Goal: Task Accomplishment & Management: Complete application form

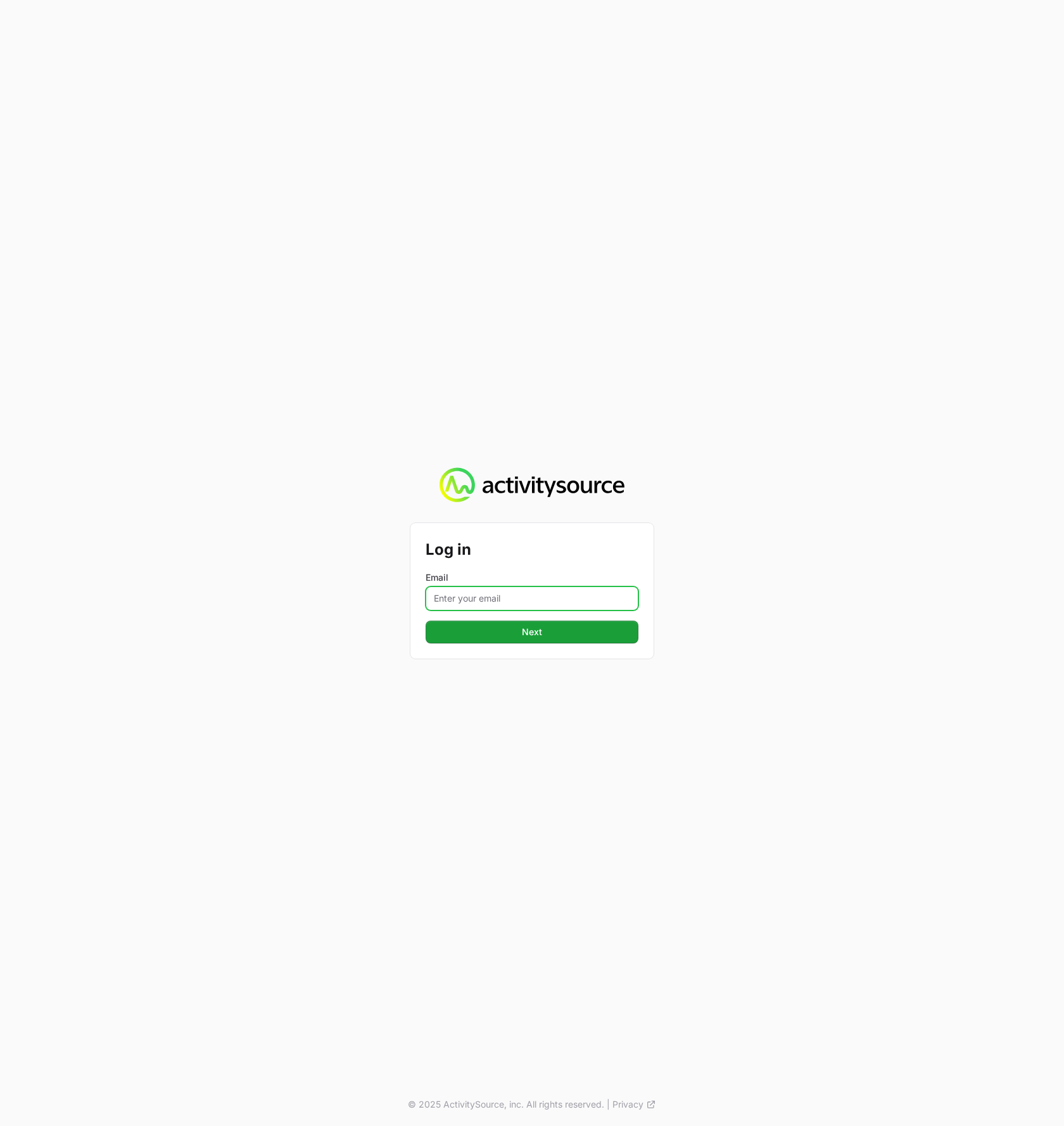
click at [566, 598] on input "Email" at bounding box center [532, 598] width 213 height 24
type input "[PERSON_NAME][EMAIL_ADDRESS][DOMAIN_NAME]"
click at [426, 621] on button "Next" at bounding box center [532, 632] width 213 height 23
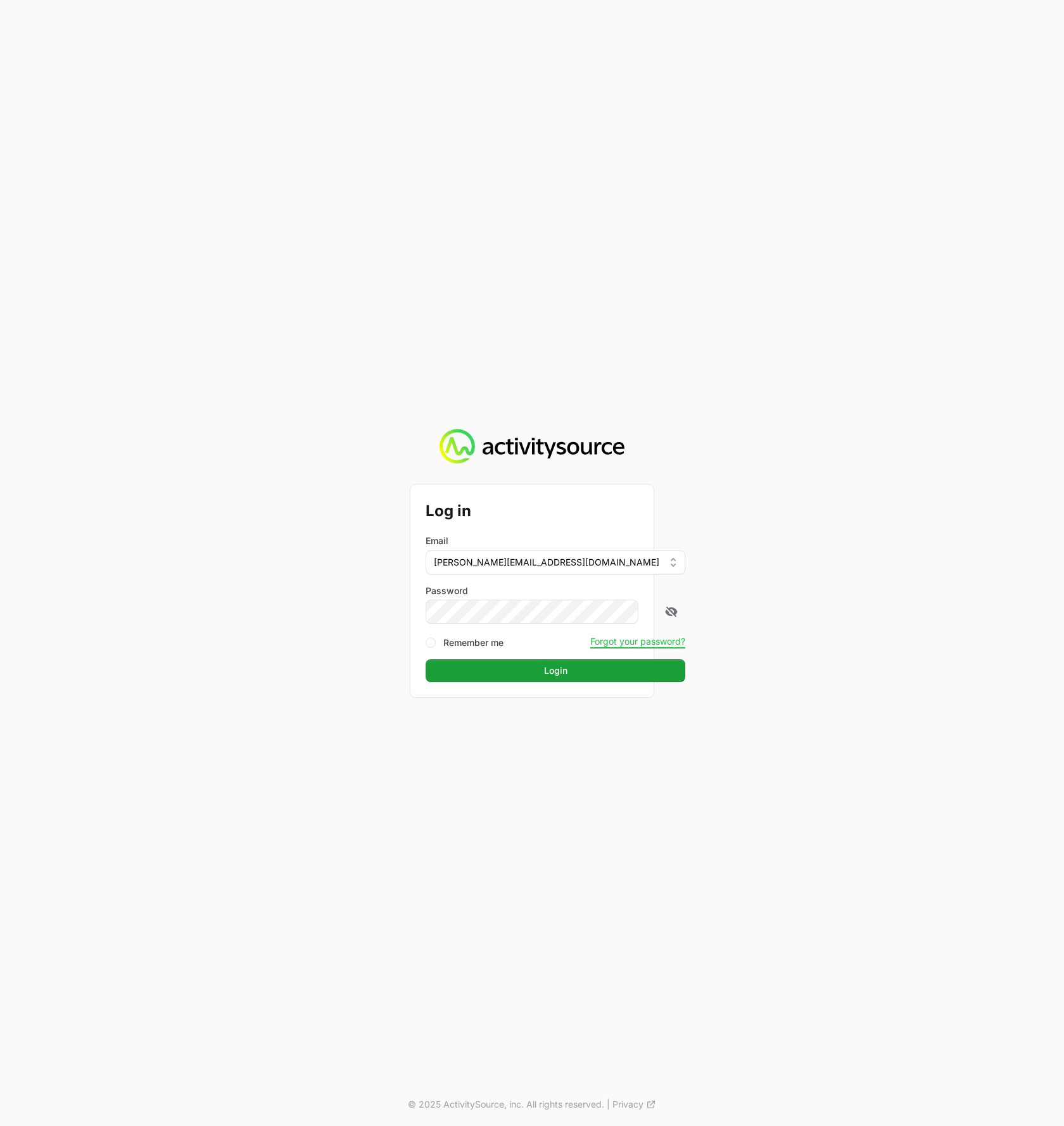
click at [371, 635] on div "Log in Email [PERSON_NAME][EMAIL_ADDRESS][DOMAIN_NAME] Password Remember me For…" at bounding box center [532, 563] width 1064 height 1126
click at [584, 665] on button "Login" at bounding box center [555, 670] width 259 height 23
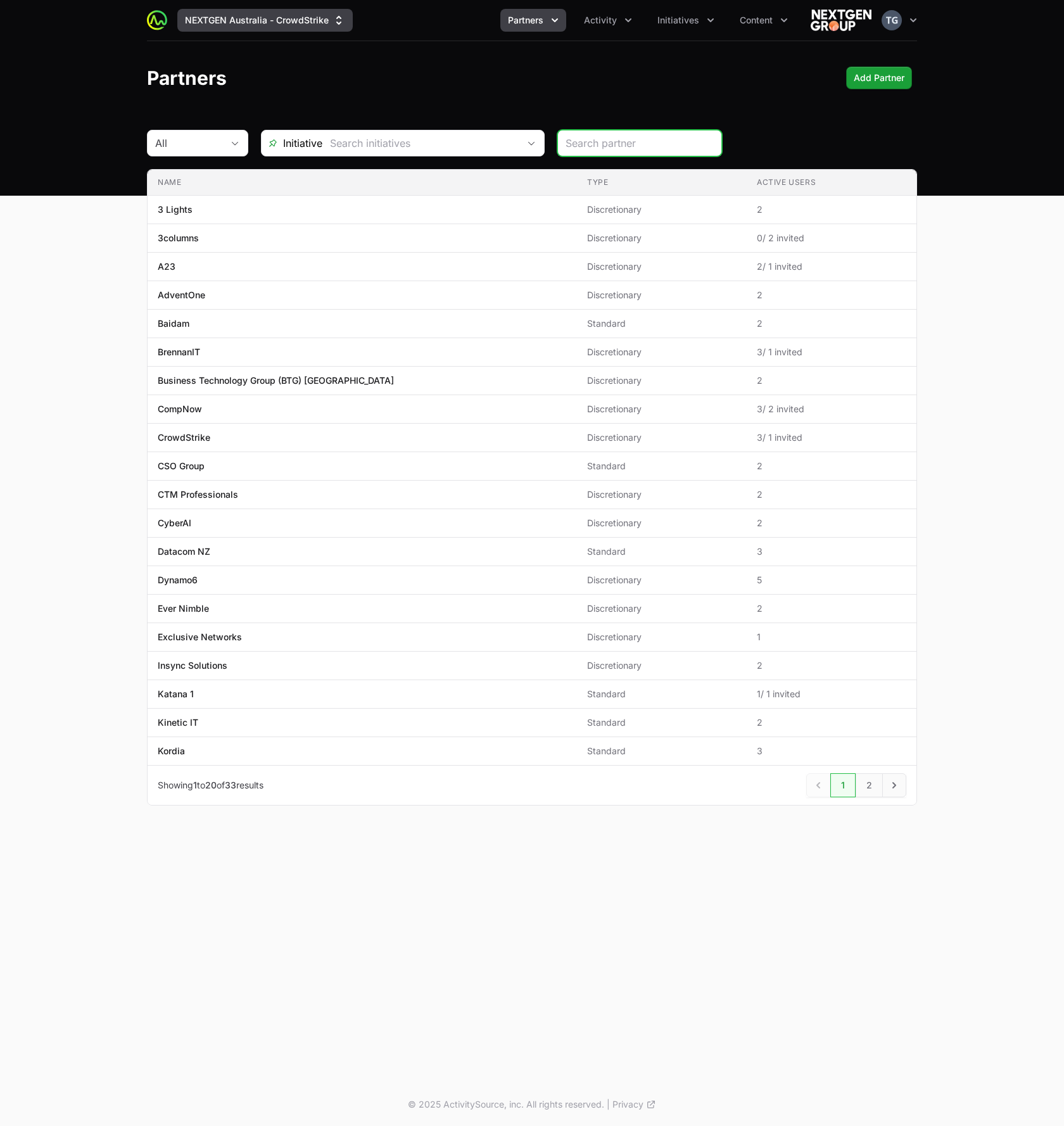
click at [259, 12] on button "NEXTGEN Australia - CrowdStrike" at bounding box center [265, 20] width 175 height 23
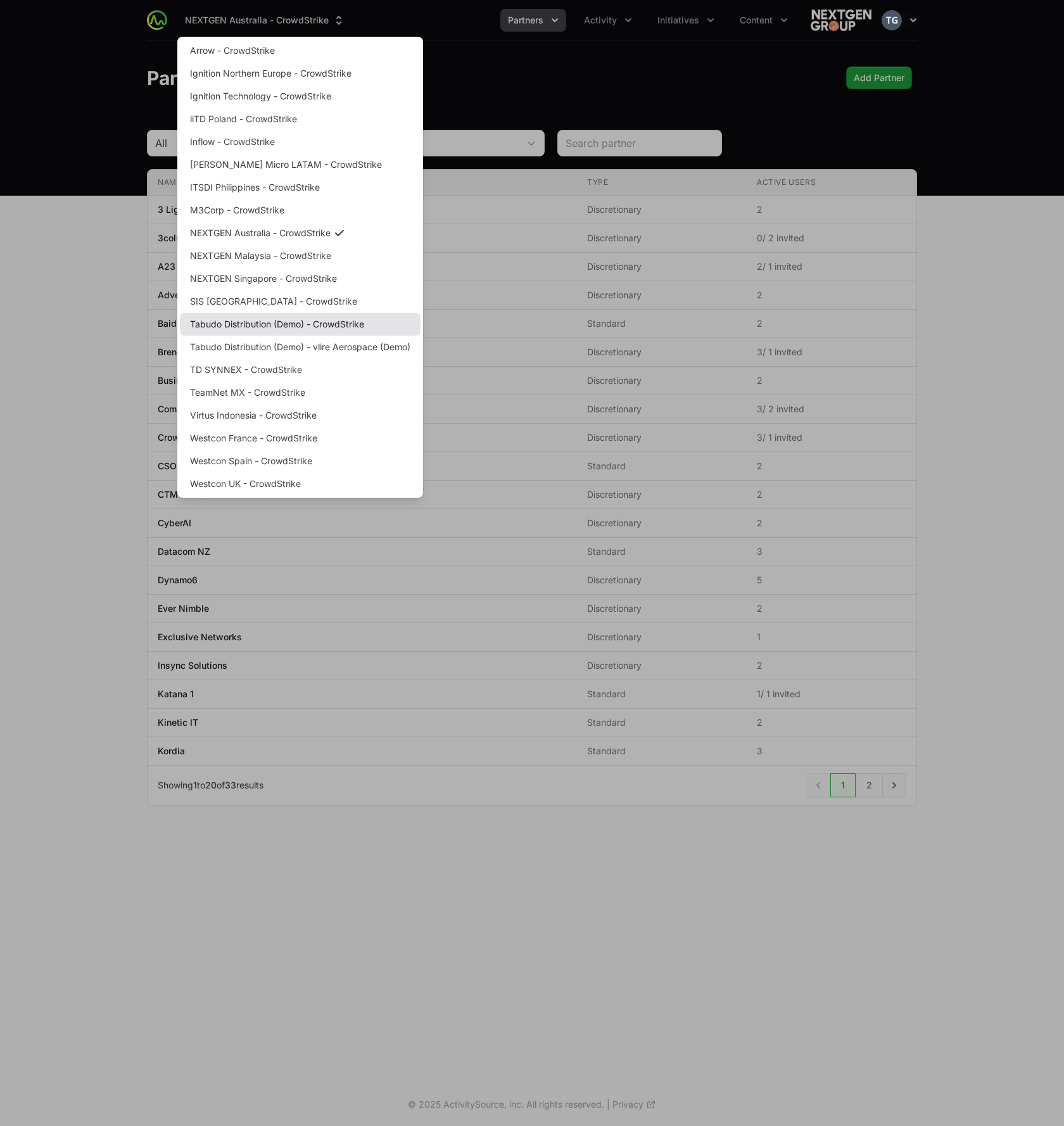
click at [335, 330] on link "Tabudo Distribution (Demo) - CrowdStrike" at bounding box center [300, 324] width 241 height 23
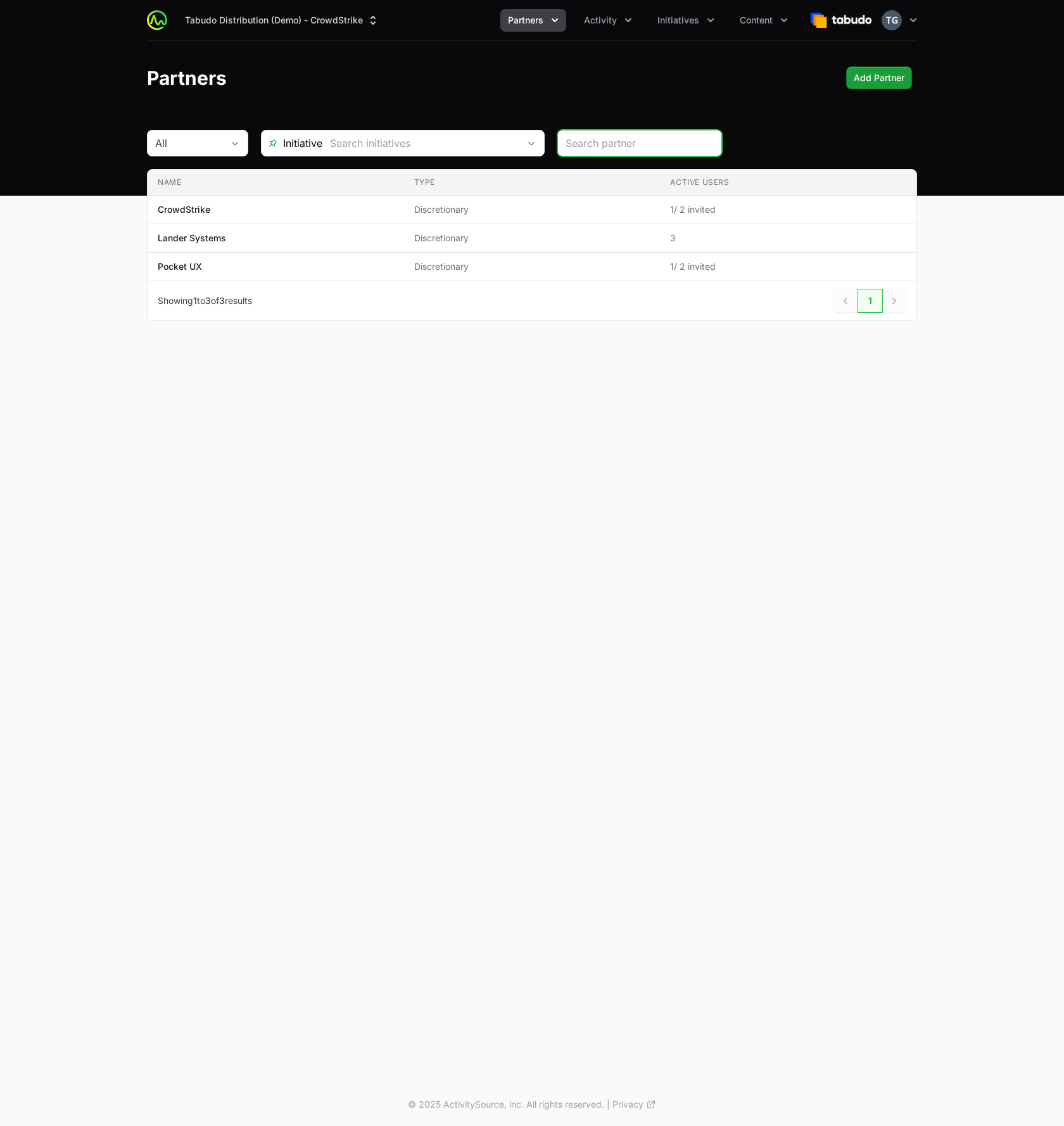
click at [520, 24] on span "Partners" at bounding box center [525, 21] width 35 height 13
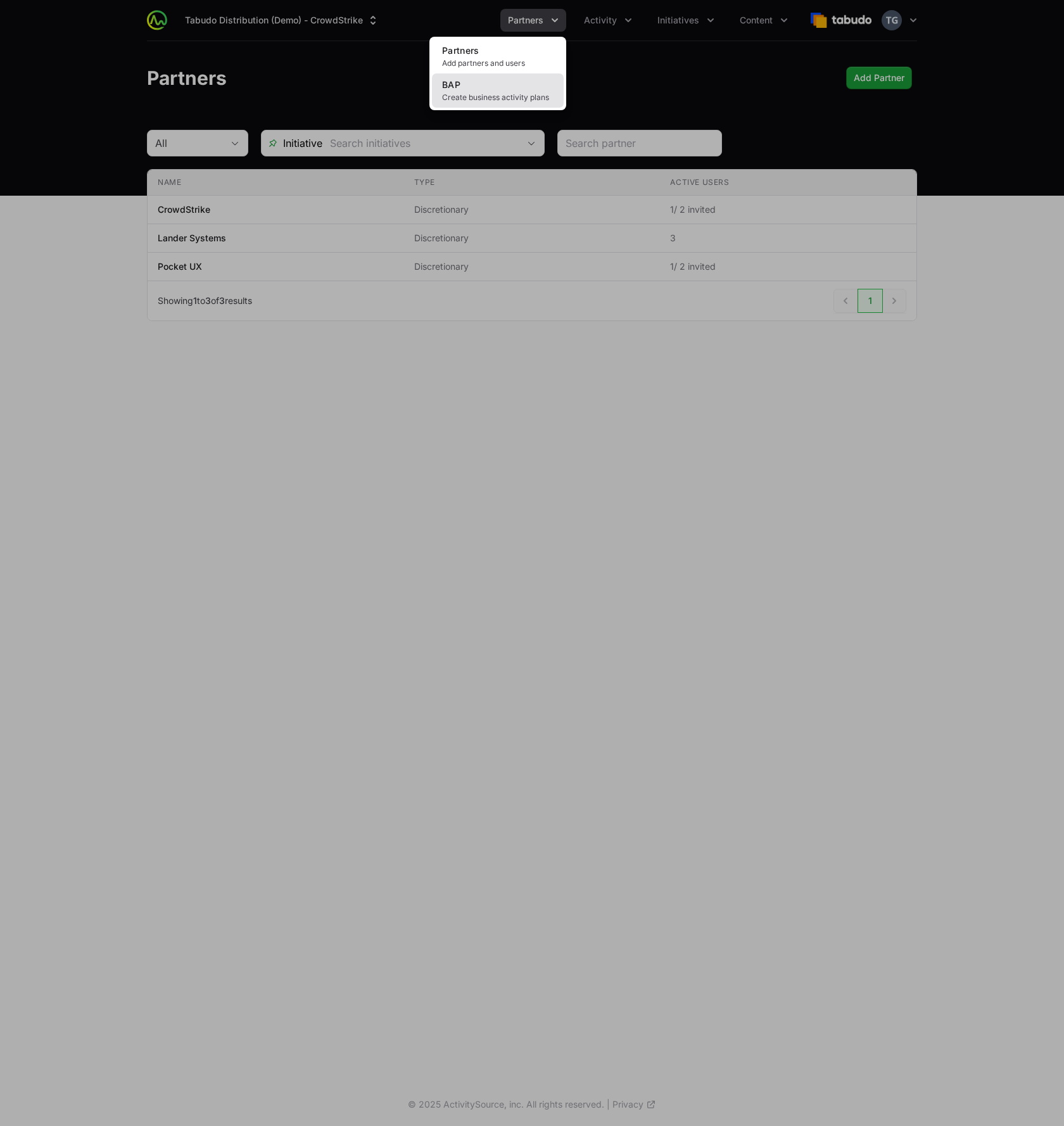
click at [521, 92] on span "Create business activity plans" at bounding box center [498, 97] width 111 height 10
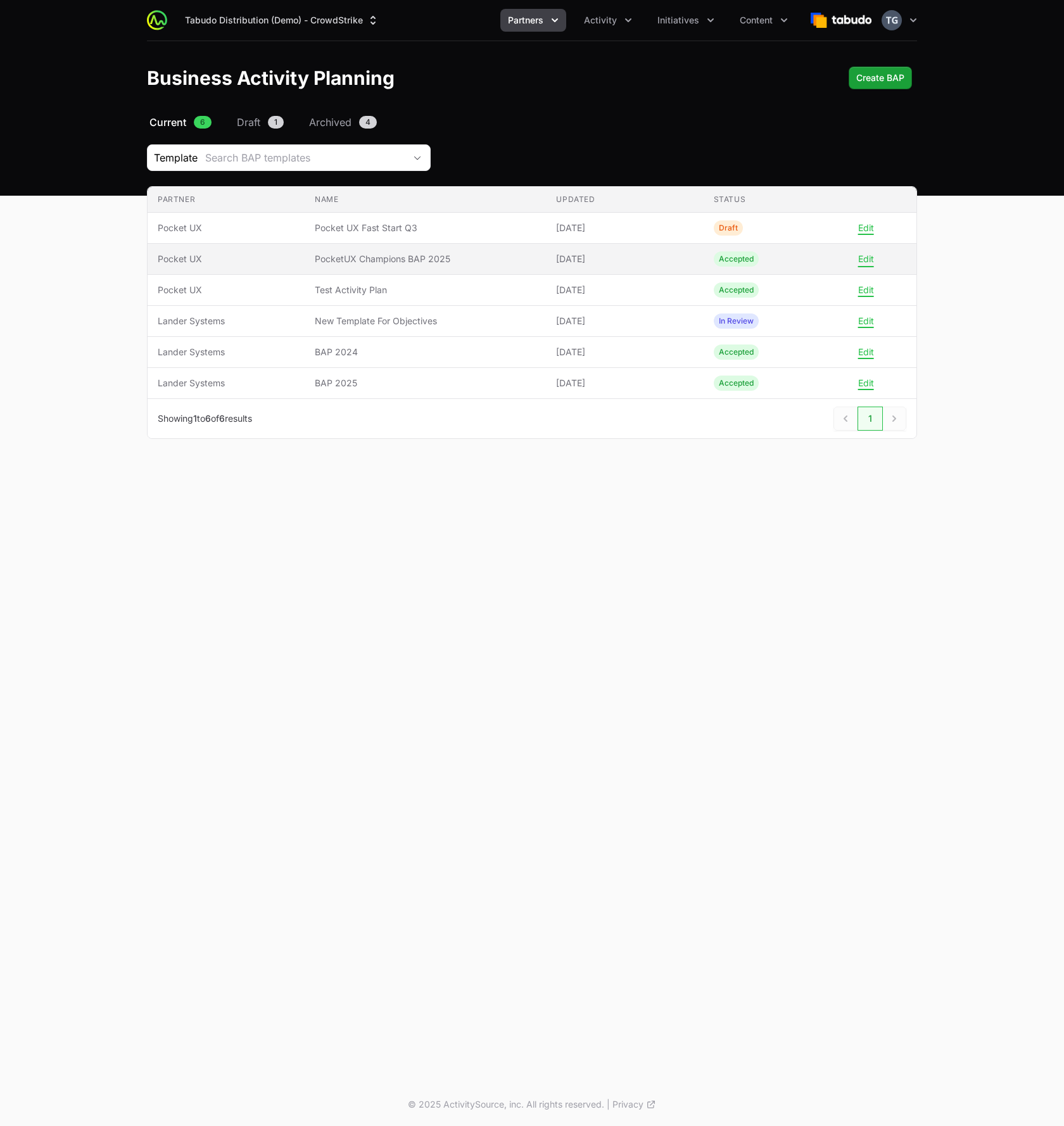
click at [868, 262] on button "Edit" at bounding box center [866, 259] width 16 height 11
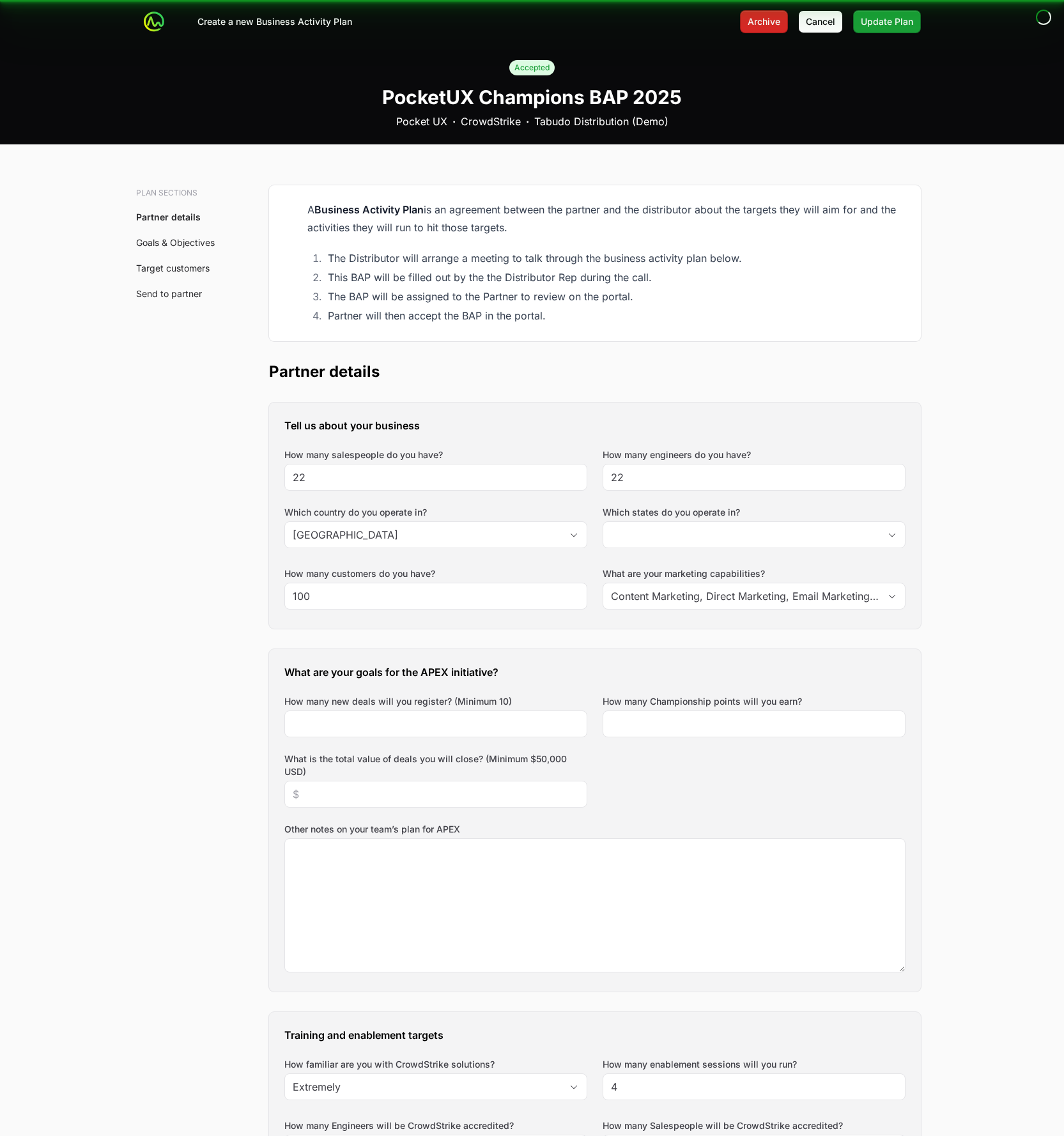
type input "[GEOGRAPHIC_DATA], [GEOGRAPHIC_DATA], [GEOGRAPHIC_DATA], [GEOGRAPHIC_DATA]"
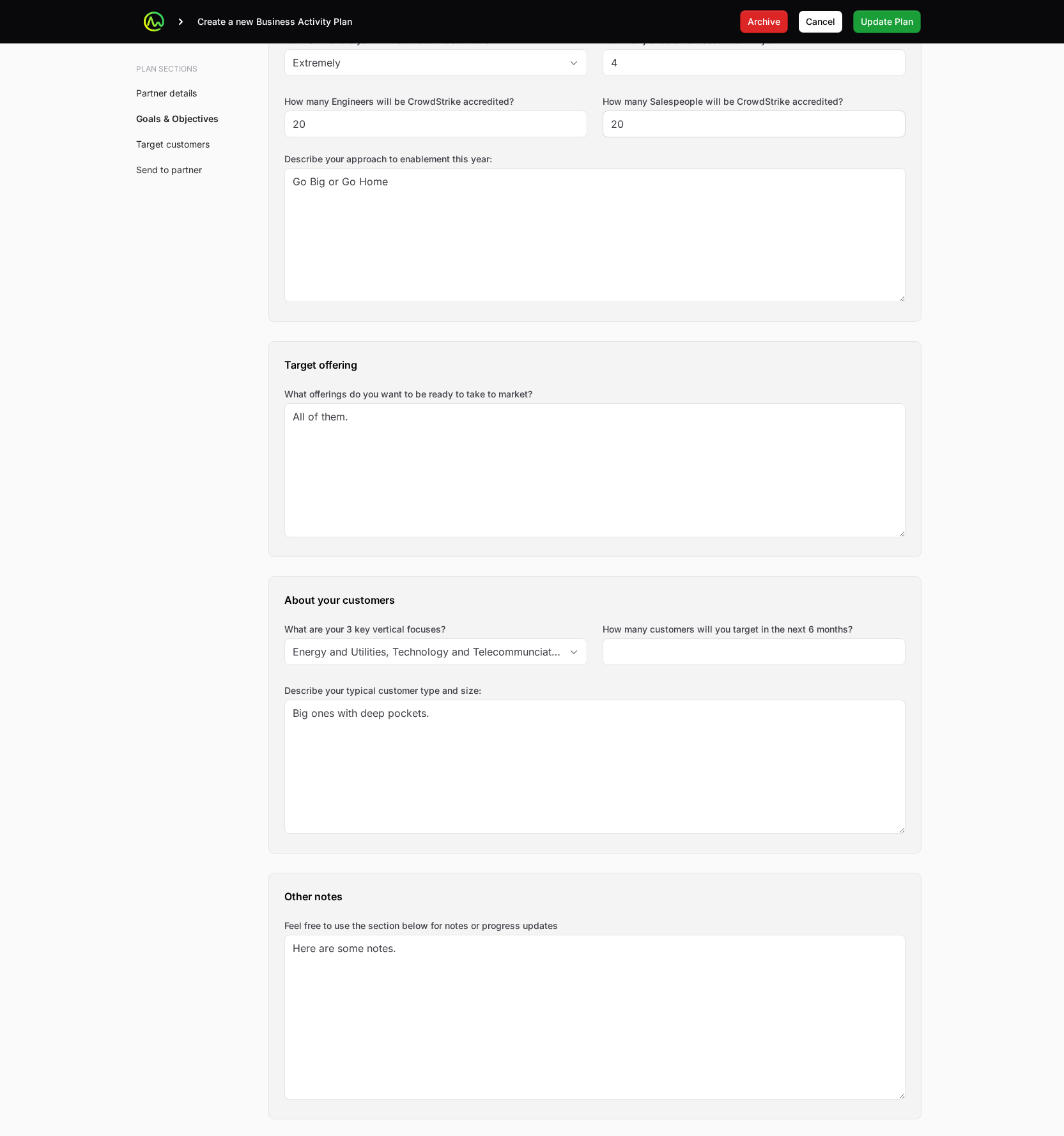
scroll to position [1169, 0]
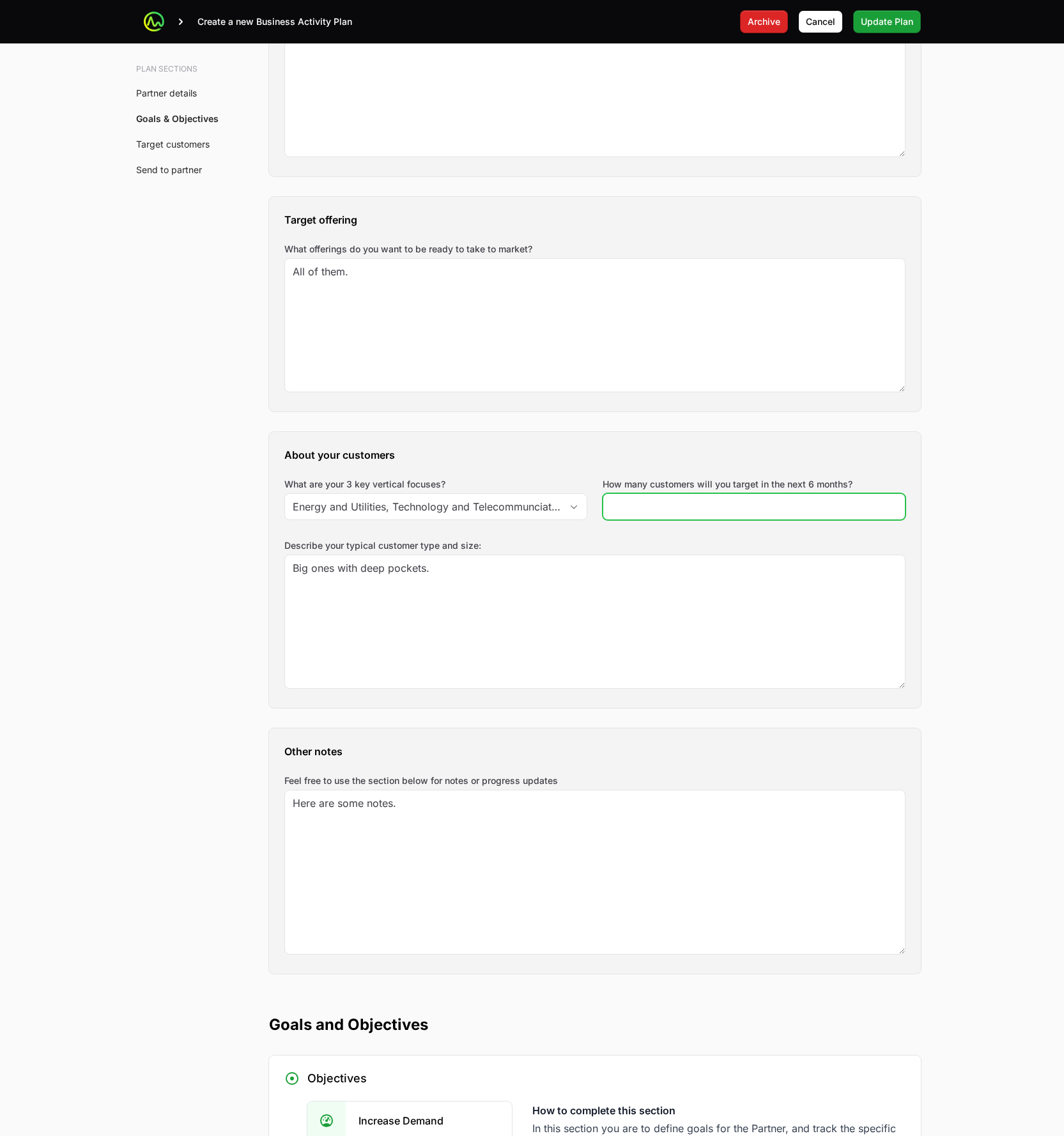
click at [742, 508] on input "How many customers will you target in the next 6 months?" at bounding box center [754, 506] width 286 height 15
type input "3"
click at [879, 24] on span "Update Plan" at bounding box center [887, 21] width 53 height 15
click at [882, 26] on span "Update Plan" at bounding box center [887, 21] width 53 height 15
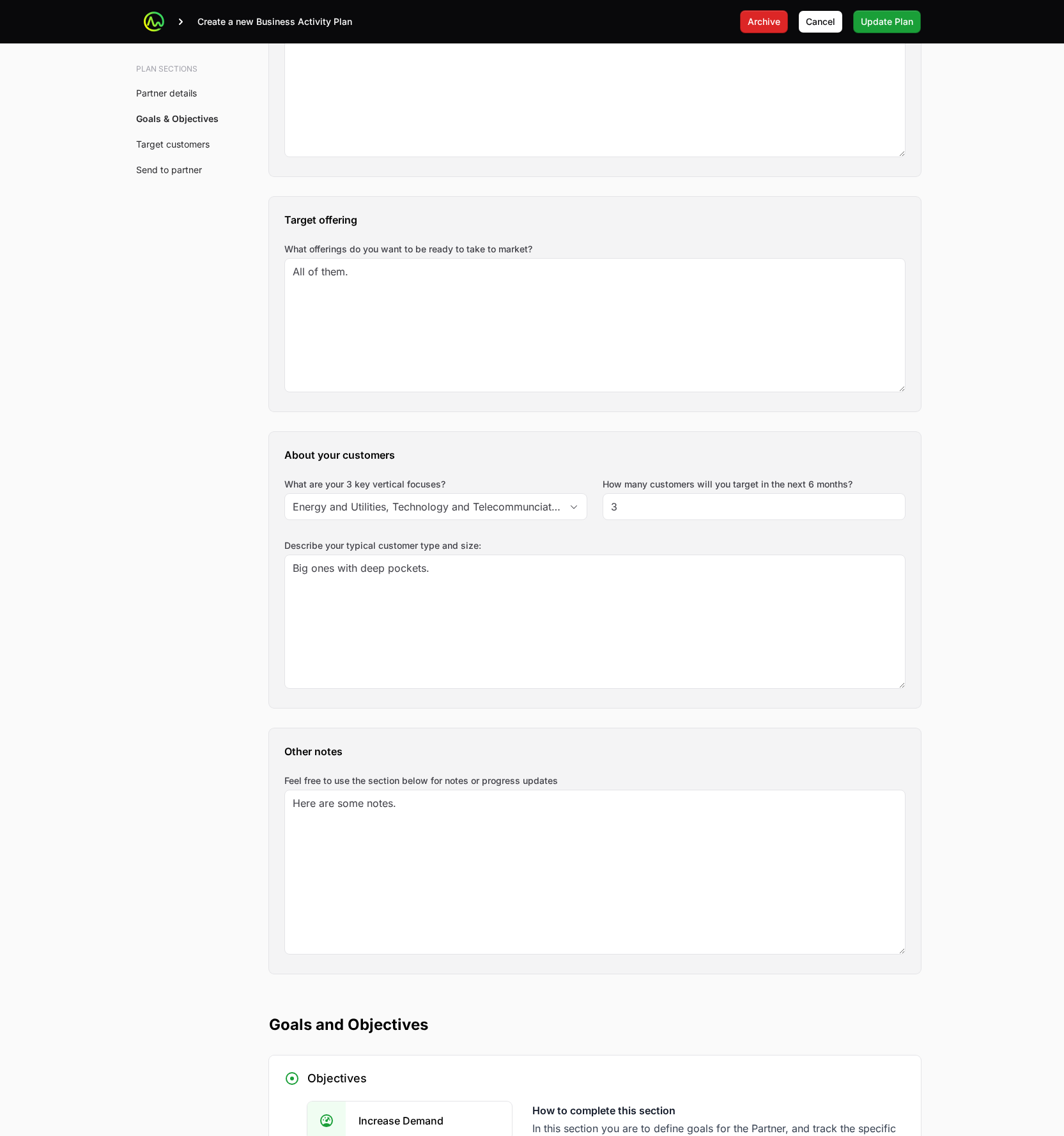
click at [987, 193] on main "Create a new Business Activity Plan Archive Cancel Update Plan Accepted PocketU…" at bounding box center [532, 697] width 1064 height 3831
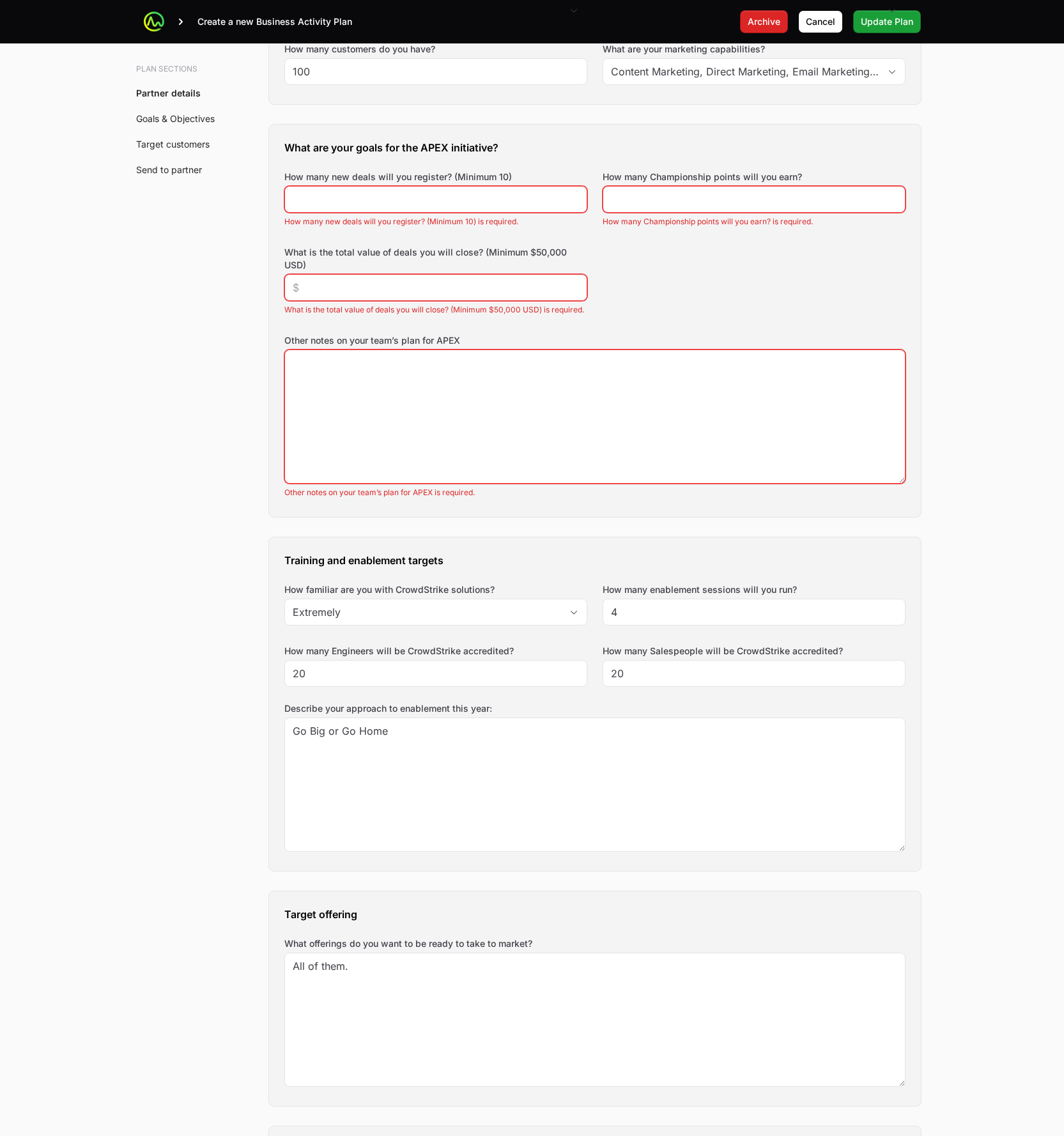
scroll to position [301, 0]
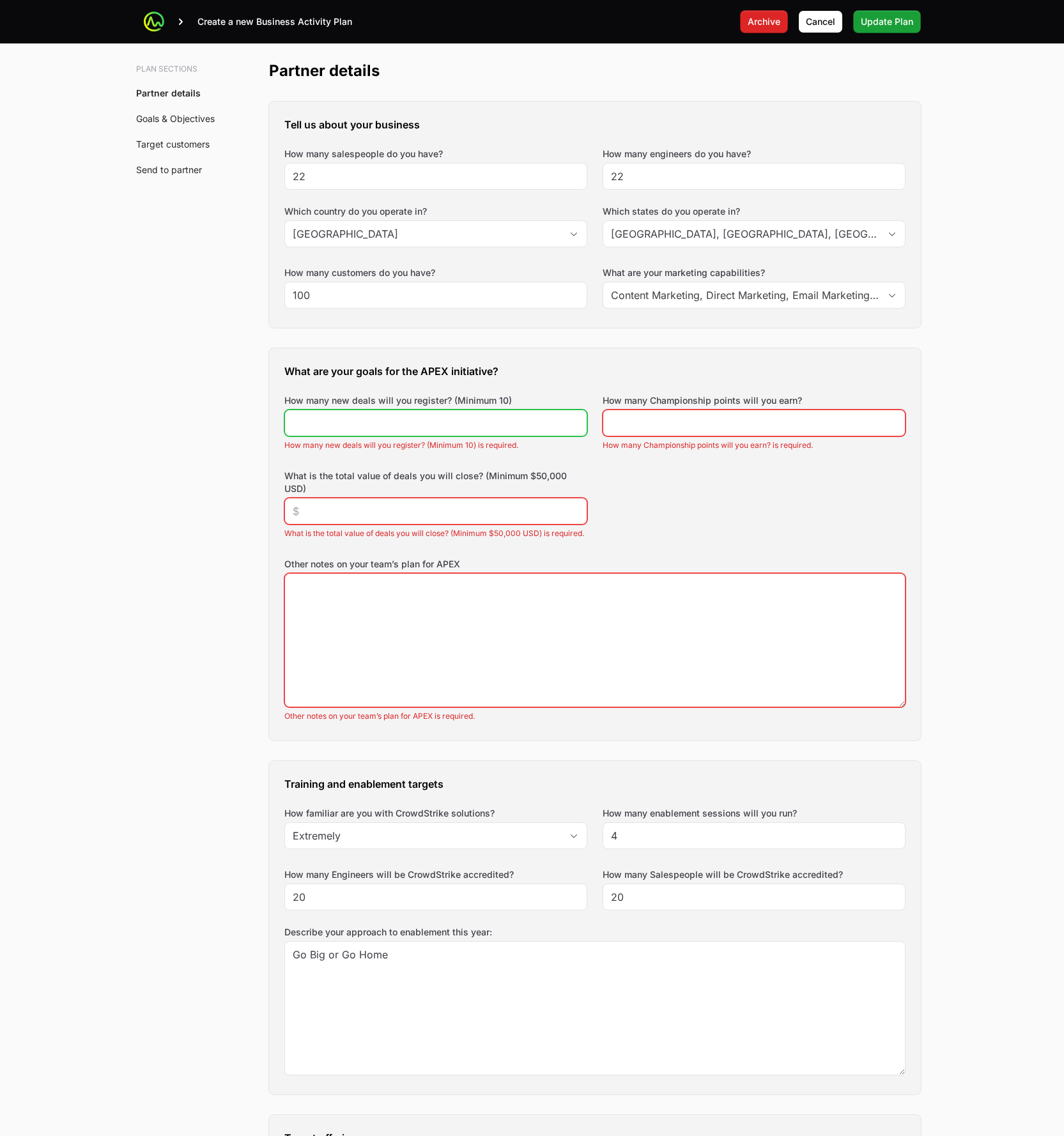
click at [492, 420] on input "How many new deals will you register? (Minimum 10)" at bounding box center [436, 422] width 286 height 15
type input "1"
click at [645, 415] on input "How many Championship points will you earn?" at bounding box center [754, 422] width 286 height 15
type input "1"
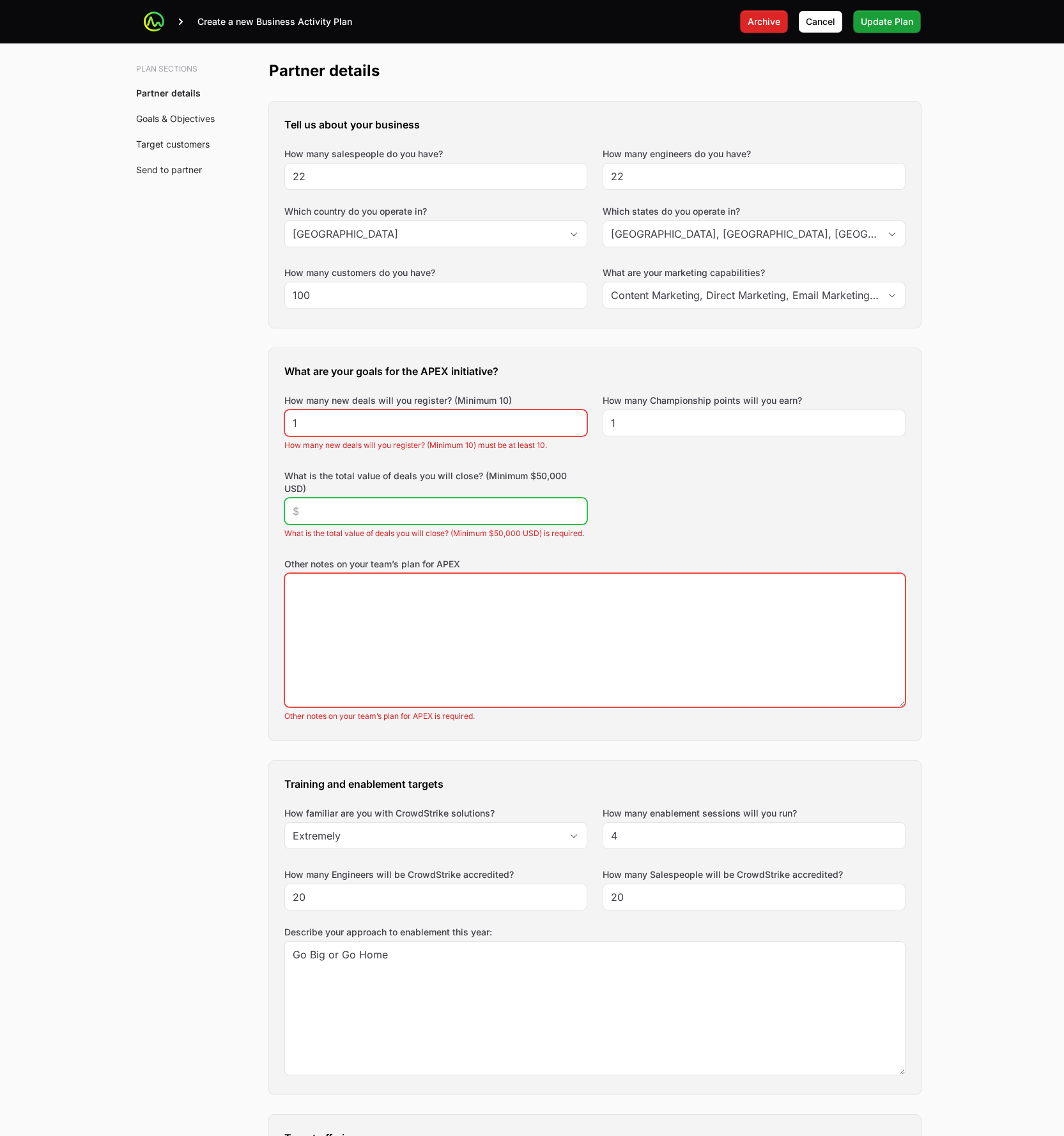
click at [435, 514] on input "What is the total value of deals you will close? (Minimum $50,000 USD)" at bounding box center [436, 511] width 286 height 15
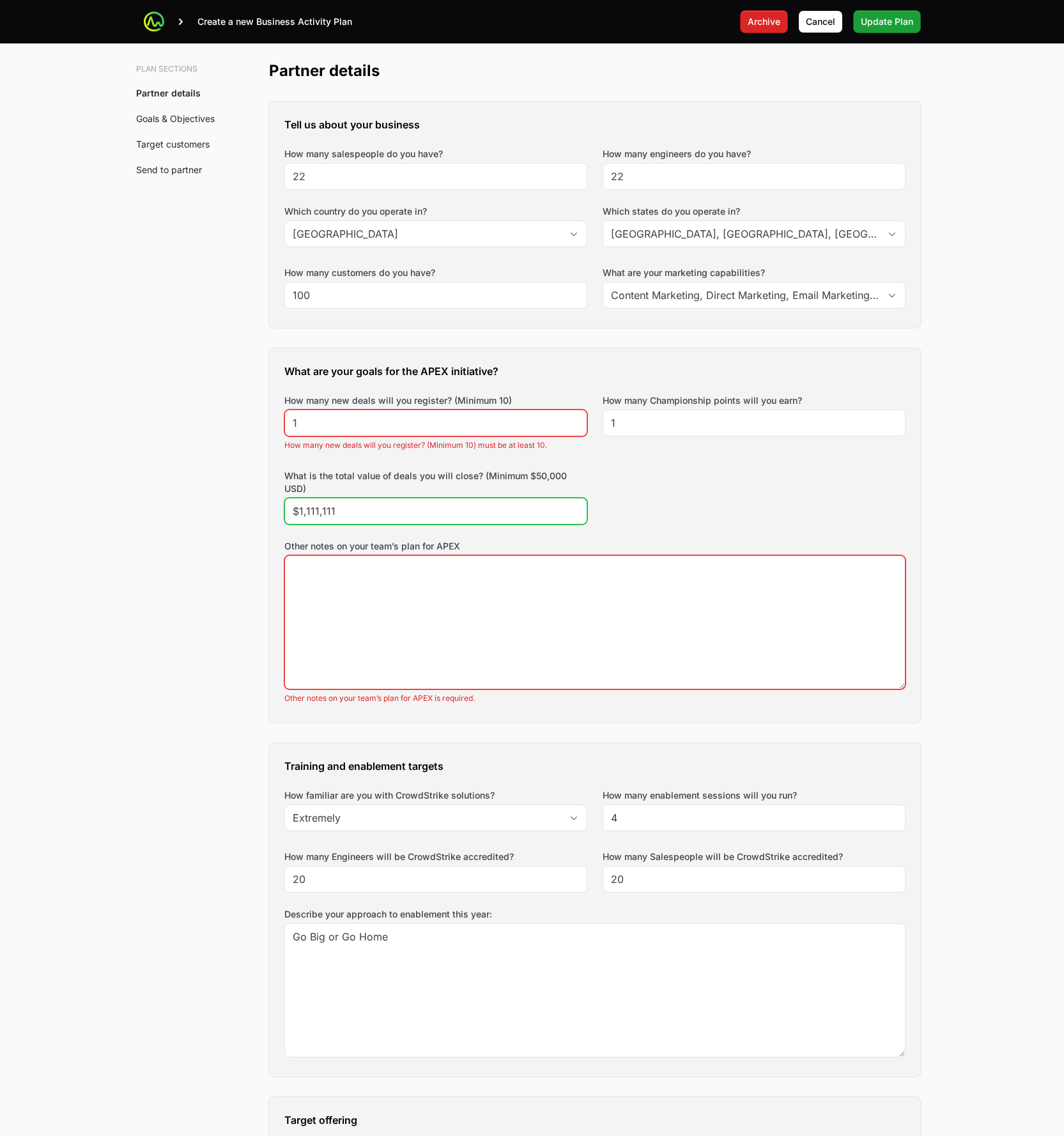
type input "$1,111,111"
click at [694, 523] on div "What are your goals for the APEX initiative? How many new deals will you regist…" at bounding box center [594, 535] width 652 height 375
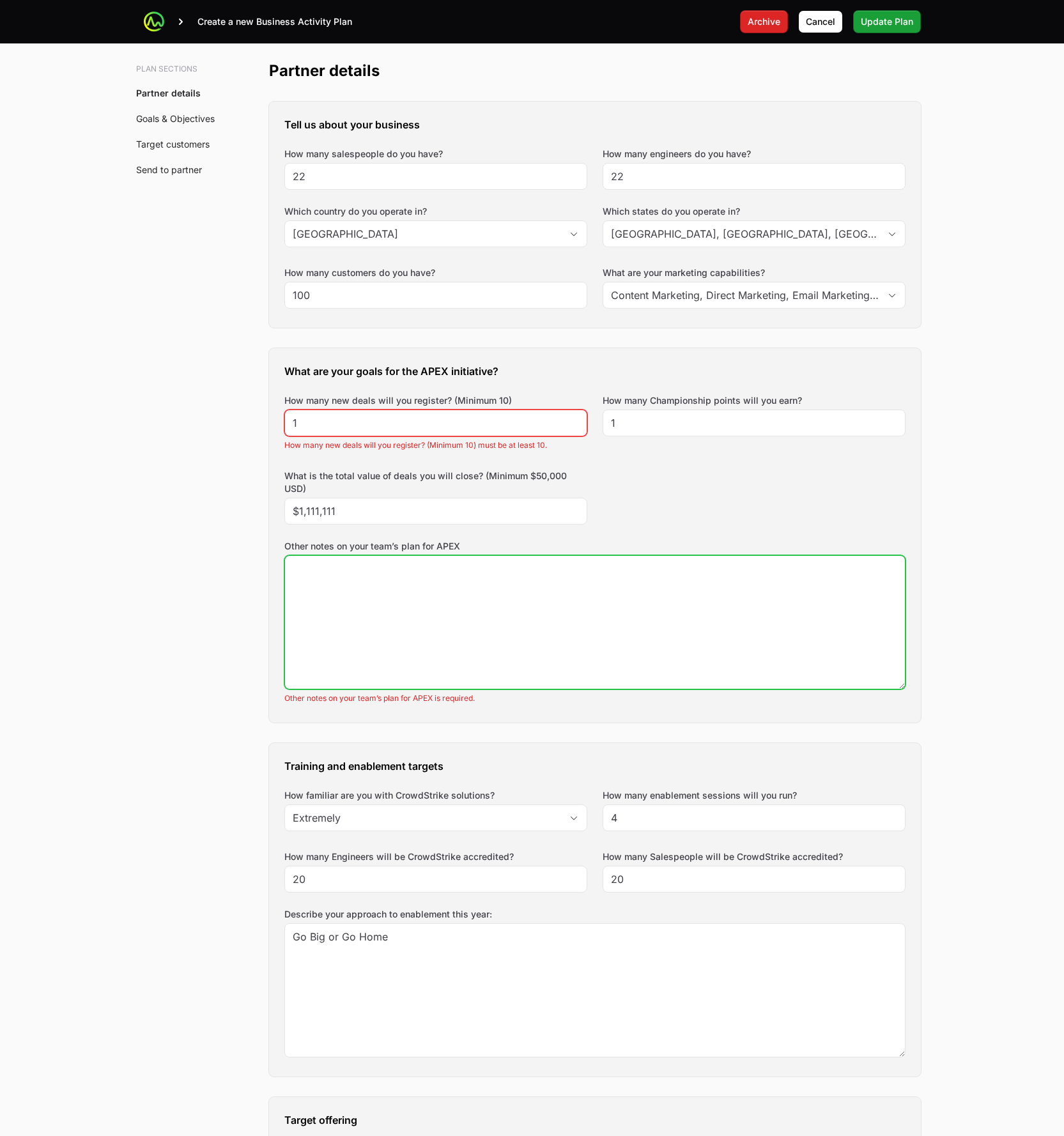
click at [658, 600] on textarea "Other notes on your team’s plan for APEX" at bounding box center [594, 622] width 620 height 133
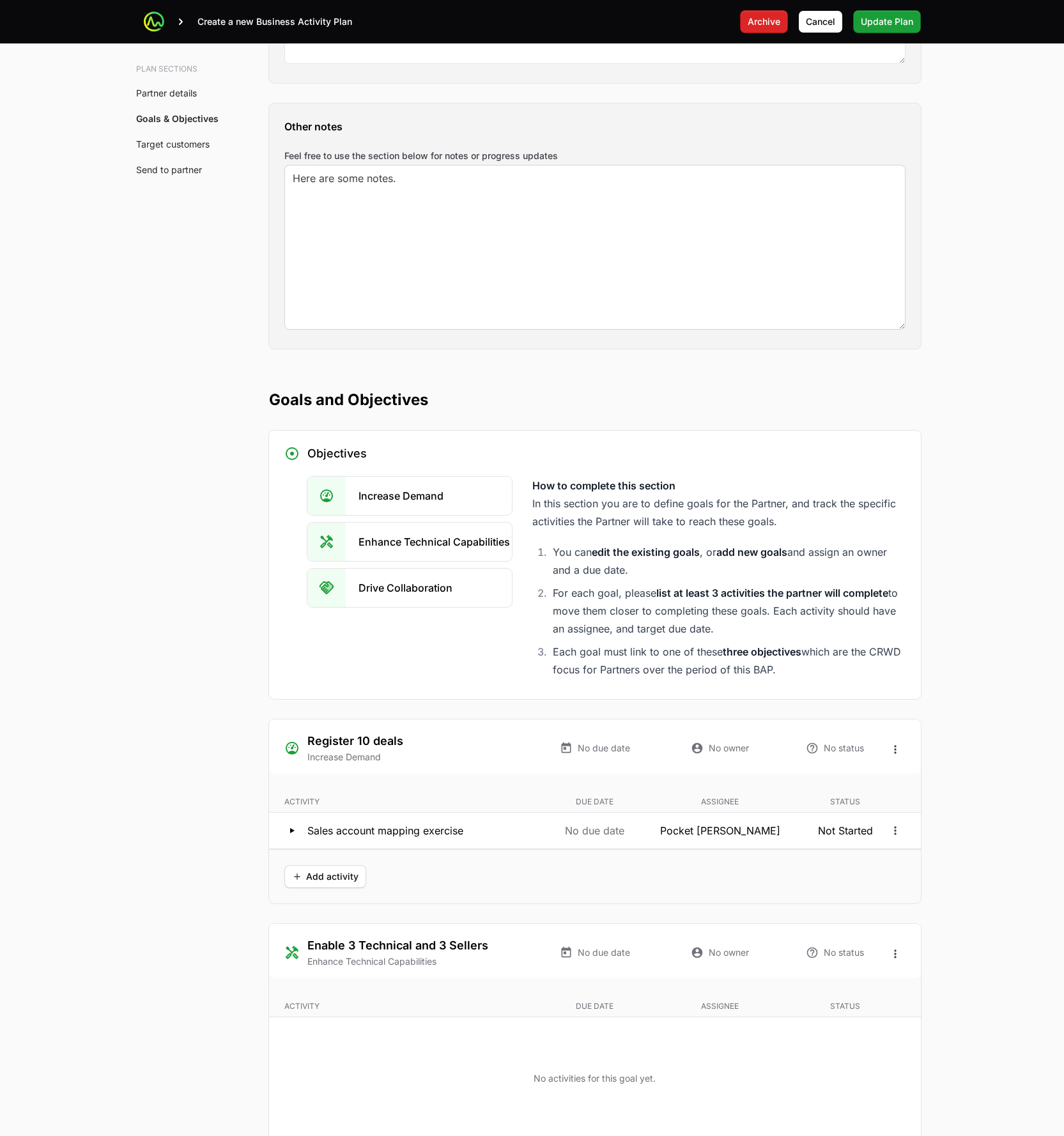
scroll to position [1835, 0]
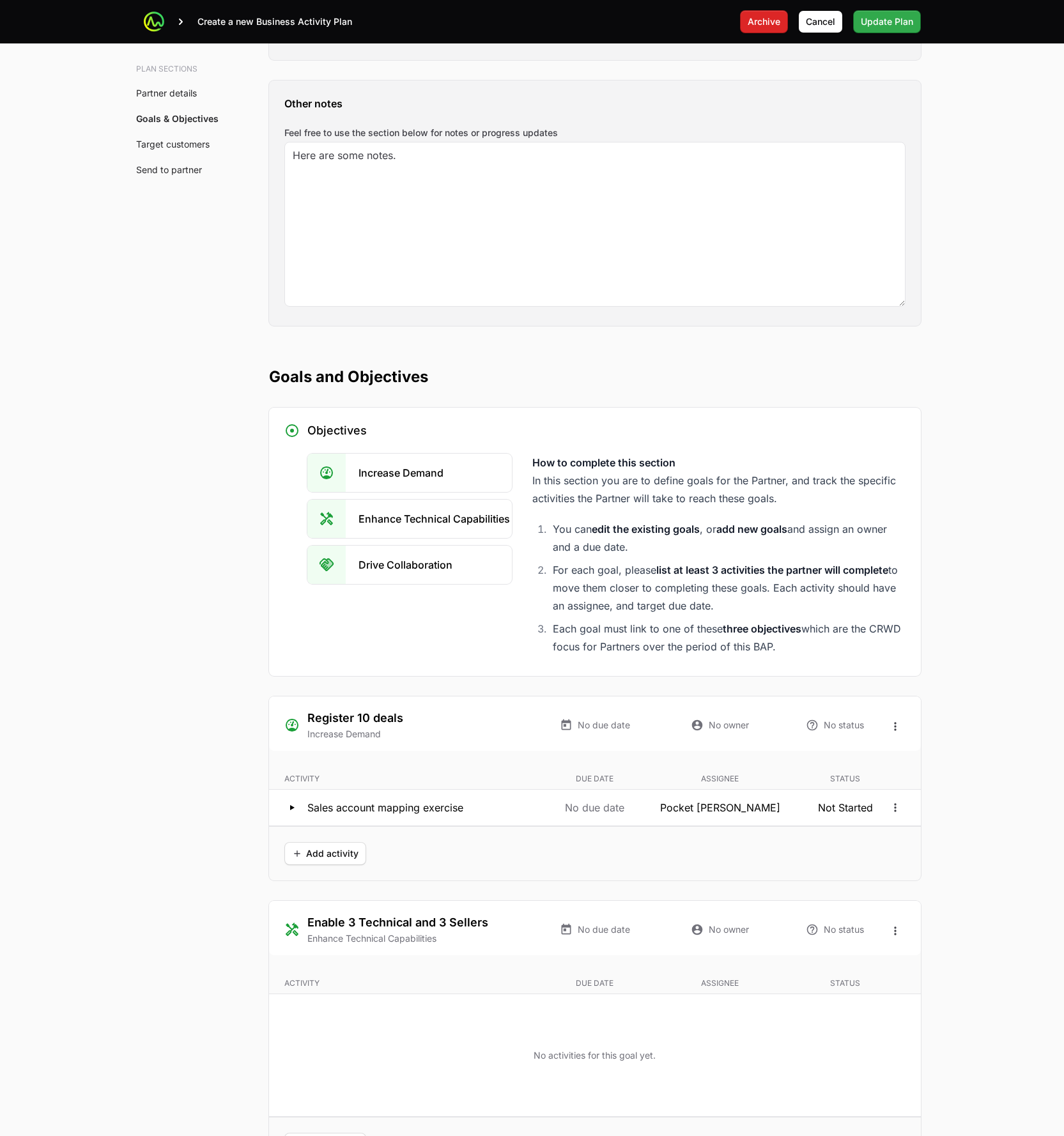
type textarea "1"
click at [890, 25] on span "Update Plan" at bounding box center [887, 21] width 53 height 15
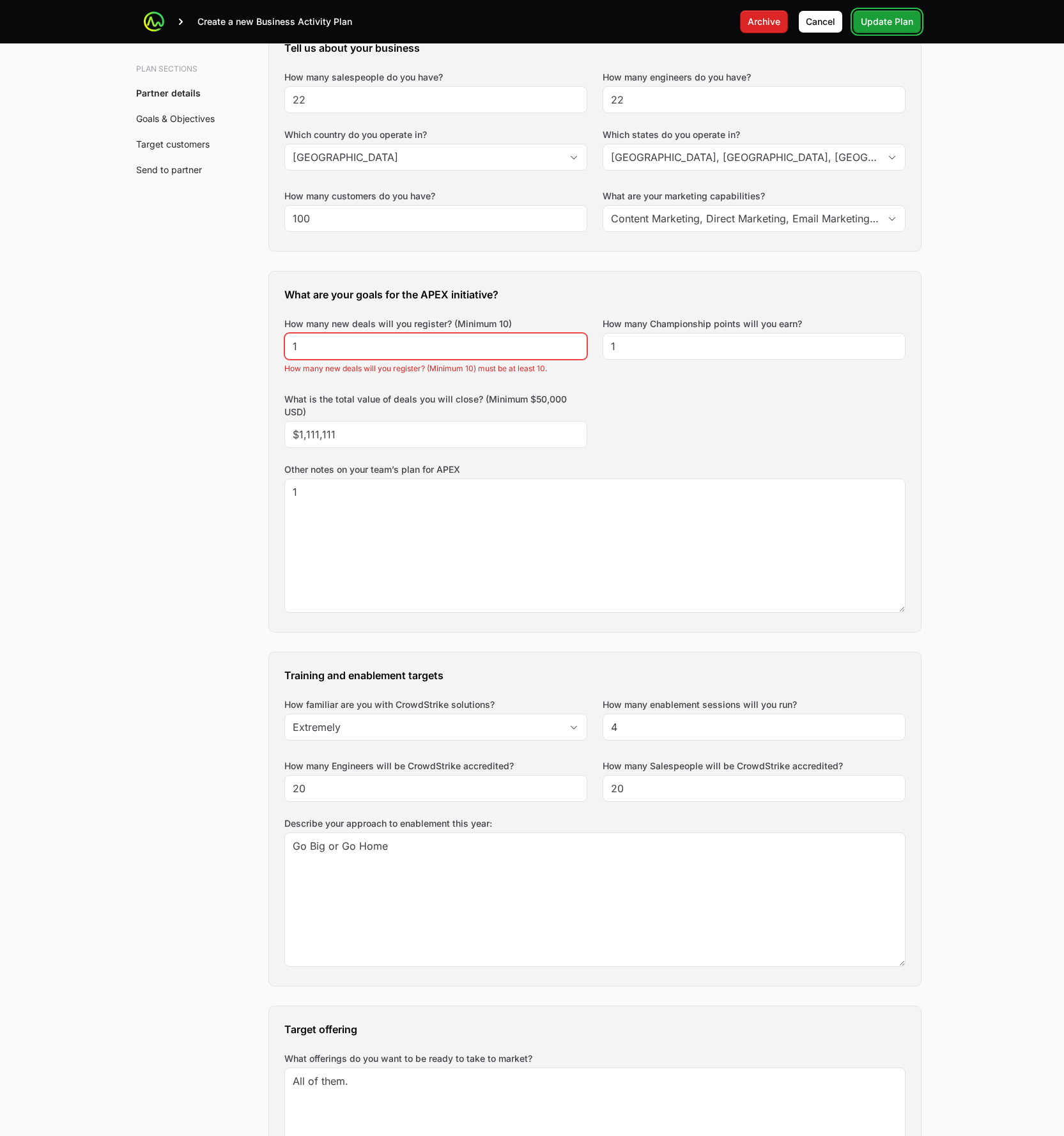
scroll to position [369, 0]
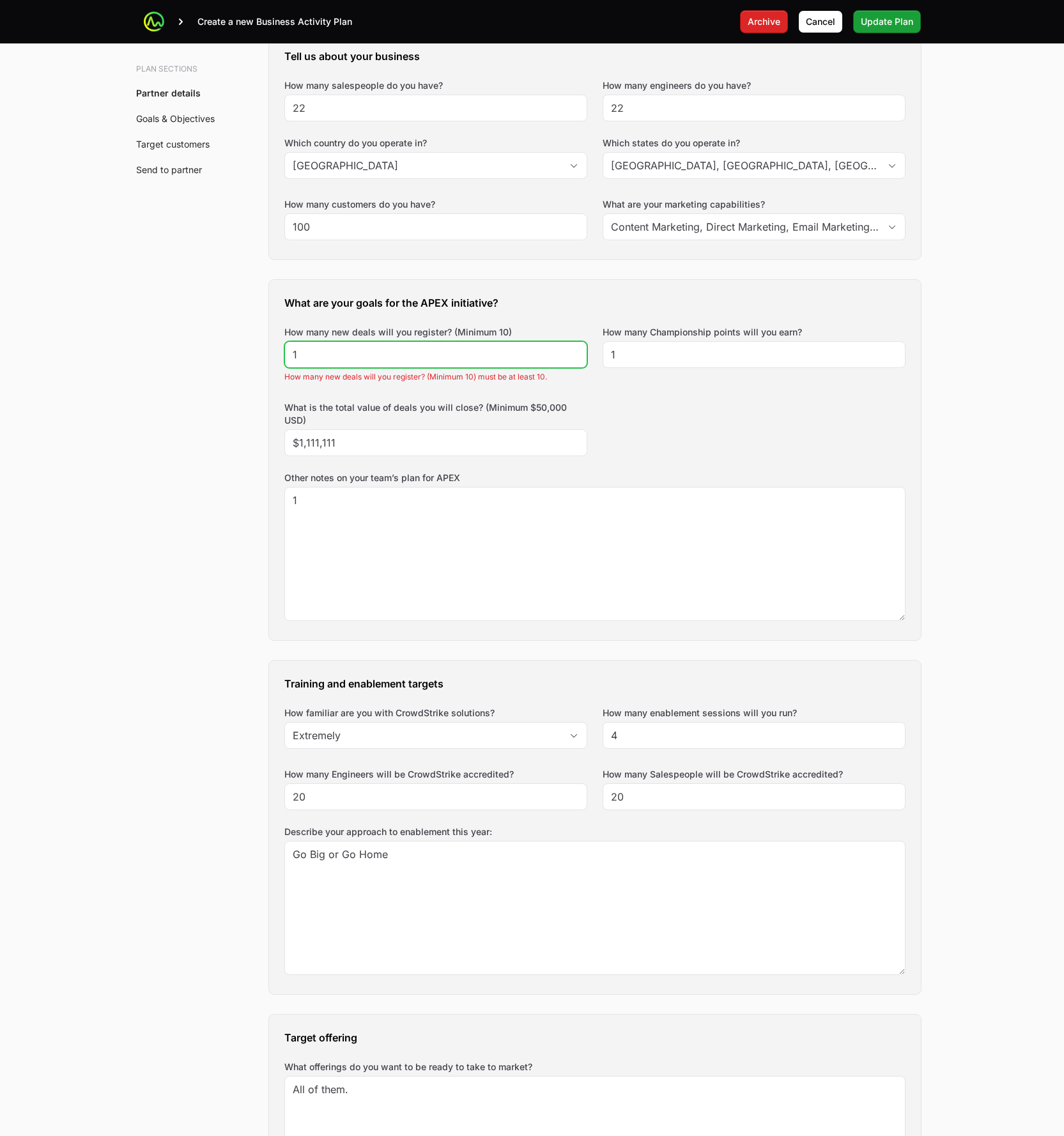
click at [431, 352] on input "1" at bounding box center [436, 354] width 286 height 15
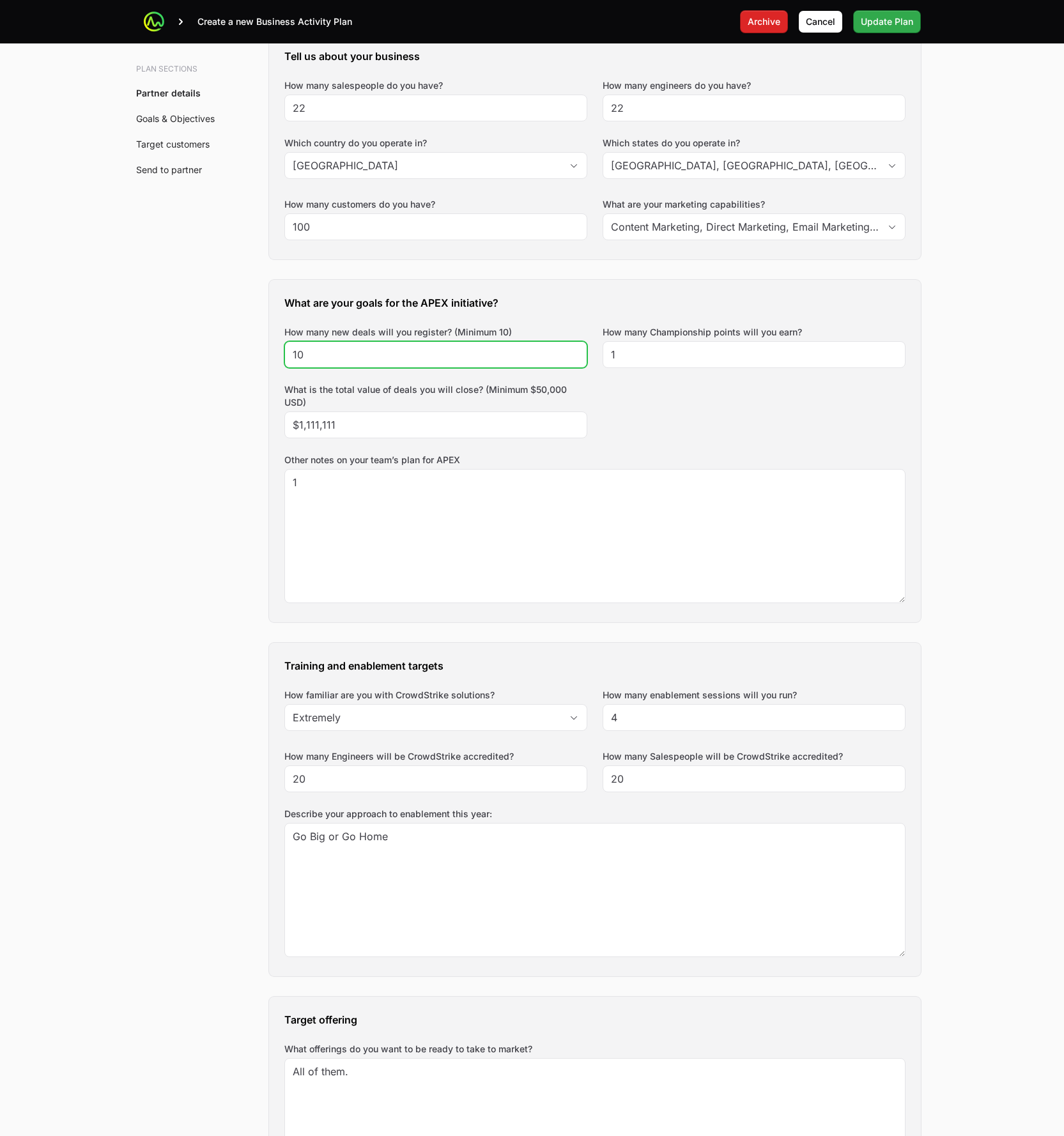
type input "10"
click at [883, 21] on span "Update Plan" at bounding box center [887, 21] width 53 height 15
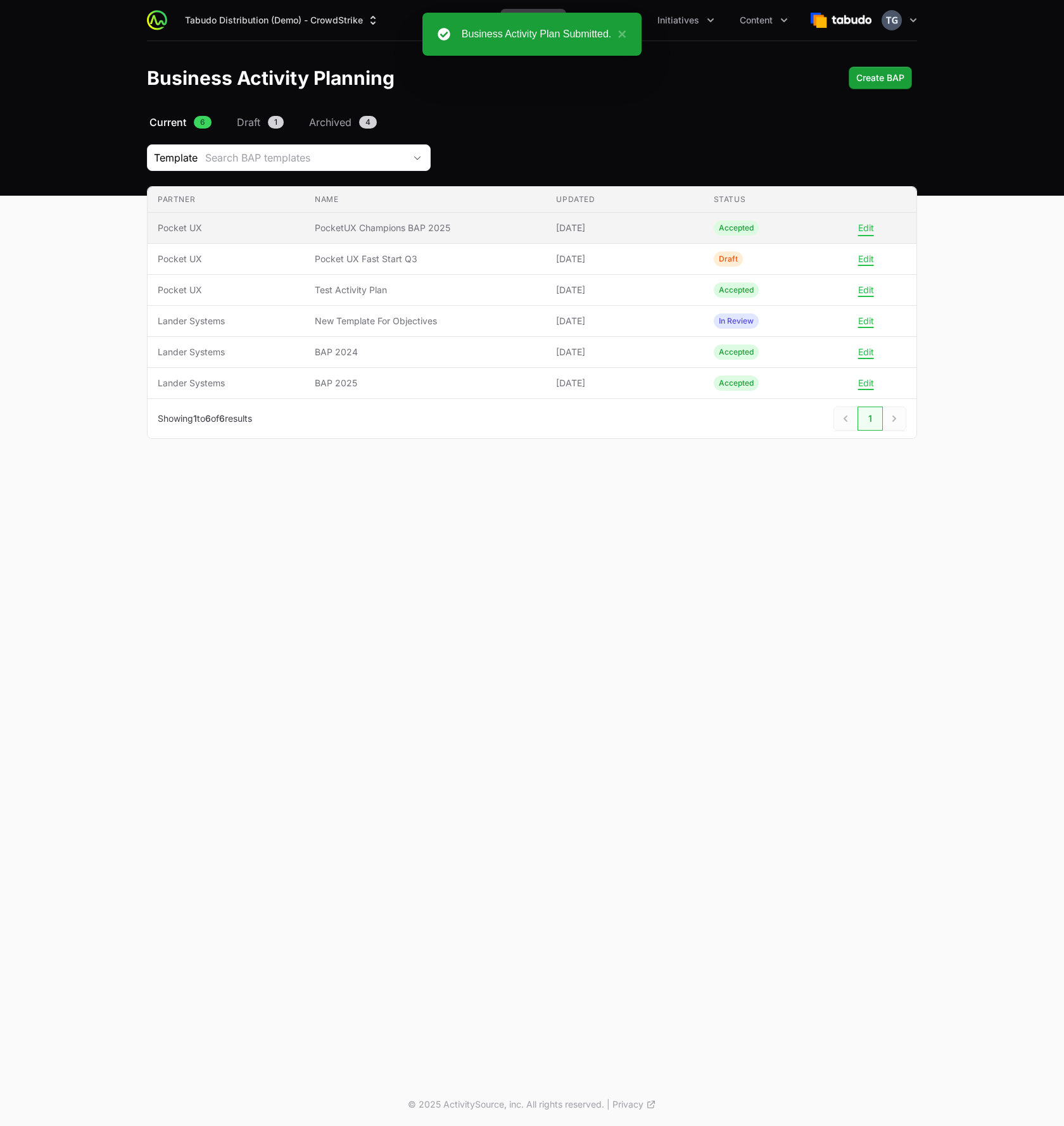
click at [871, 229] on button "Edit" at bounding box center [866, 228] width 16 height 11
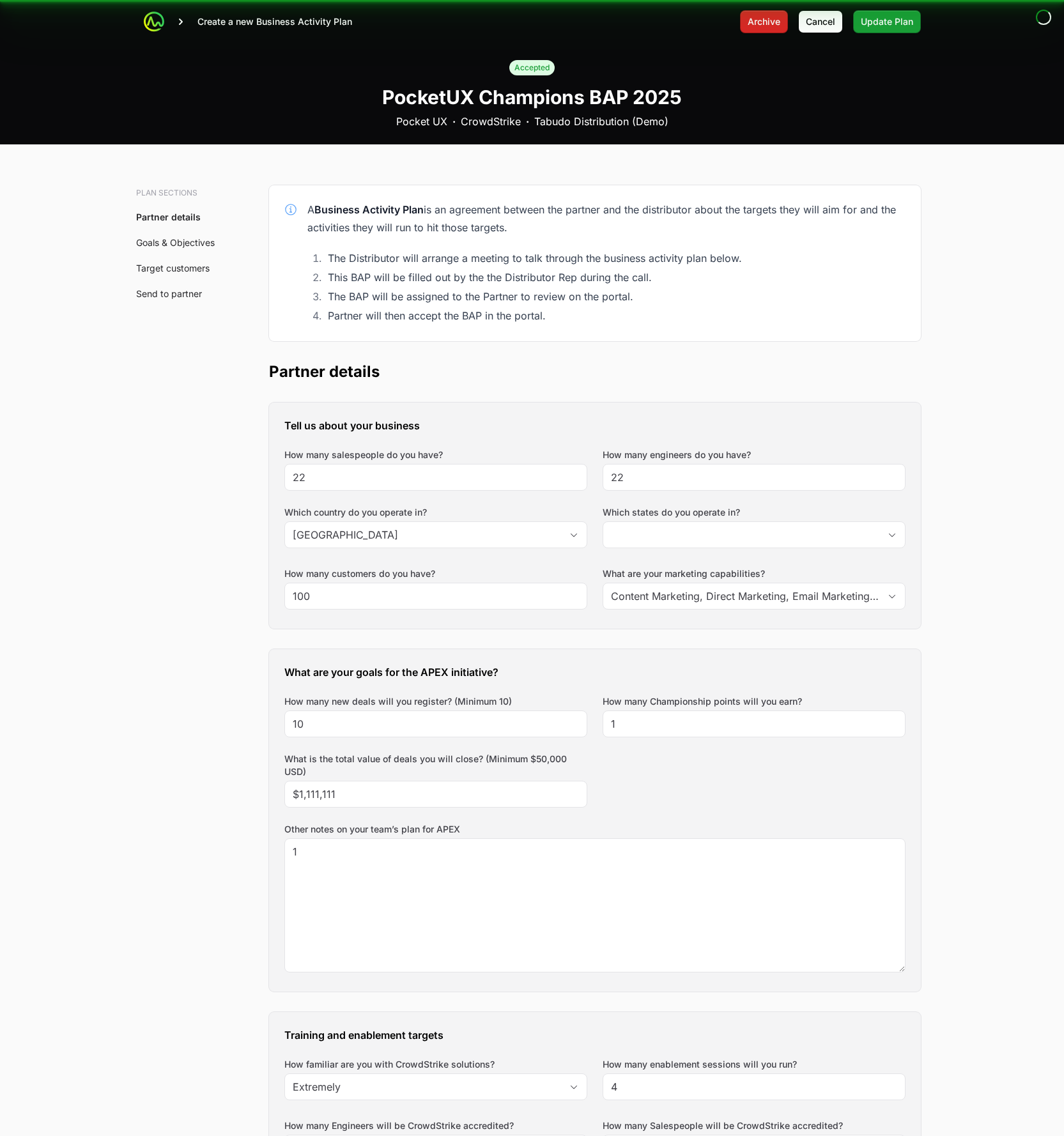
type input "[GEOGRAPHIC_DATA], [GEOGRAPHIC_DATA], [GEOGRAPHIC_DATA], [GEOGRAPHIC_DATA]"
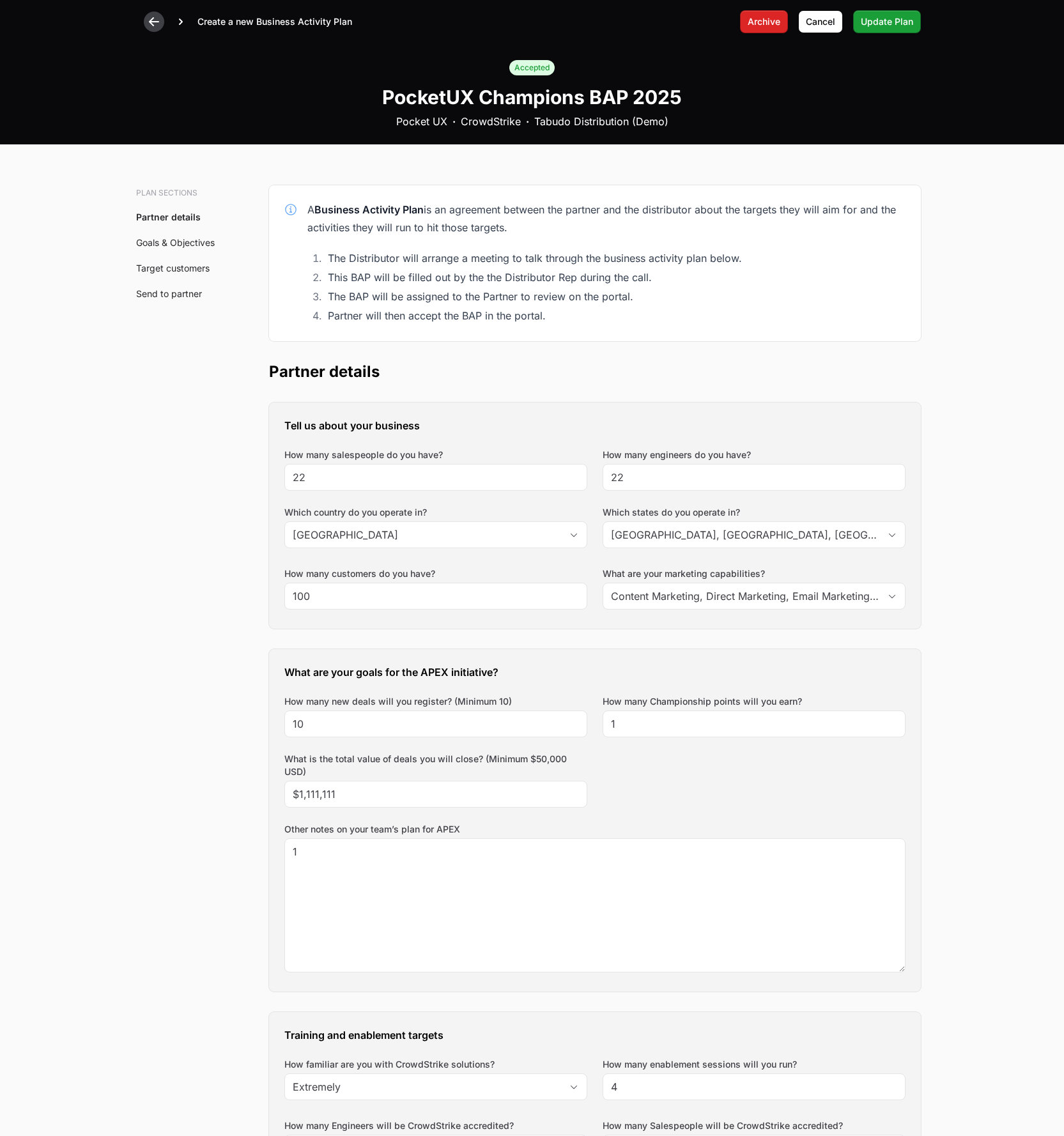
click at [152, 24] on icon at bounding box center [154, 21] width 13 height 13
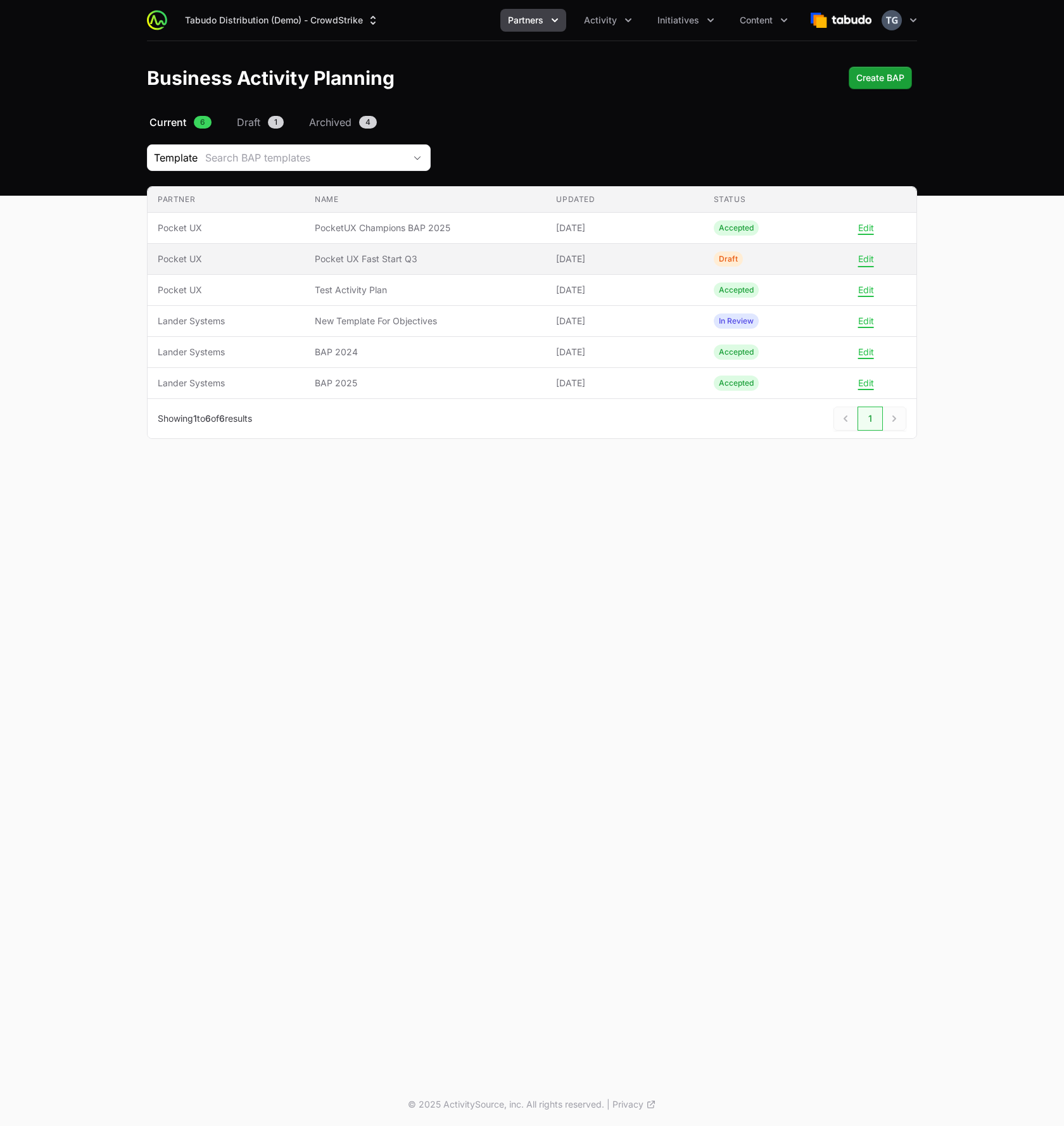
click at [868, 263] on button "Edit" at bounding box center [866, 259] width 16 height 11
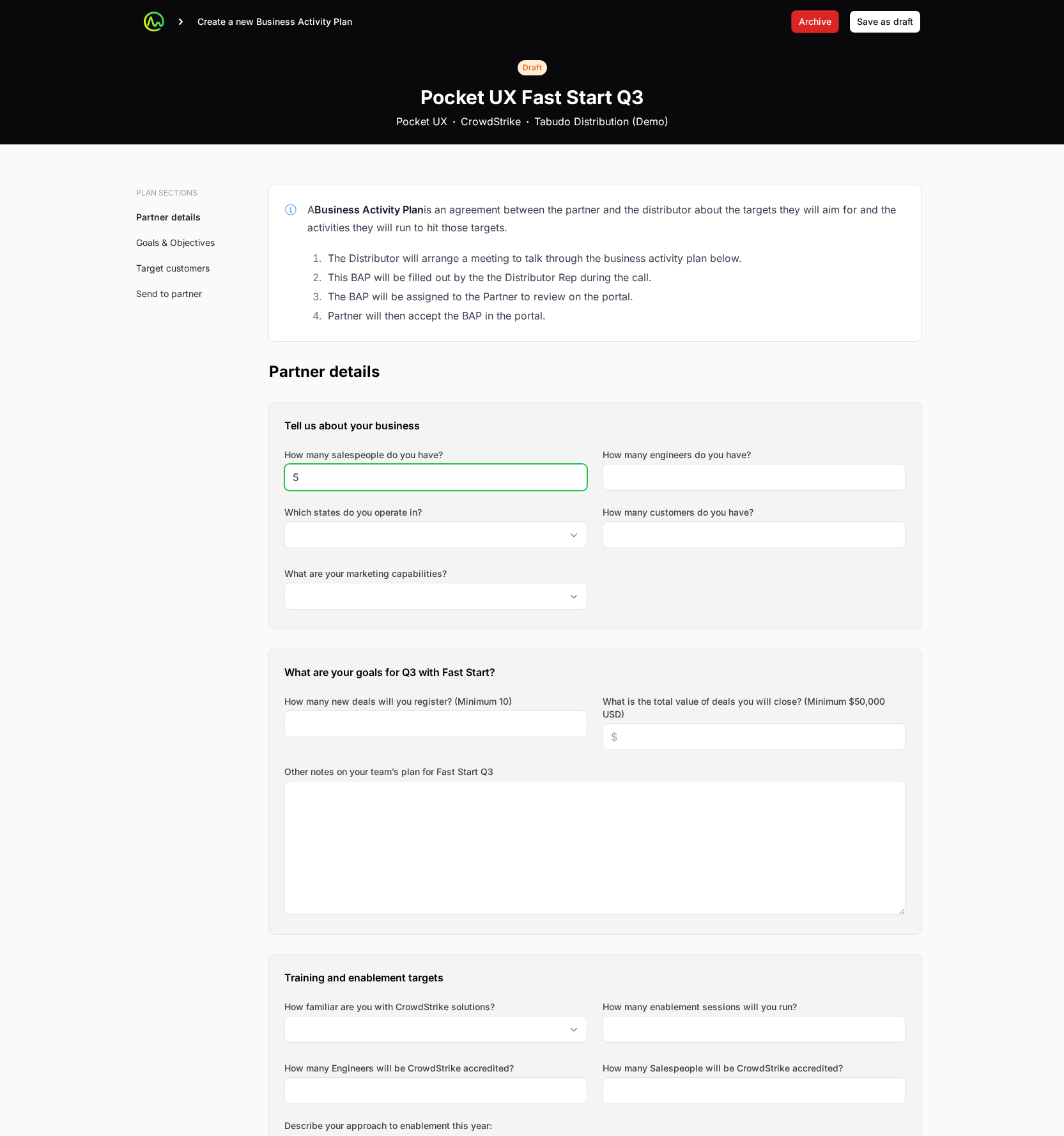
drag, startPoint x: 507, startPoint y: 492, endPoint x: 516, endPoint y: 482, distance: 13.5
click at [509, 490] on div "Tell us about your business How many salespeople do you have? 5 How many engine…" at bounding box center [594, 515] width 652 height 226
drag, startPoint x: 516, startPoint y: 480, endPoint x: 638, endPoint y: 478, distance: 122.0
click at [517, 480] on input "5" at bounding box center [436, 477] width 286 height 15
drag, startPoint x: 657, startPoint y: 473, endPoint x: 629, endPoint y: 519, distance: 53.9
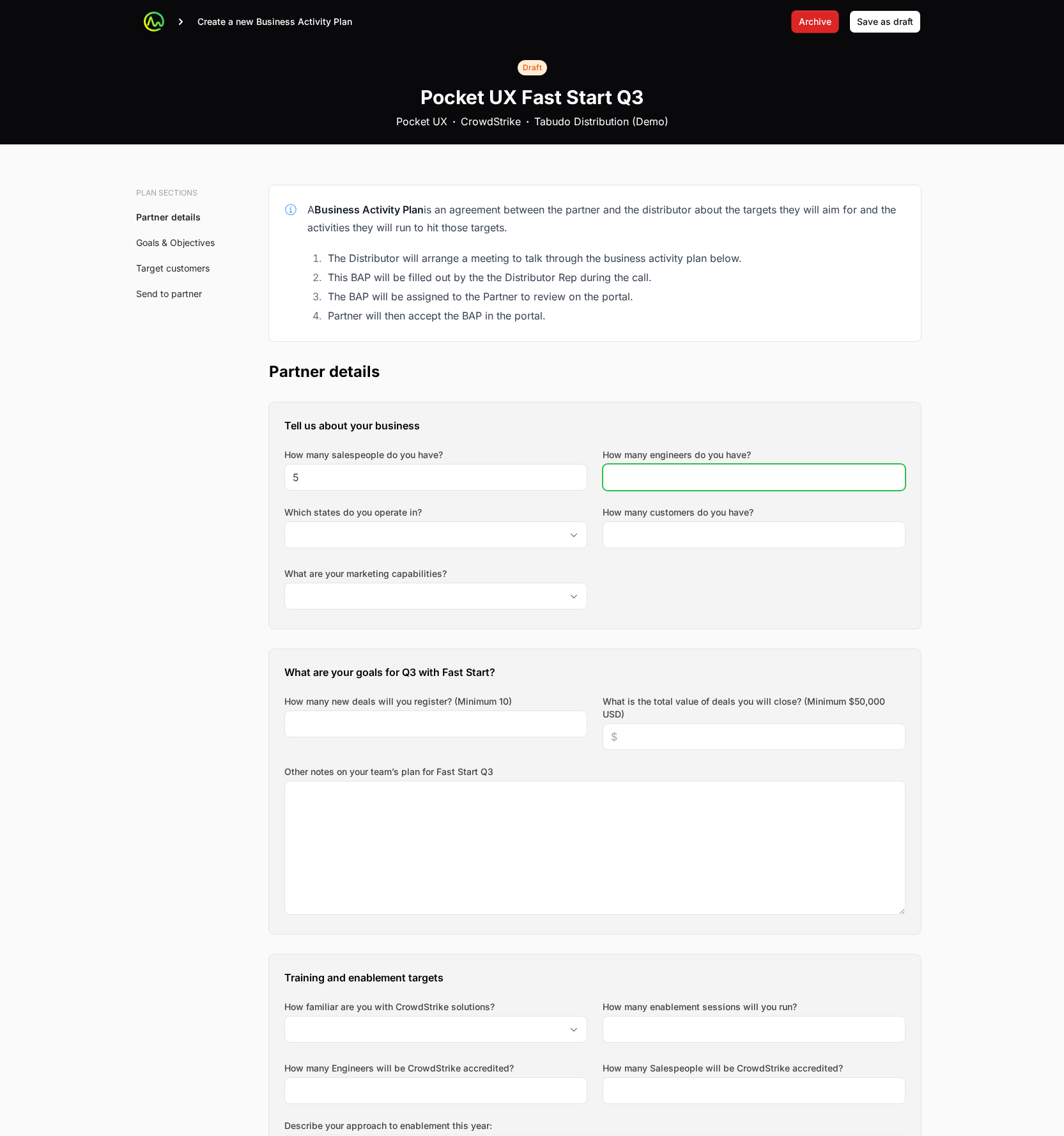
click at [657, 473] on input "How many engineers do you have?" at bounding box center [754, 477] width 286 height 15
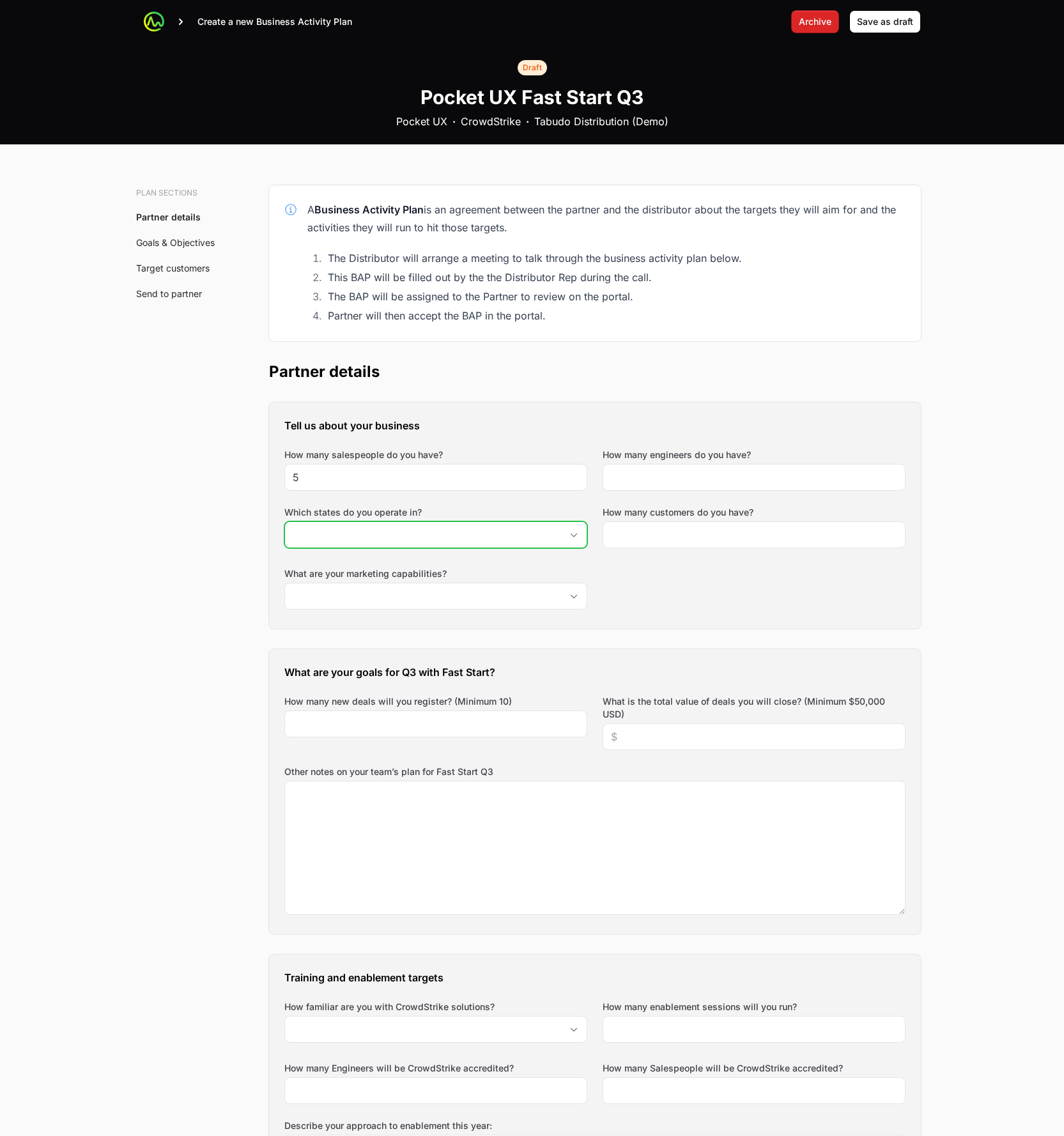
click at [515, 544] on input "Which states do you operate in?" at bounding box center [423, 535] width 276 height 25
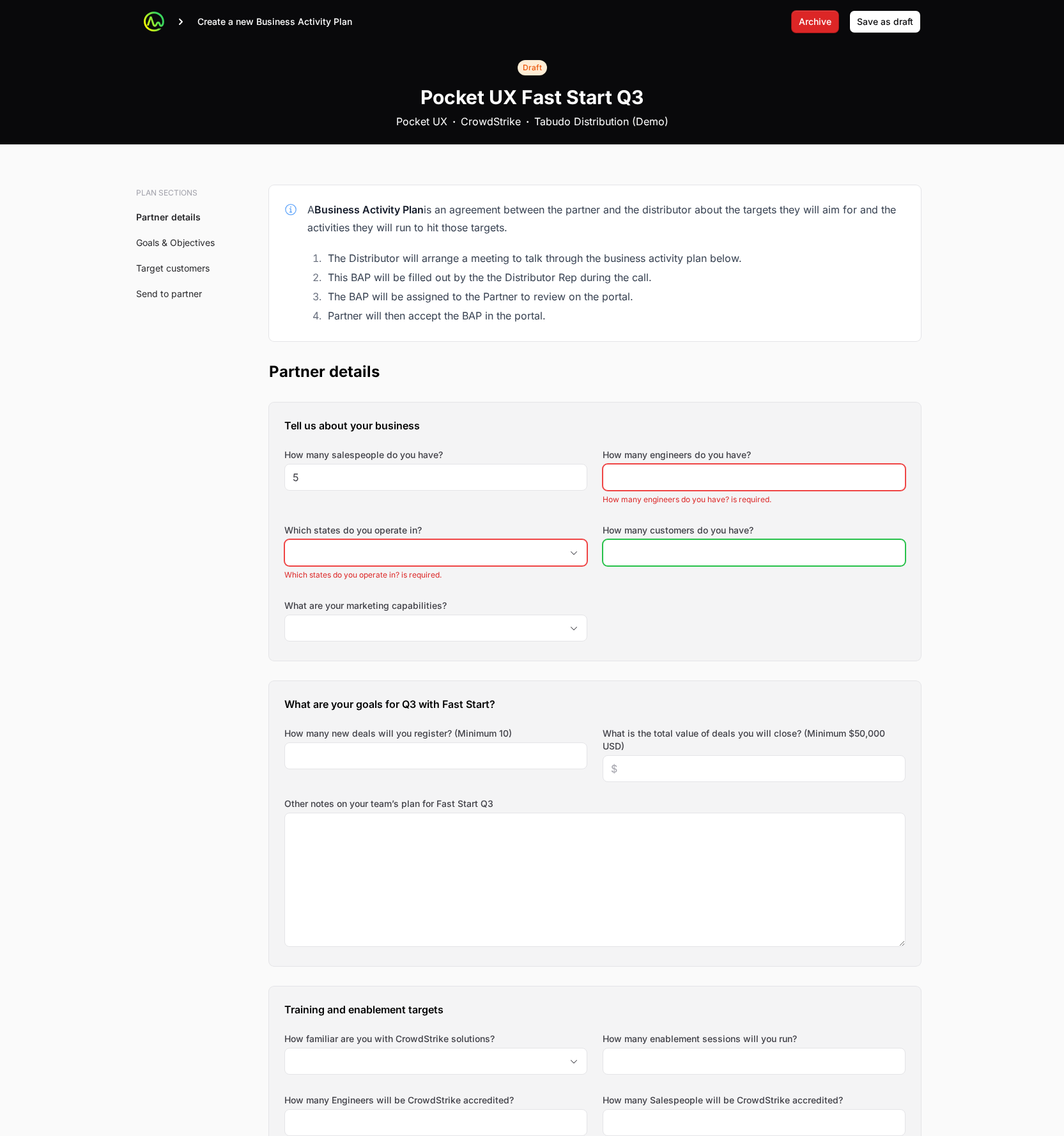
click at [649, 559] on input "How many customers do you have?" at bounding box center [754, 552] width 286 height 15
drag, startPoint x: 519, startPoint y: 622, endPoint x: 512, endPoint y: 627, distance: 8.6
click at [518, 622] on input "What are your marketing capabilities?" at bounding box center [423, 628] width 276 height 25
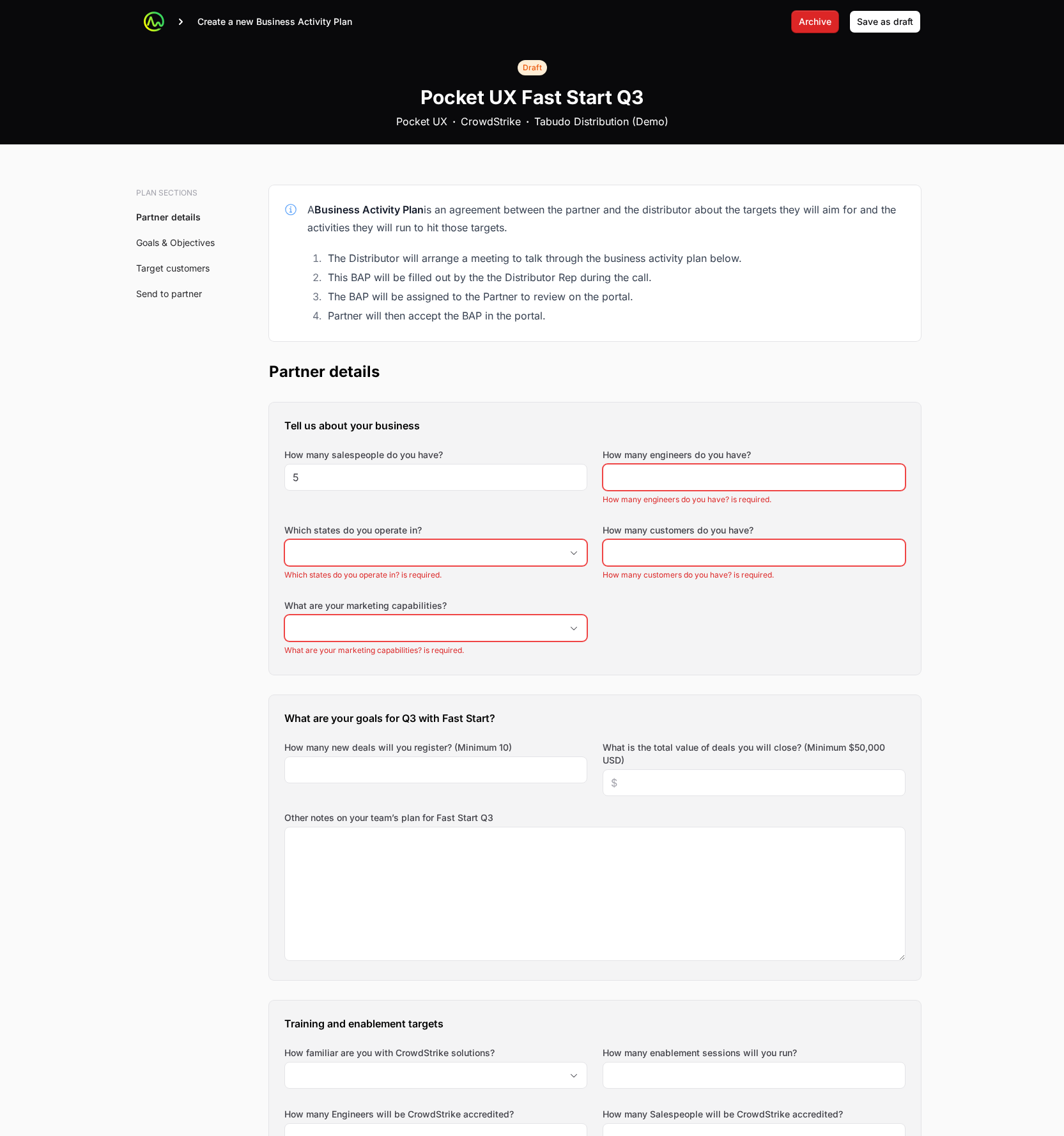
click at [697, 628] on div "Tell us about your business How many salespeople do you have? 5 How many engine…" at bounding box center [594, 539] width 652 height 272
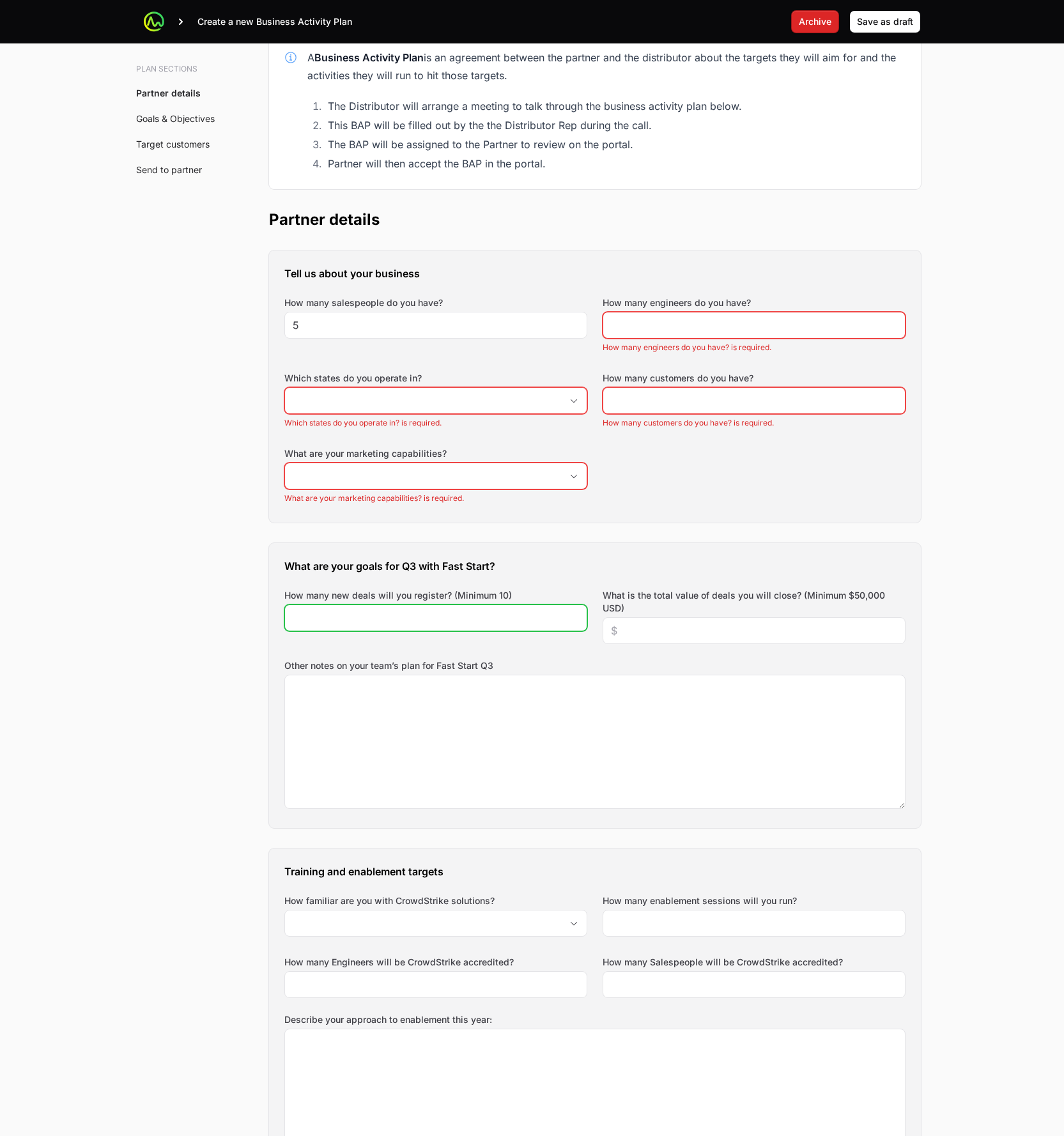
click at [466, 624] on input "How many new deals will you register? (Minimum 10)" at bounding box center [436, 617] width 286 height 15
drag, startPoint x: 587, startPoint y: 669, endPoint x: 599, endPoint y: 670, distance: 12.0
click at [587, 669] on label "Other notes on your team’s plan for Fast Start Q3" at bounding box center [594, 666] width 622 height 13
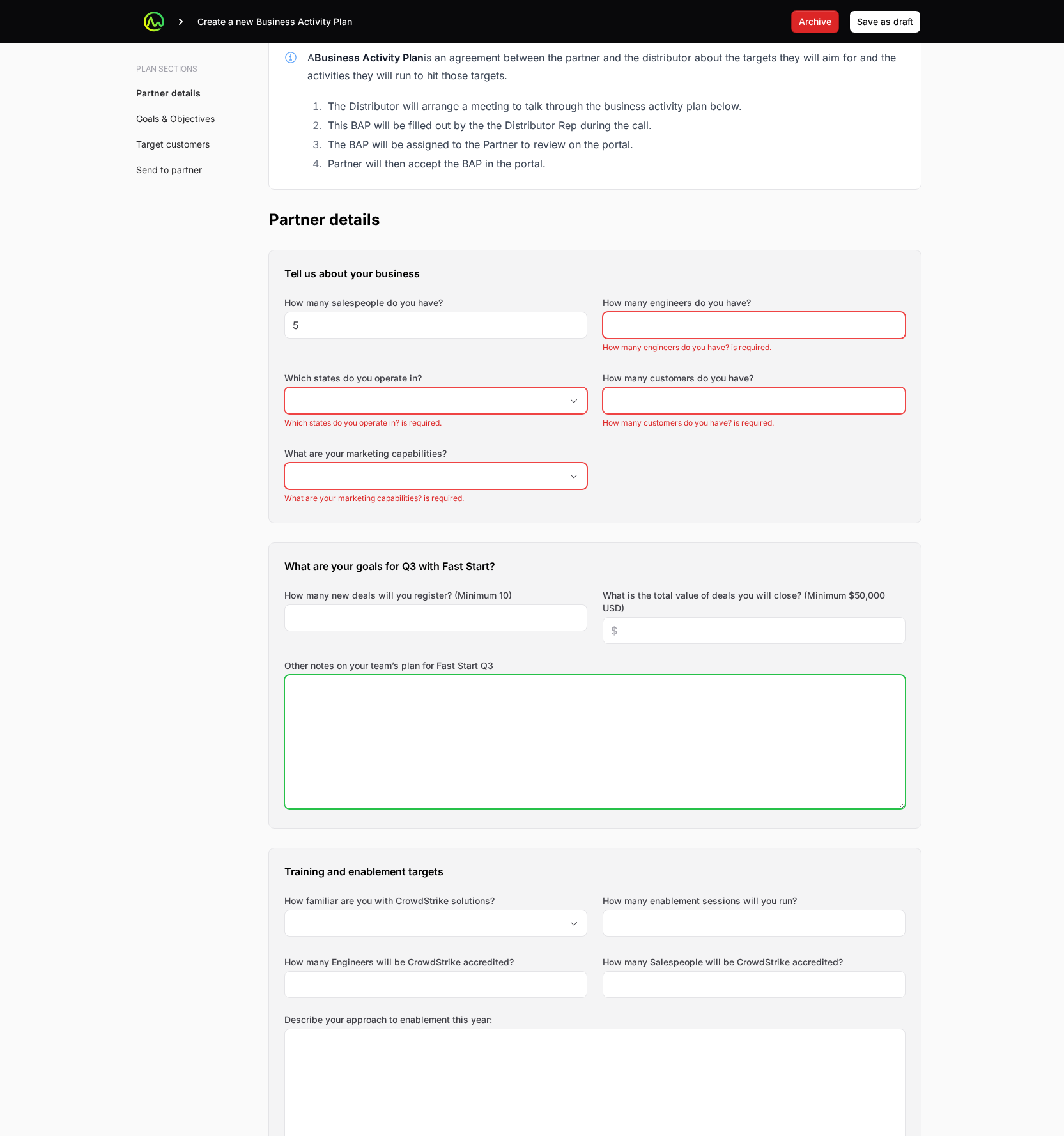
click at [587, 675] on textarea "Other notes on your team’s plan for Fast Start Q3" at bounding box center [594, 741] width 620 height 133
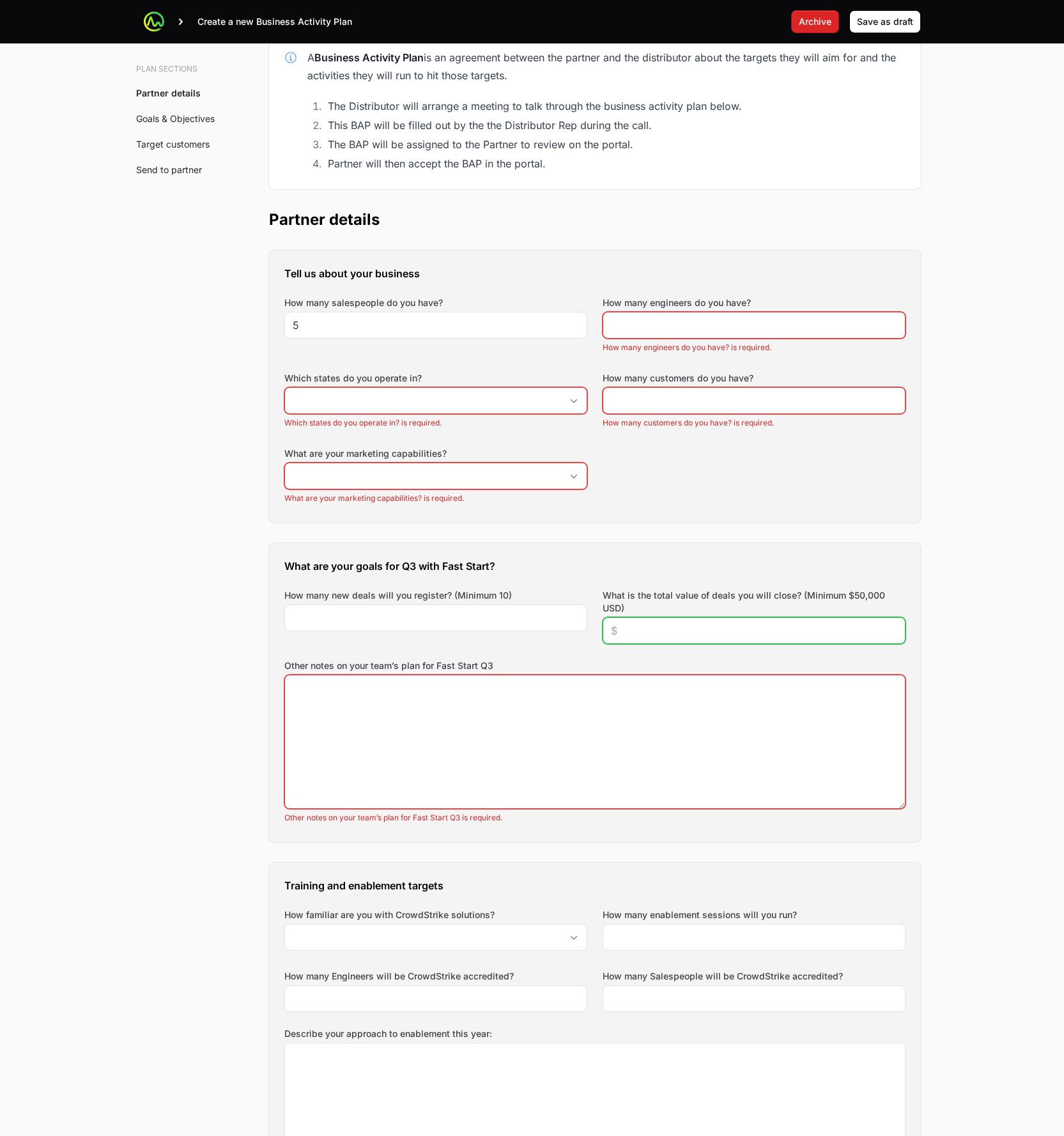
drag, startPoint x: 666, startPoint y: 628, endPoint x: 658, endPoint y: 641, distance: 15.3
click at [665, 628] on input "What is the total value of deals you will close? (Minimum $50,000 USD)" at bounding box center [754, 630] width 286 height 15
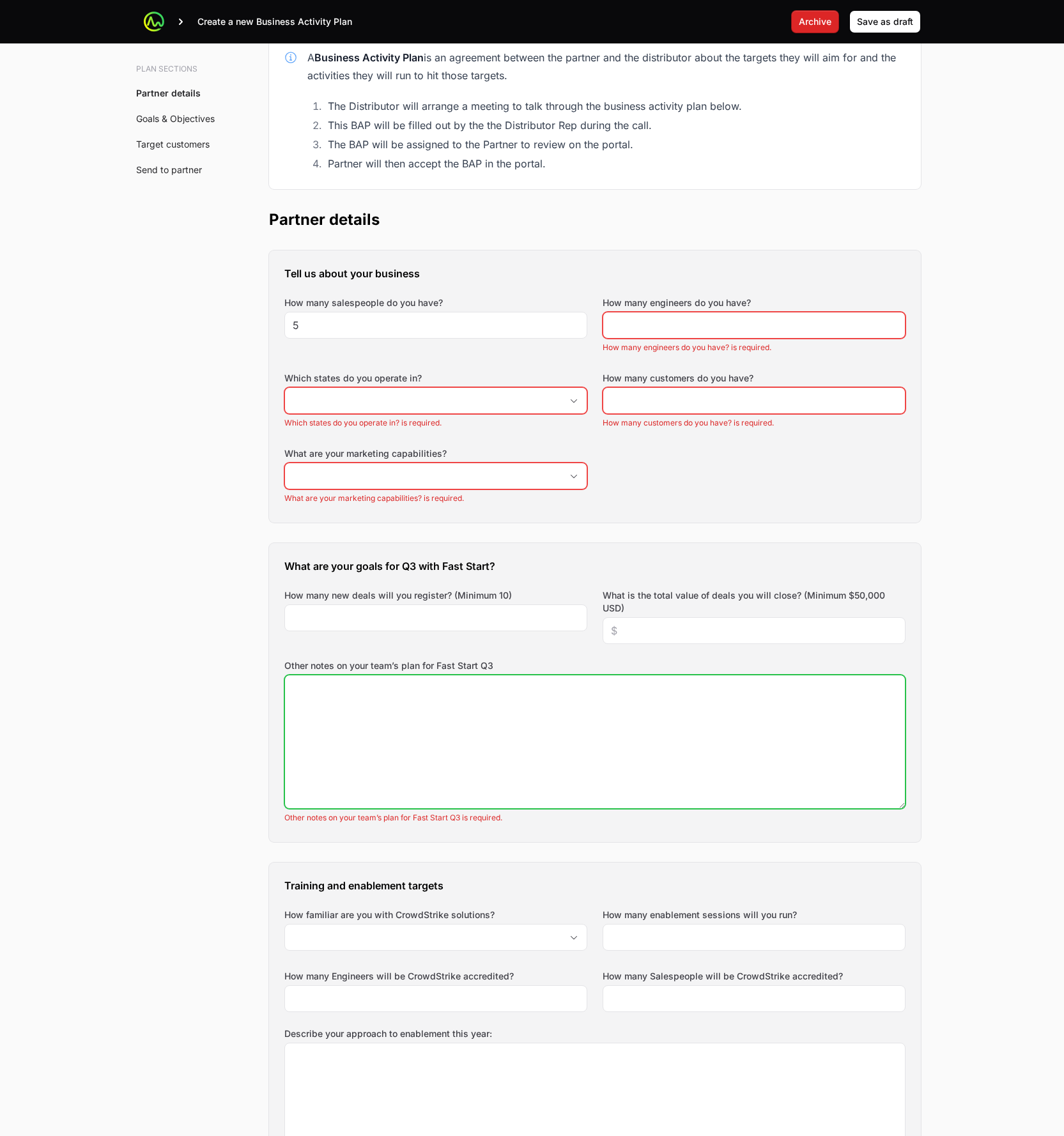
click at [549, 705] on textarea "Other notes on your team’s plan for Fast Start Q3" at bounding box center [594, 741] width 620 height 133
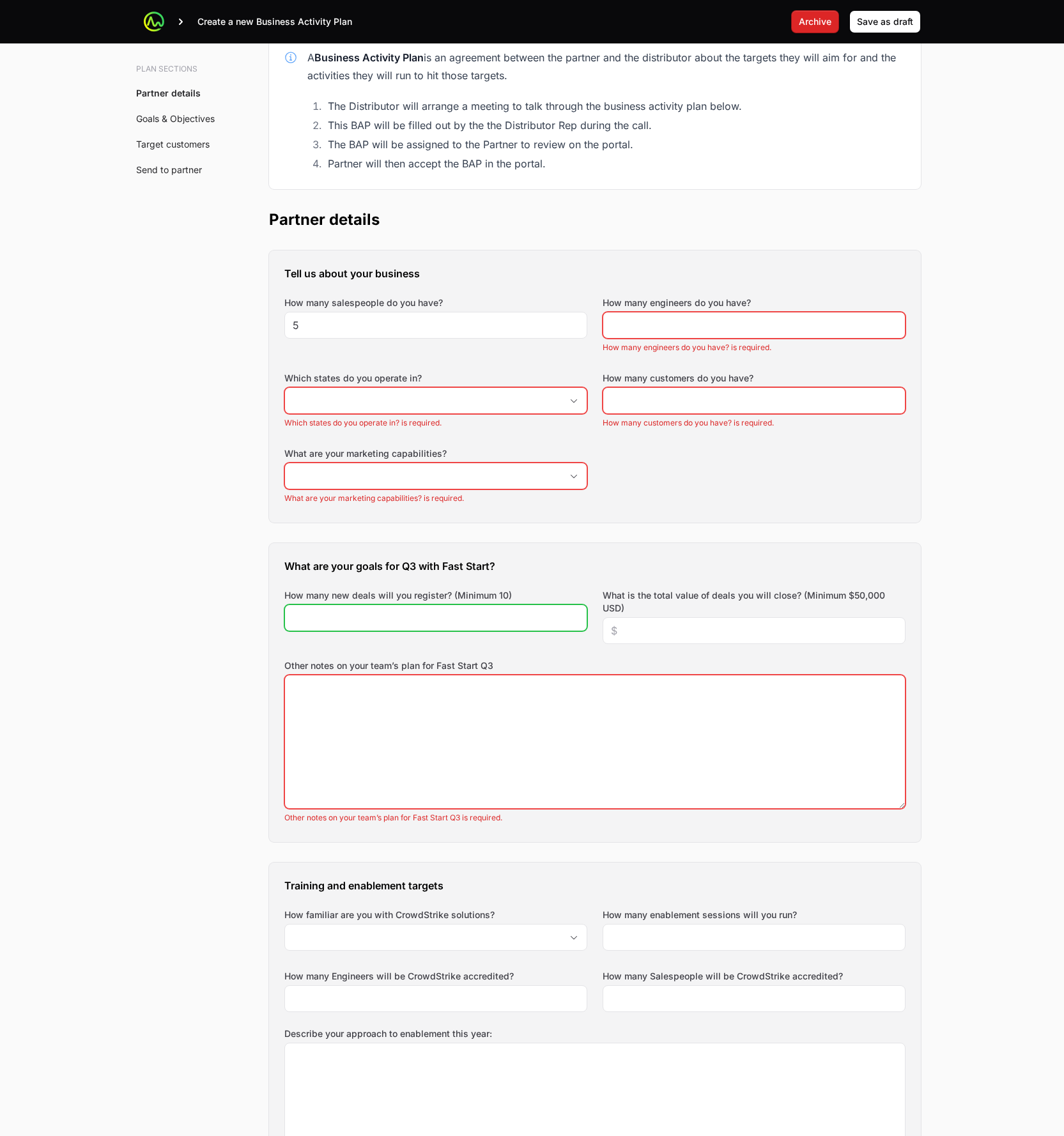
drag, startPoint x: 460, startPoint y: 613, endPoint x: 497, endPoint y: 639, distance: 45.2
click at [461, 613] on input "How many new deals will you register? (Minimum 10)" at bounding box center [436, 617] width 286 height 15
click at [529, 648] on div "What are your goals for Q3 with Fast Start? How many new deals will you registe…" at bounding box center [594, 693] width 652 height 299
click at [534, 644] on div "What are your goals for Q3 with Fast Start? How many new deals will you registe…" at bounding box center [594, 693] width 652 height 299
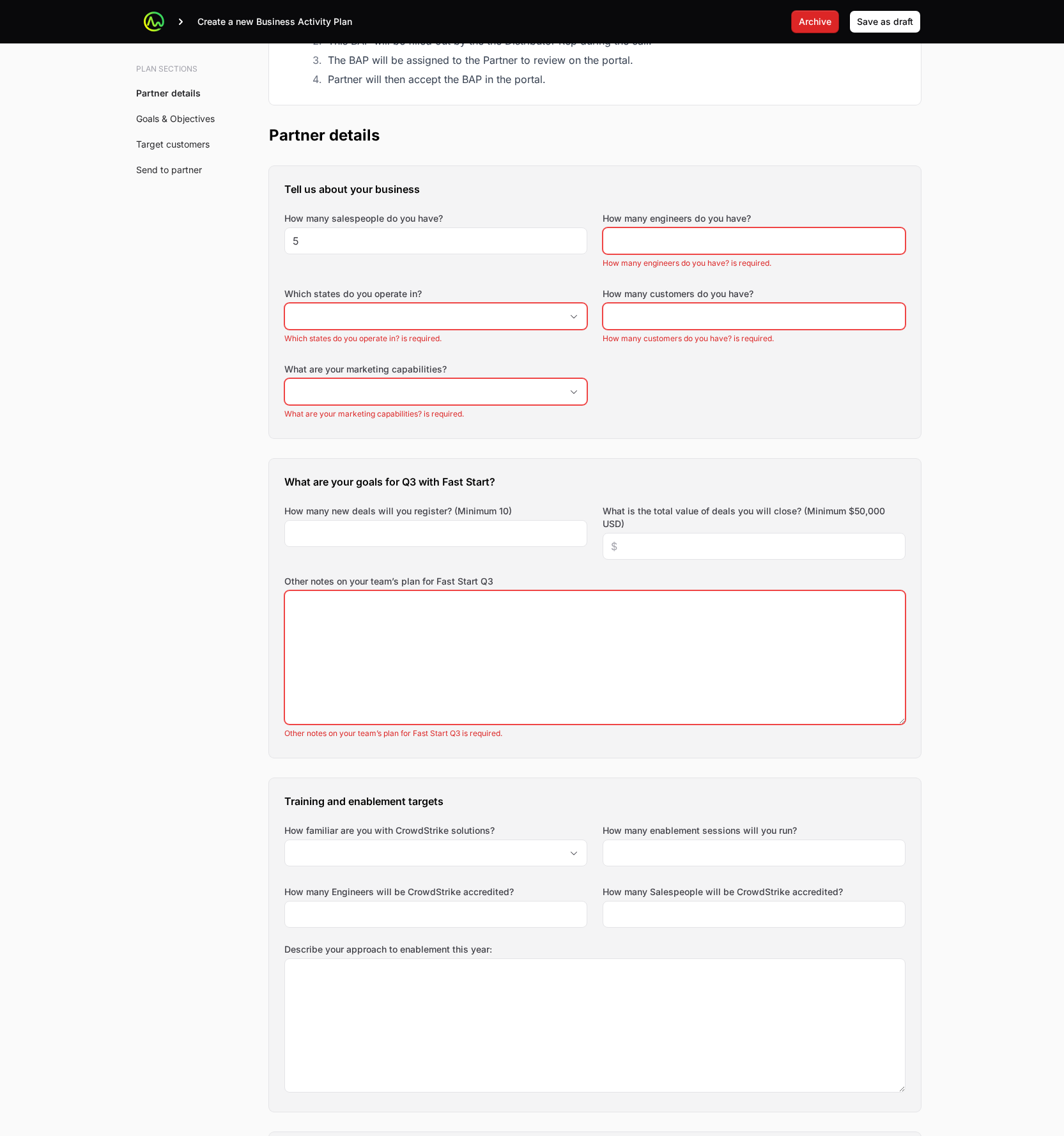
scroll to position [459, 0]
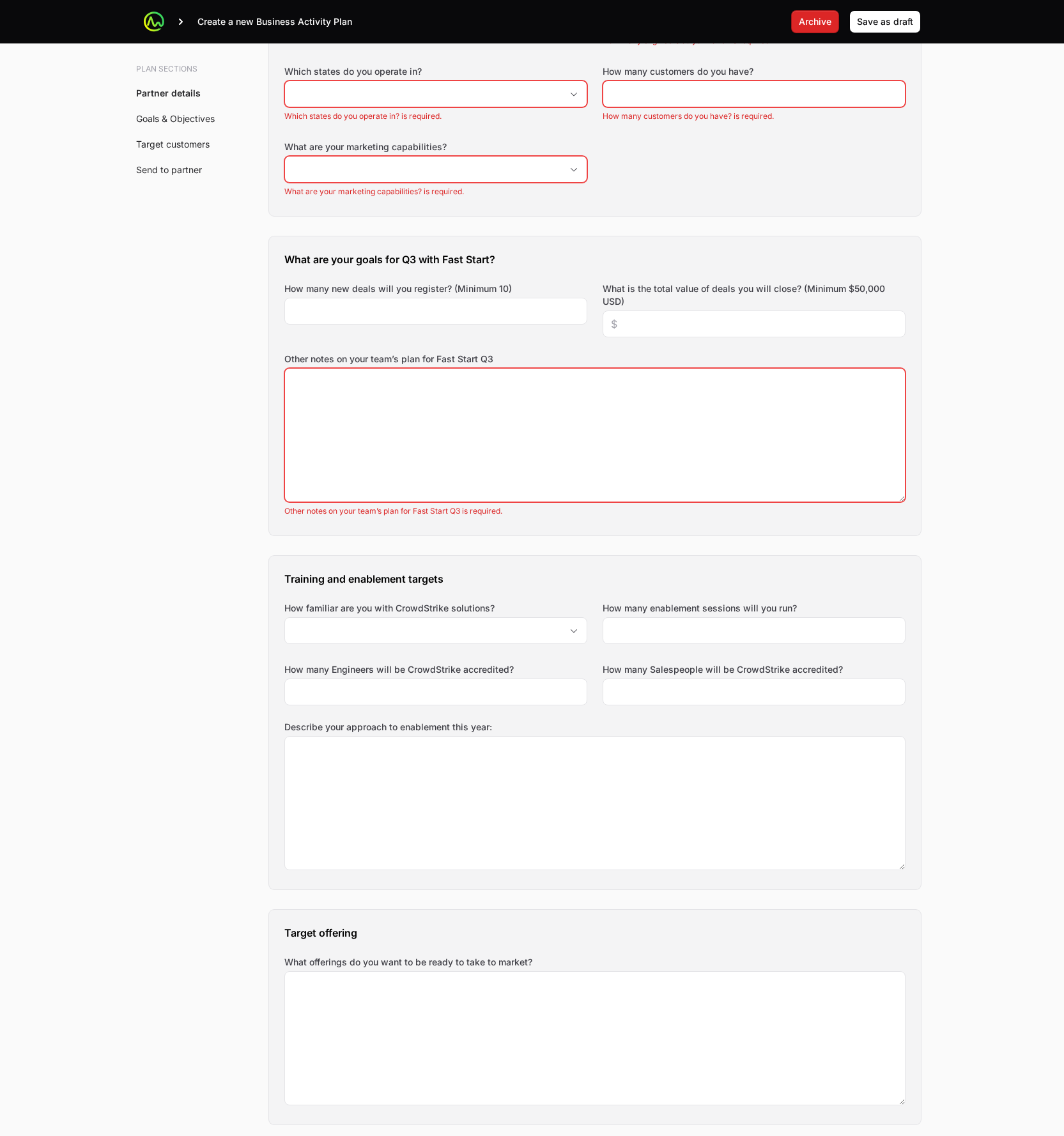
click at [356, 614] on div "How familiar are you with CrowdStrike solutions?" at bounding box center [435, 623] width 303 height 42
drag, startPoint x: 357, startPoint y: 635, endPoint x: 407, endPoint y: 622, distance: 51.7
click at [358, 635] on input "How familiar are you with CrowdStrike solutions?" at bounding box center [423, 631] width 276 height 25
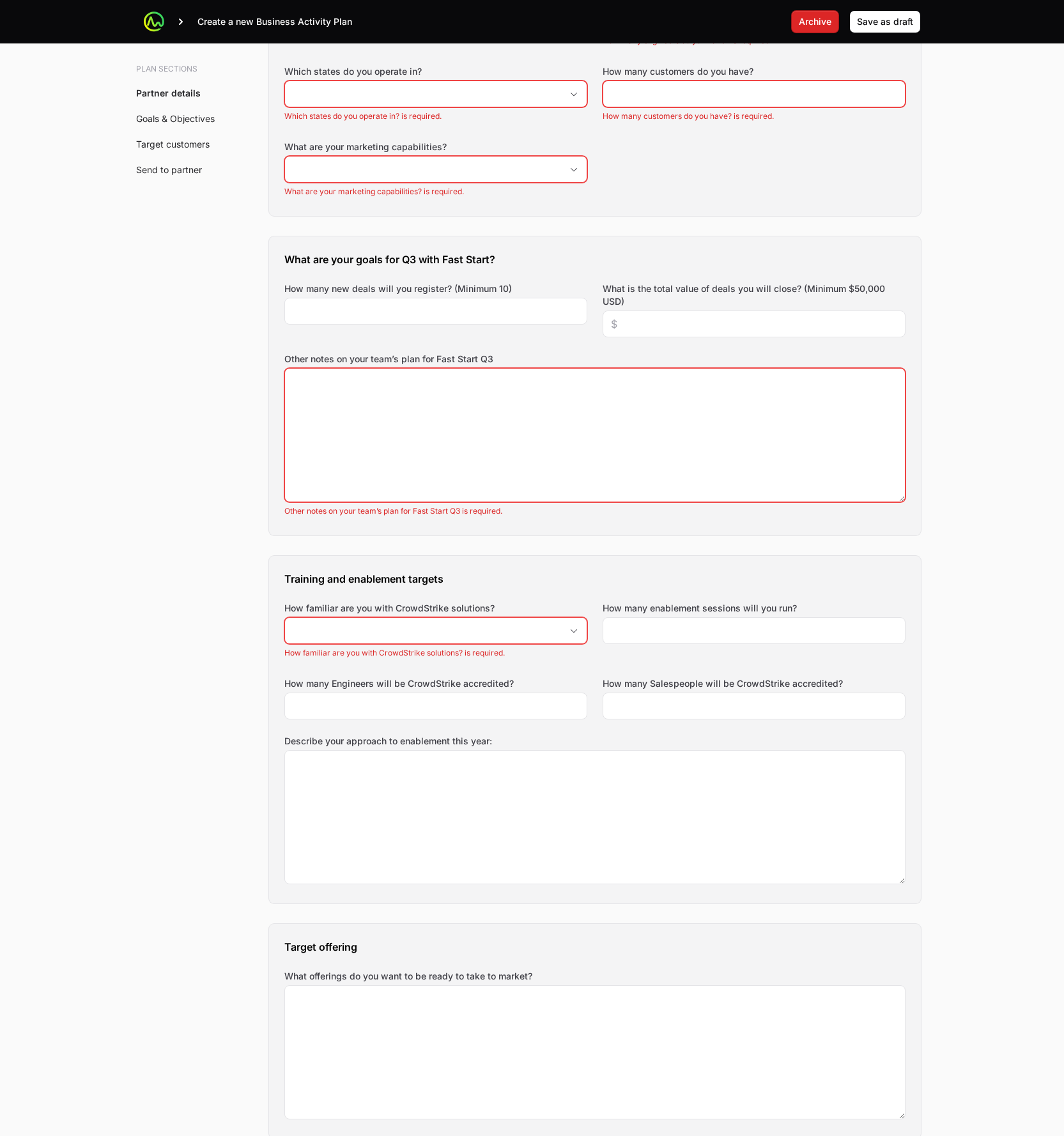
click at [548, 593] on div "Training and enablement targets How familiar are you with CrowdStrike solutions…" at bounding box center [594, 729] width 652 height 348
click at [703, 634] on input "How many enablement sessions will you run?" at bounding box center [754, 630] width 286 height 15
click at [747, 593] on div "Training and enablement targets How familiar are you with CrowdStrike solutions…" at bounding box center [594, 729] width 652 height 348
click at [739, 634] on input "How many enablement sessions will you run?" at bounding box center [754, 630] width 286 height 15
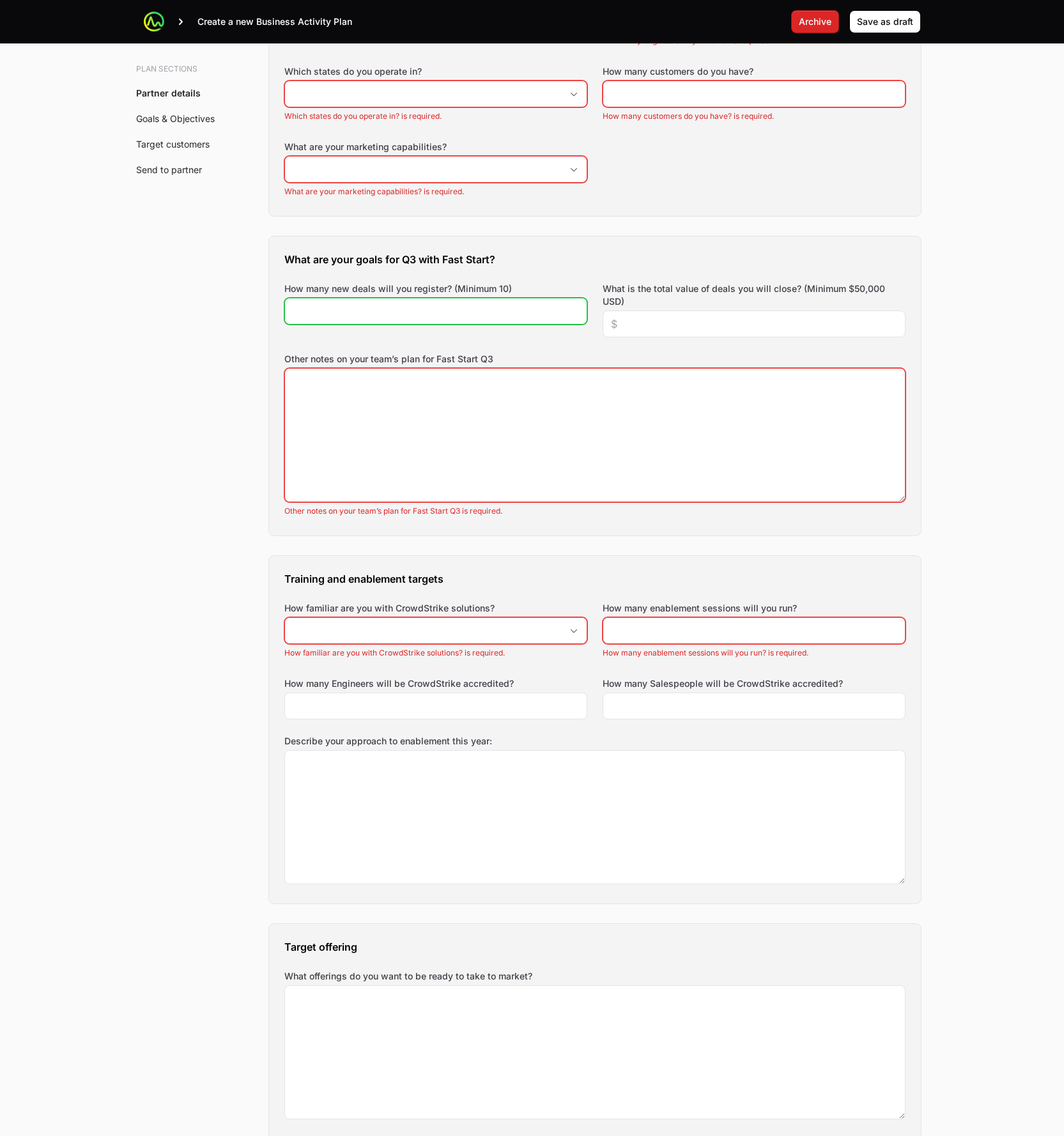
click at [357, 316] on input "How many new deals will you register? (Minimum 10)" at bounding box center [436, 311] width 286 height 15
drag, startPoint x: 209, startPoint y: 389, endPoint x: 211, endPoint y: 396, distance: 7.3
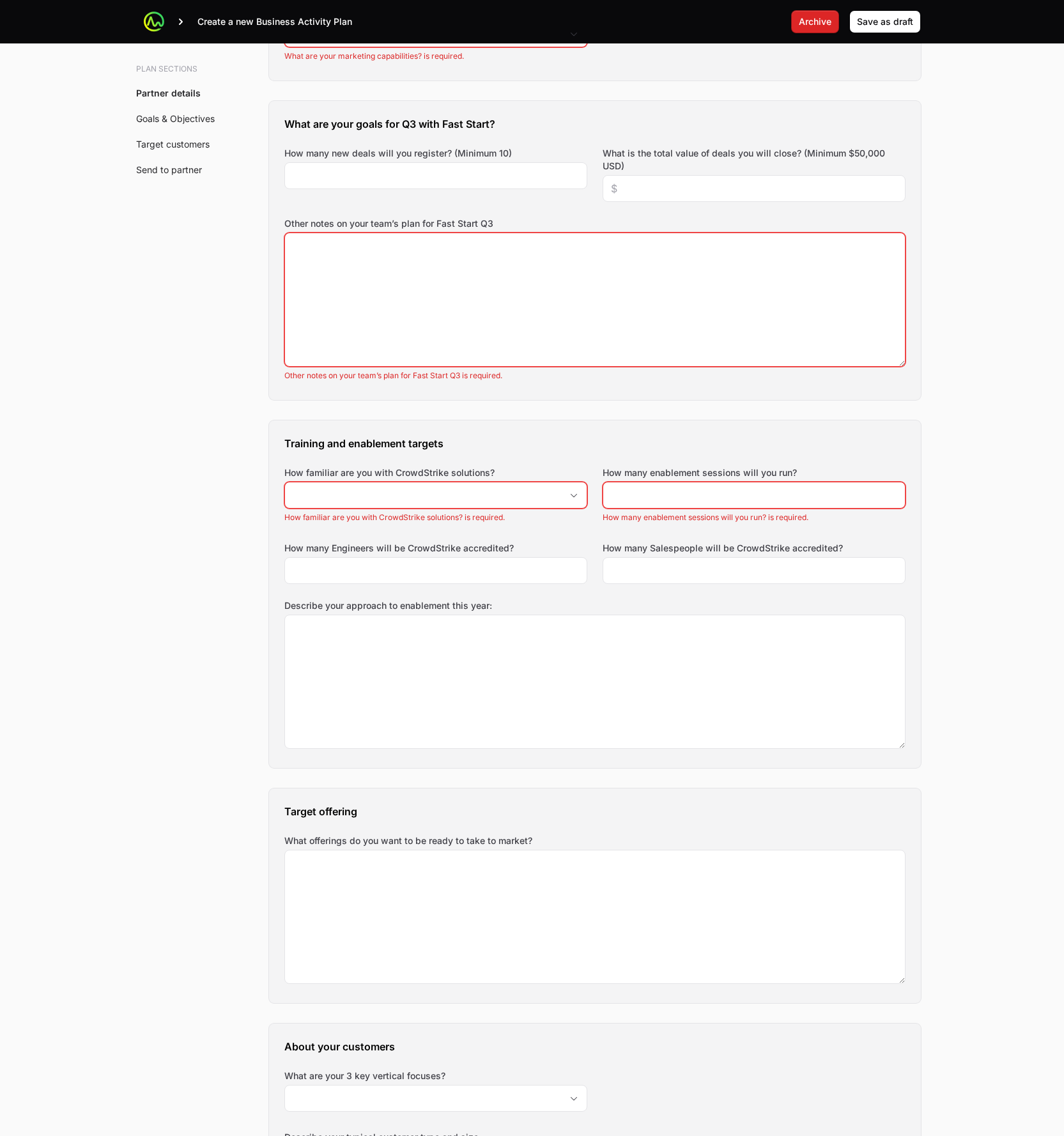
scroll to position [615, 0]
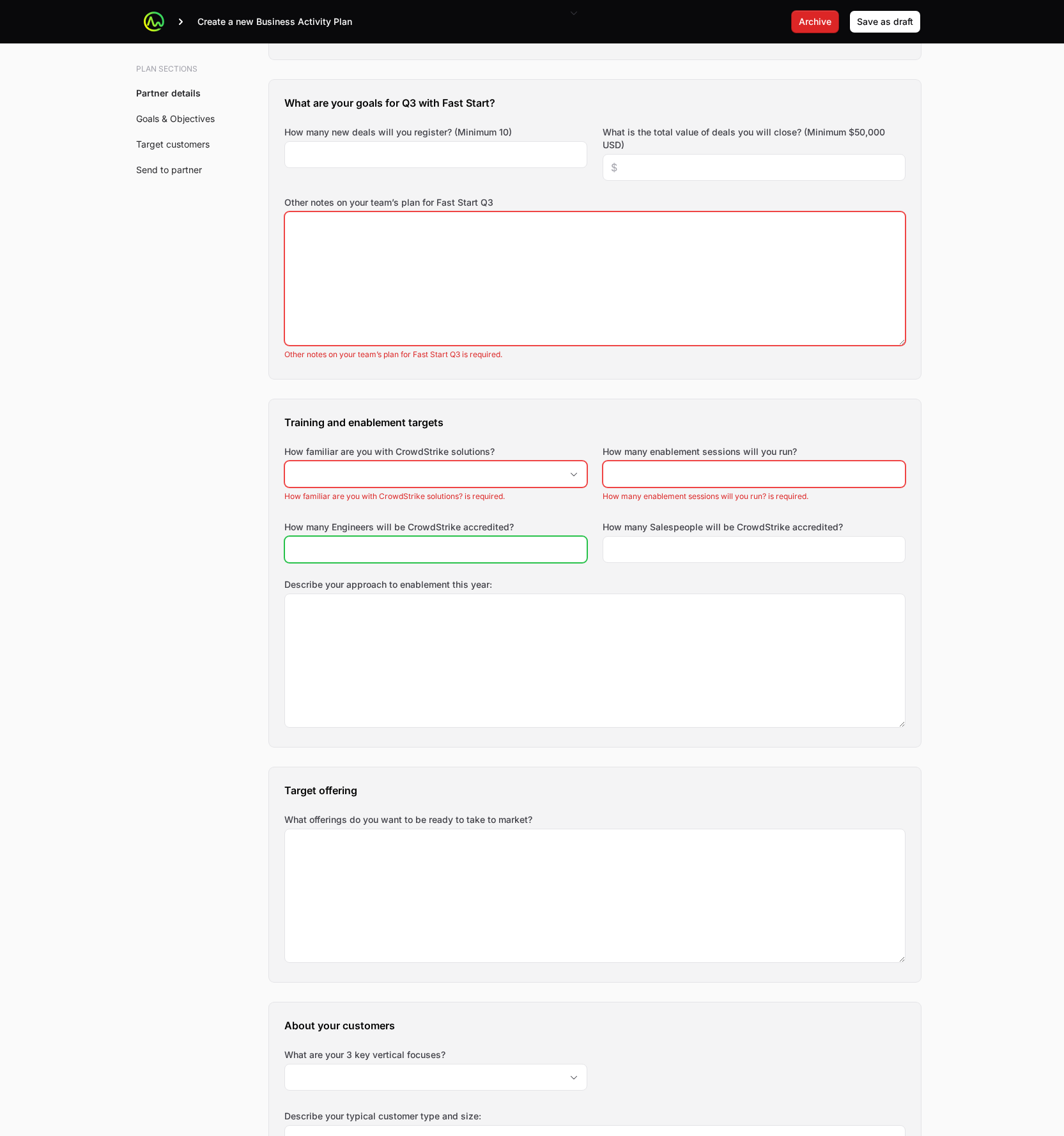
drag, startPoint x: 478, startPoint y: 559, endPoint x: 491, endPoint y: 560, distance: 13.0
click at [478, 559] on div at bounding box center [435, 550] width 303 height 27
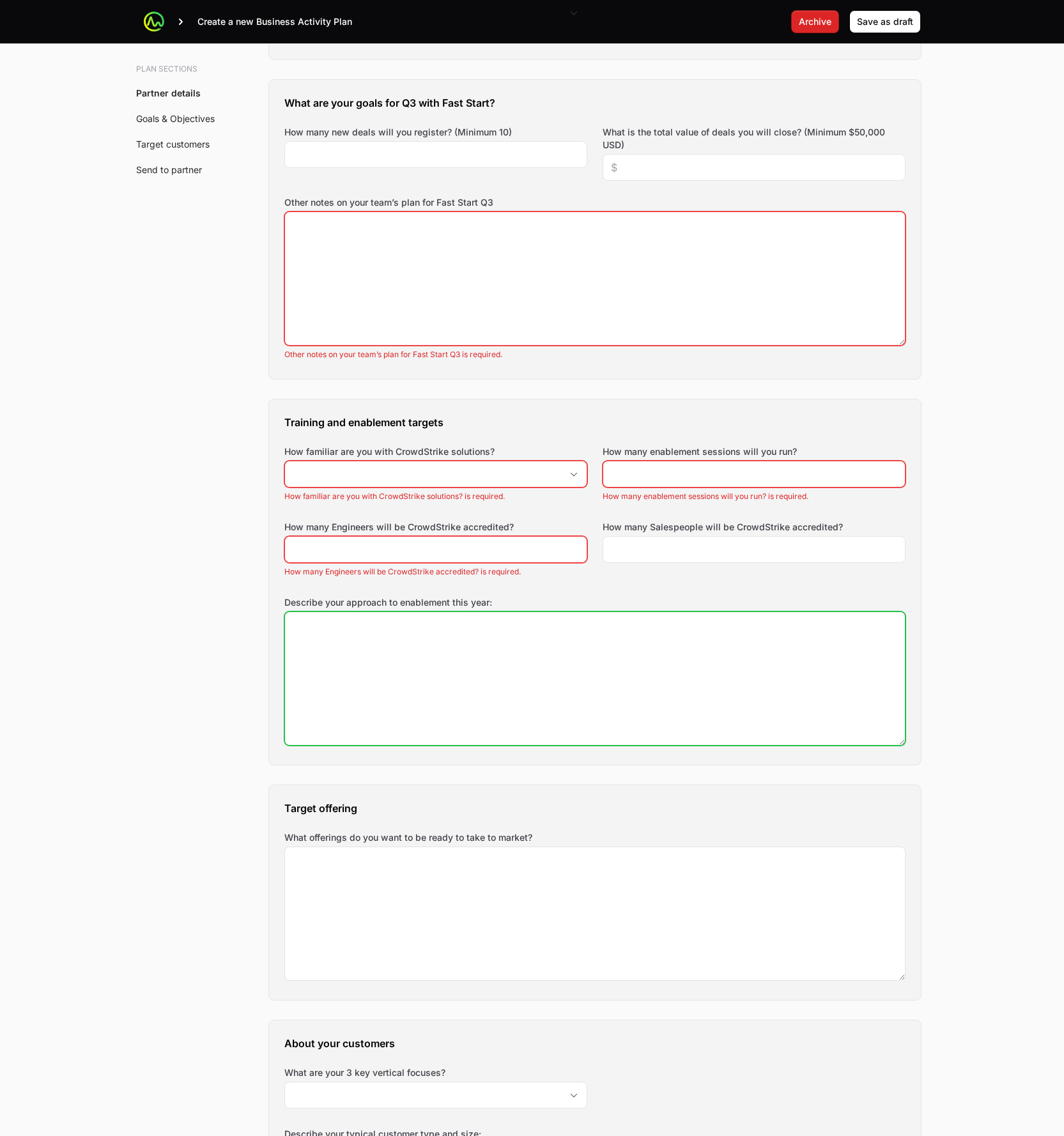
click at [675, 593] on div "Training and enablement targets How familiar are you with CrowdStrike solutions…" at bounding box center [594, 582] width 652 height 365
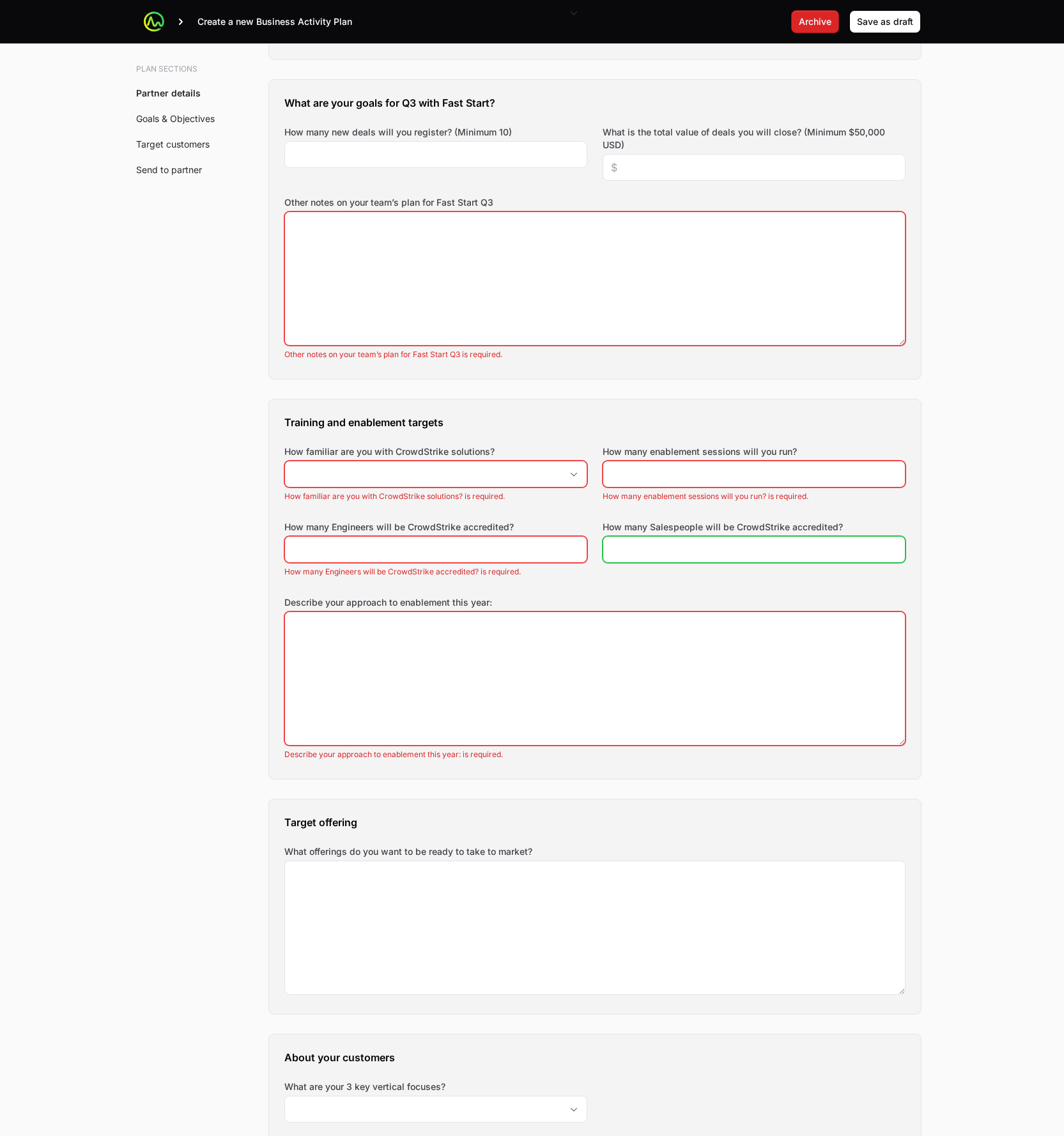
click at [695, 550] on input "How many Salespeople will be CrowdStrike accredited?" at bounding box center [754, 549] width 286 height 15
click at [703, 586] on div "Training and enablement targets How familiar are you with CrowdStrike solutions…" at bounding box center [594, 589] width 652 height 379
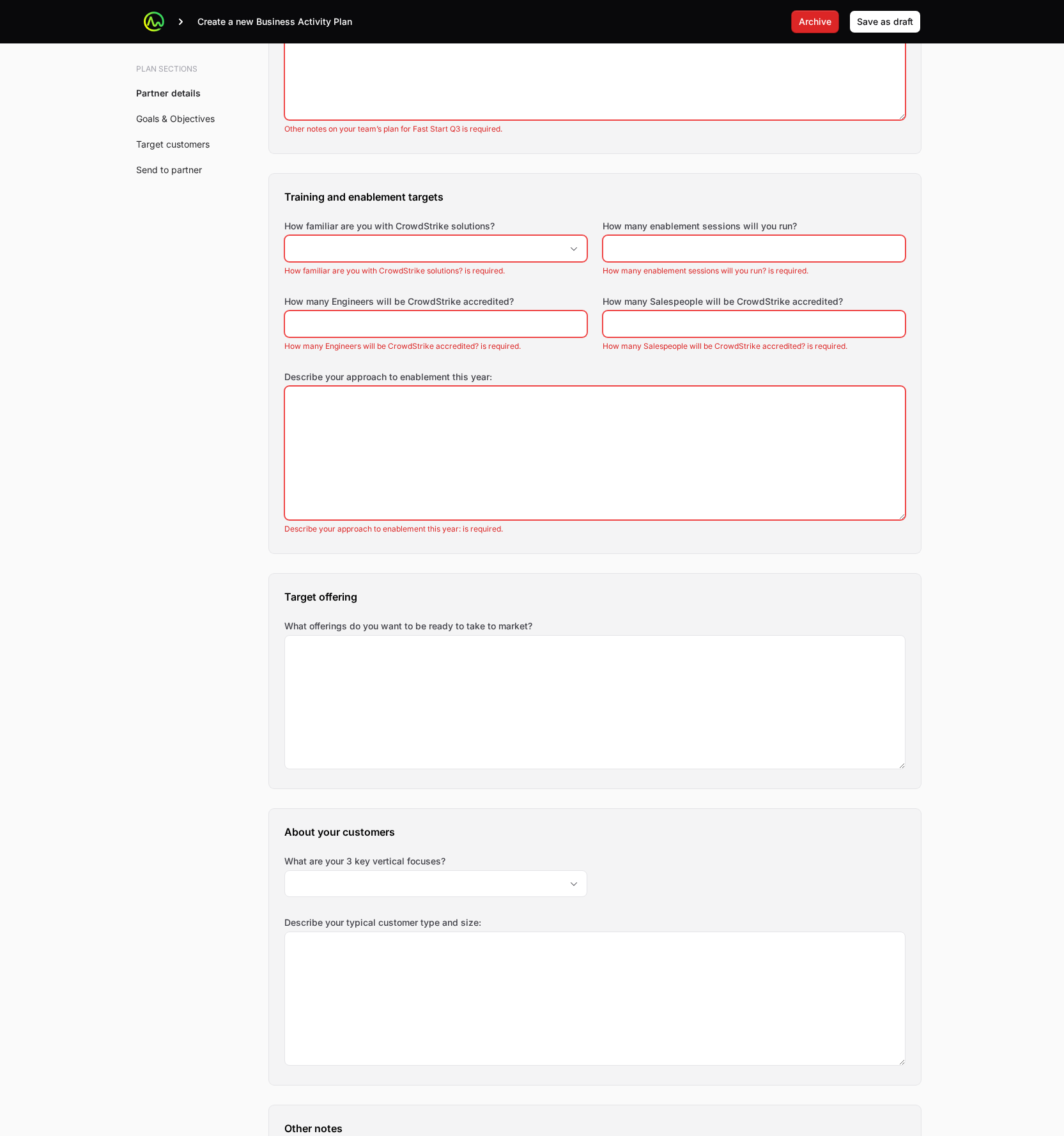
scroll to position [936, 0]
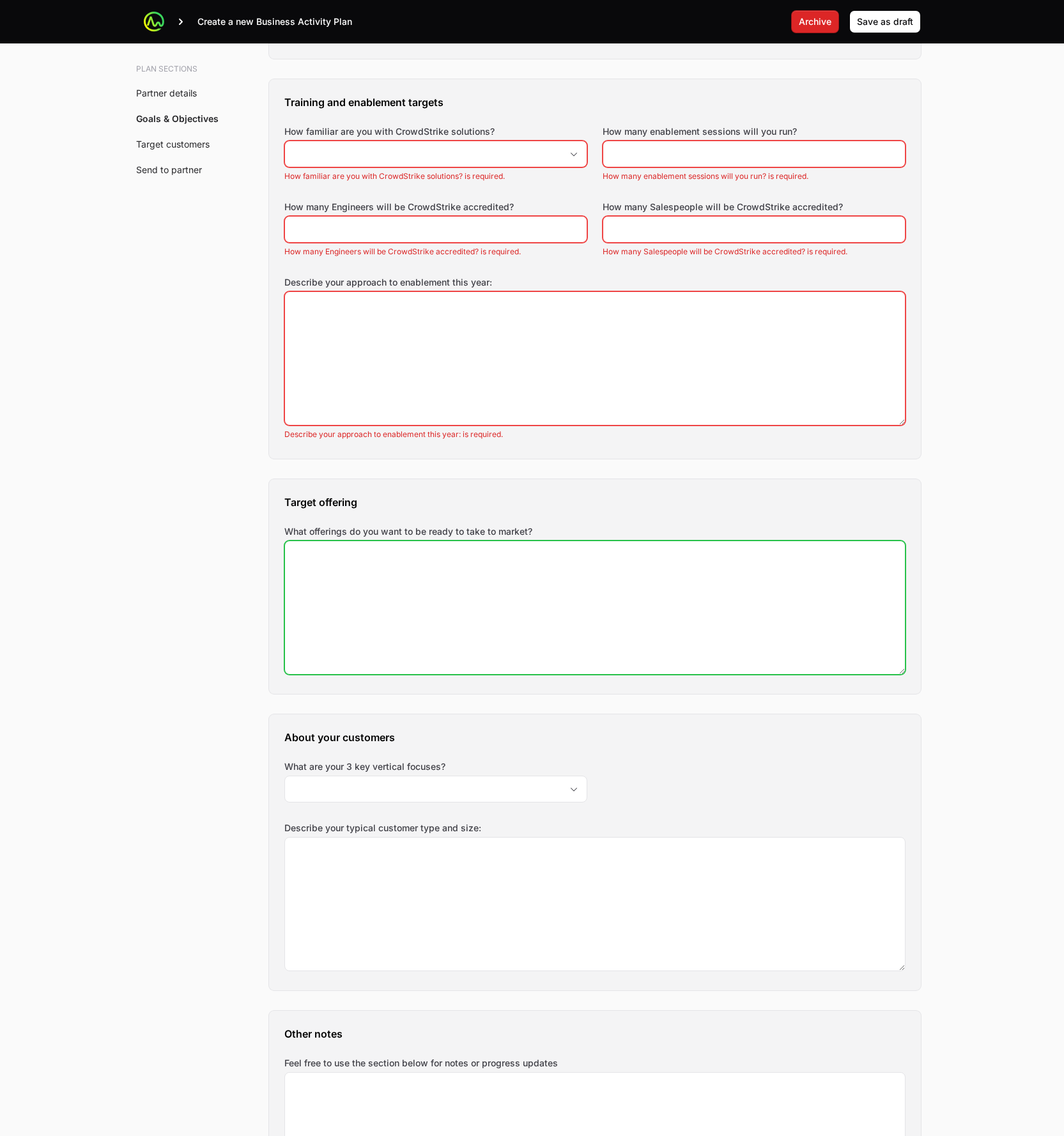
click at [482, 565] on textarea "What offerings do you want to be ready to take to market?" at bounding box center [594, 607] width 620 height 133
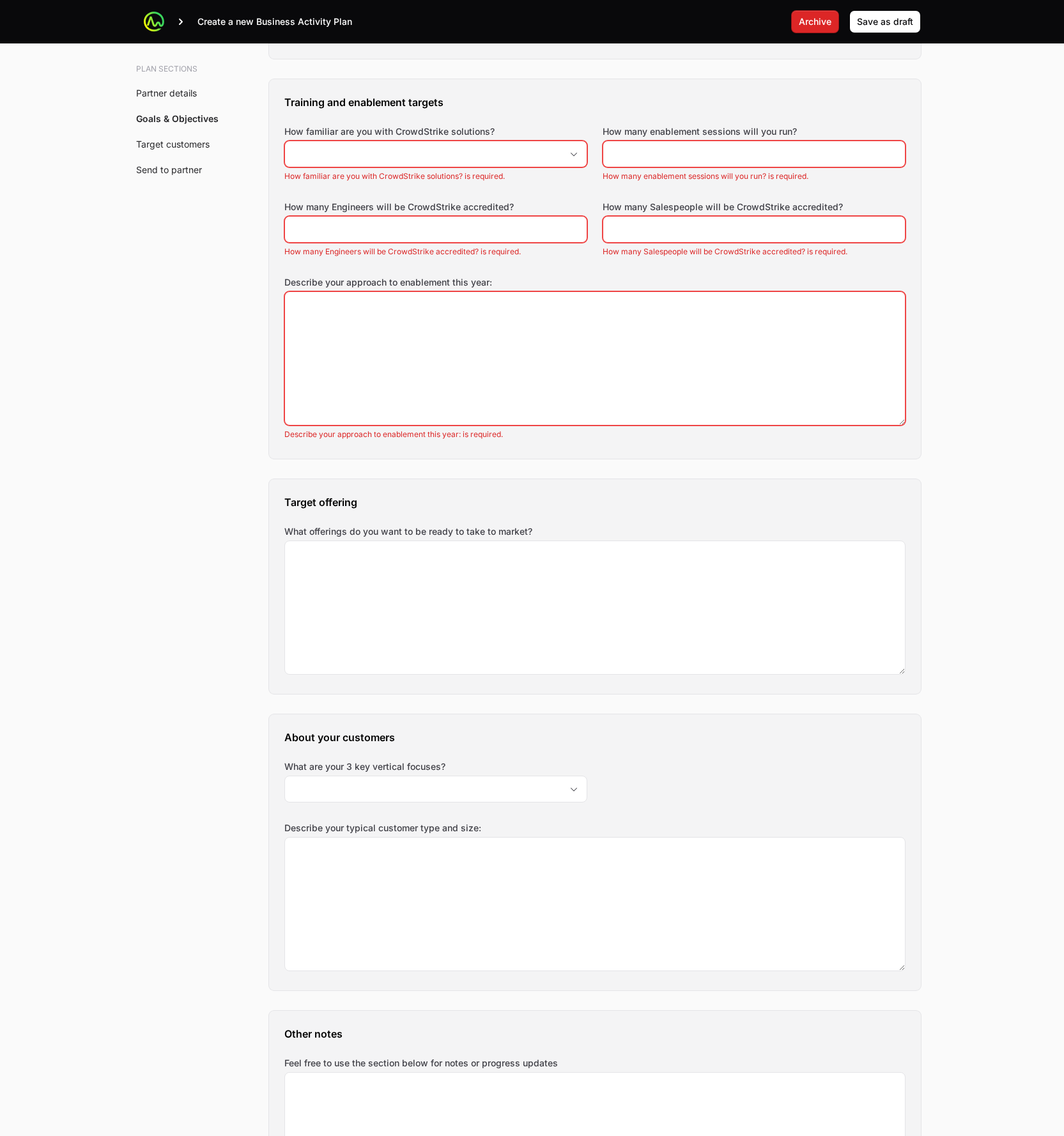
click at [577, 512] on div "Target offering What offerings do you want to be ready to take to market?" at bounding box center [594, 586] width 652 height 215
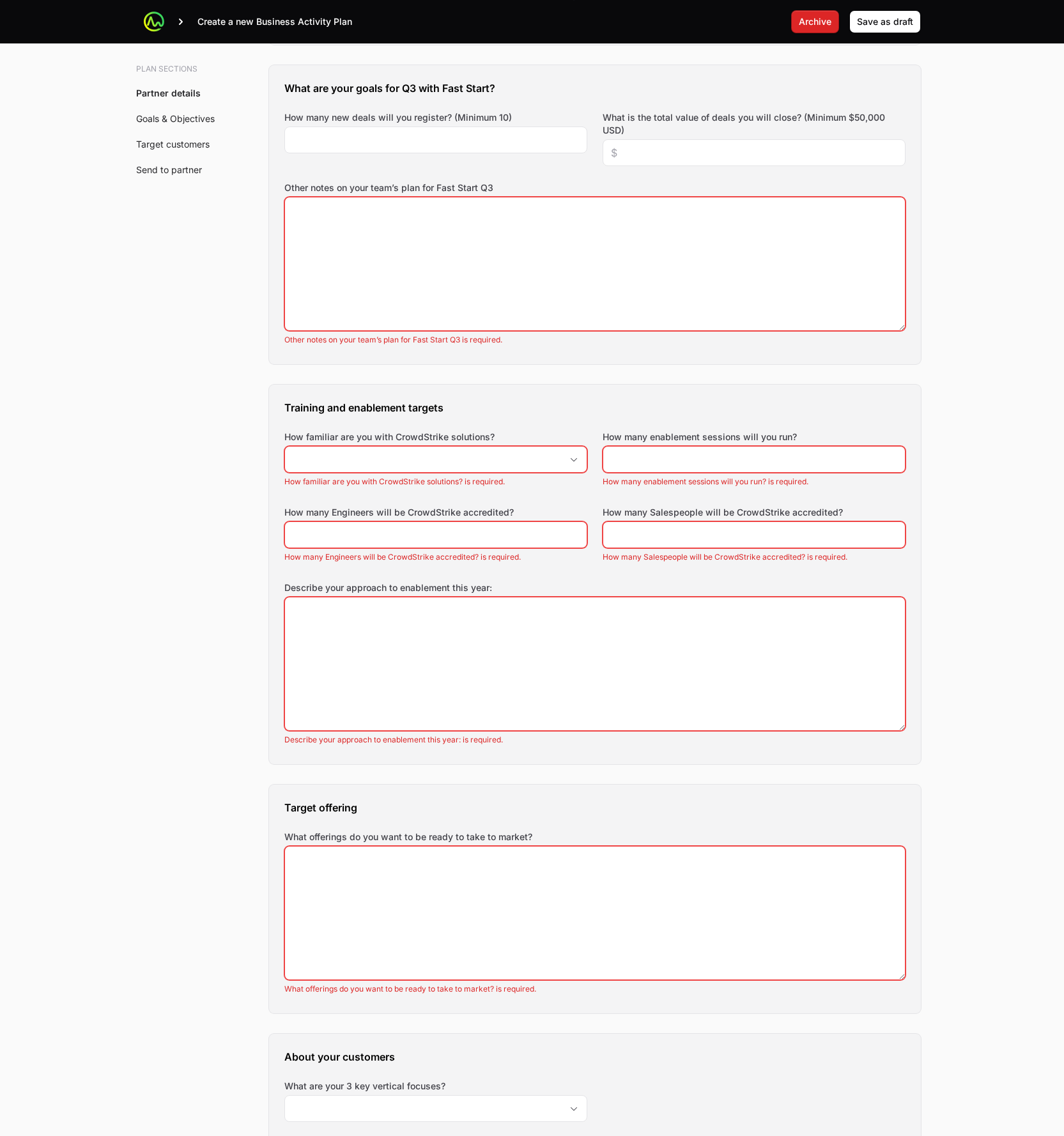
scroll to position [96, 0]
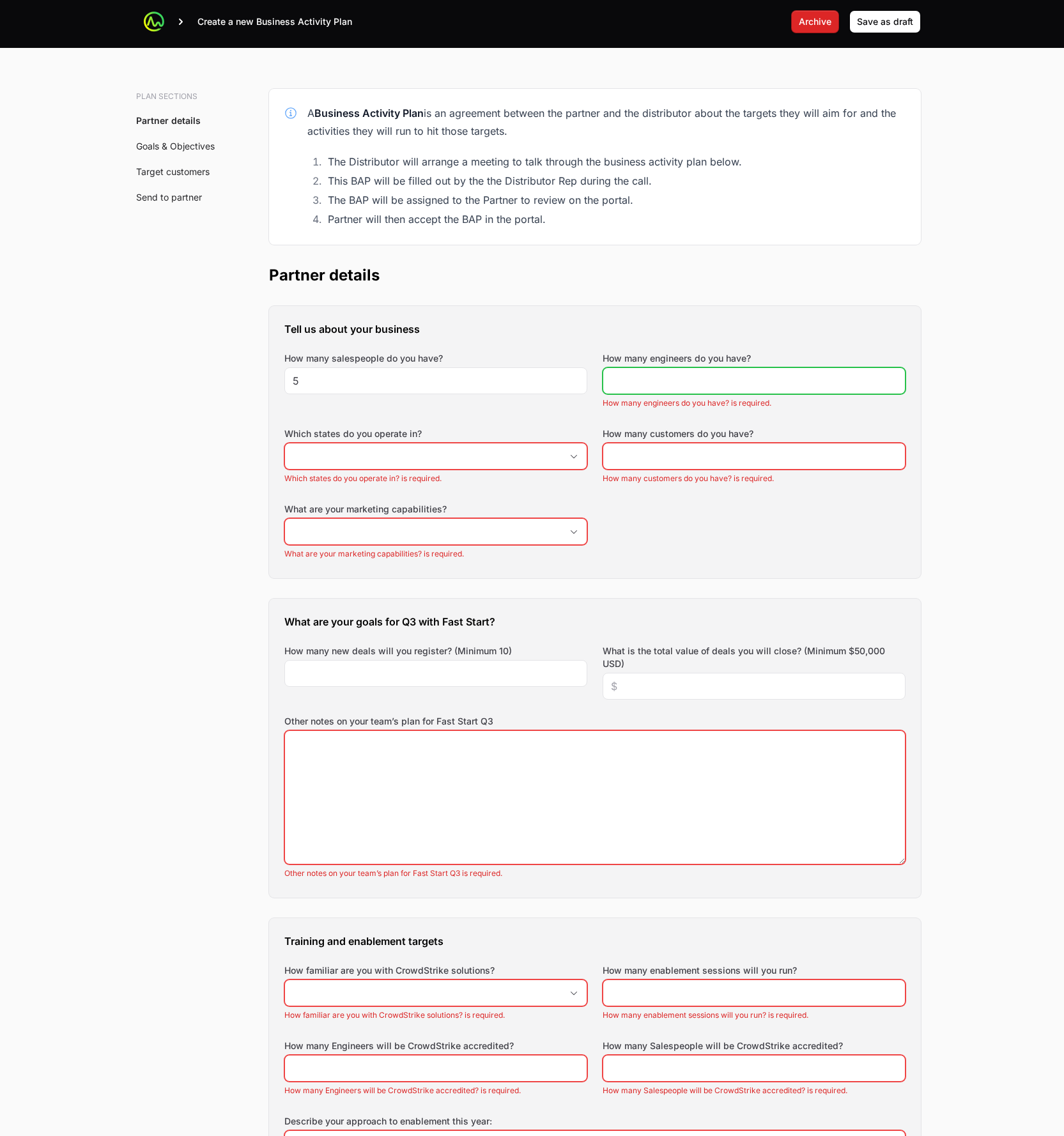
click at [633, 385] on input "How many engineers do you have?" at bounding box center [754, 380] width 286 height 15
click at [741, 460] on input "How many customers do you have?" at bounding box center [754, 456] width 286 height 15
click at [686, 540] on div "Tell us about your business How many salespeople do you have? 5 How many engine…" at bounding box center [594, 442] width 652 height 272
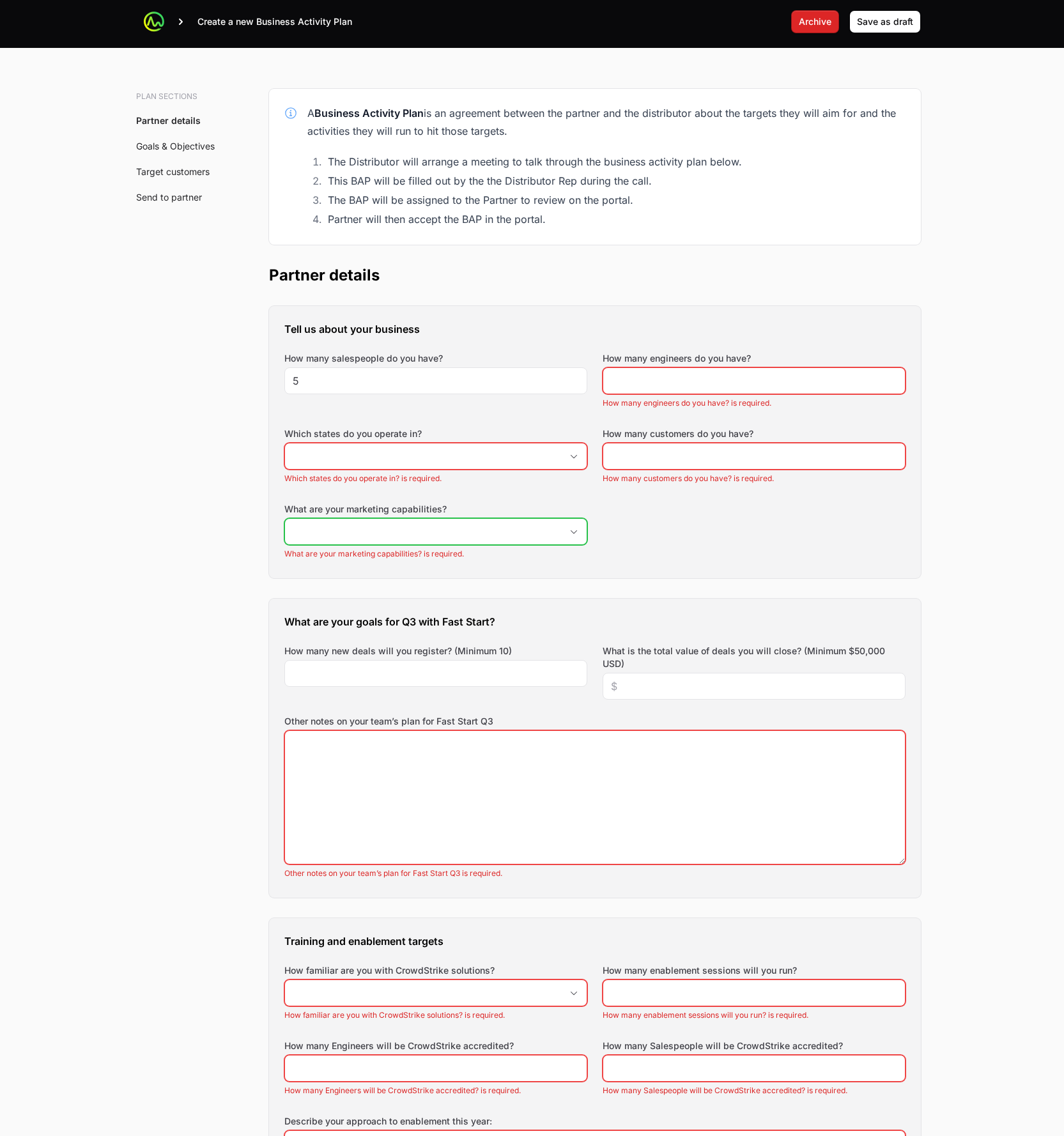
click at [502, 527] on input "What are your marketing capabilities?" at bounding box center [423, 531] width 276 height 25
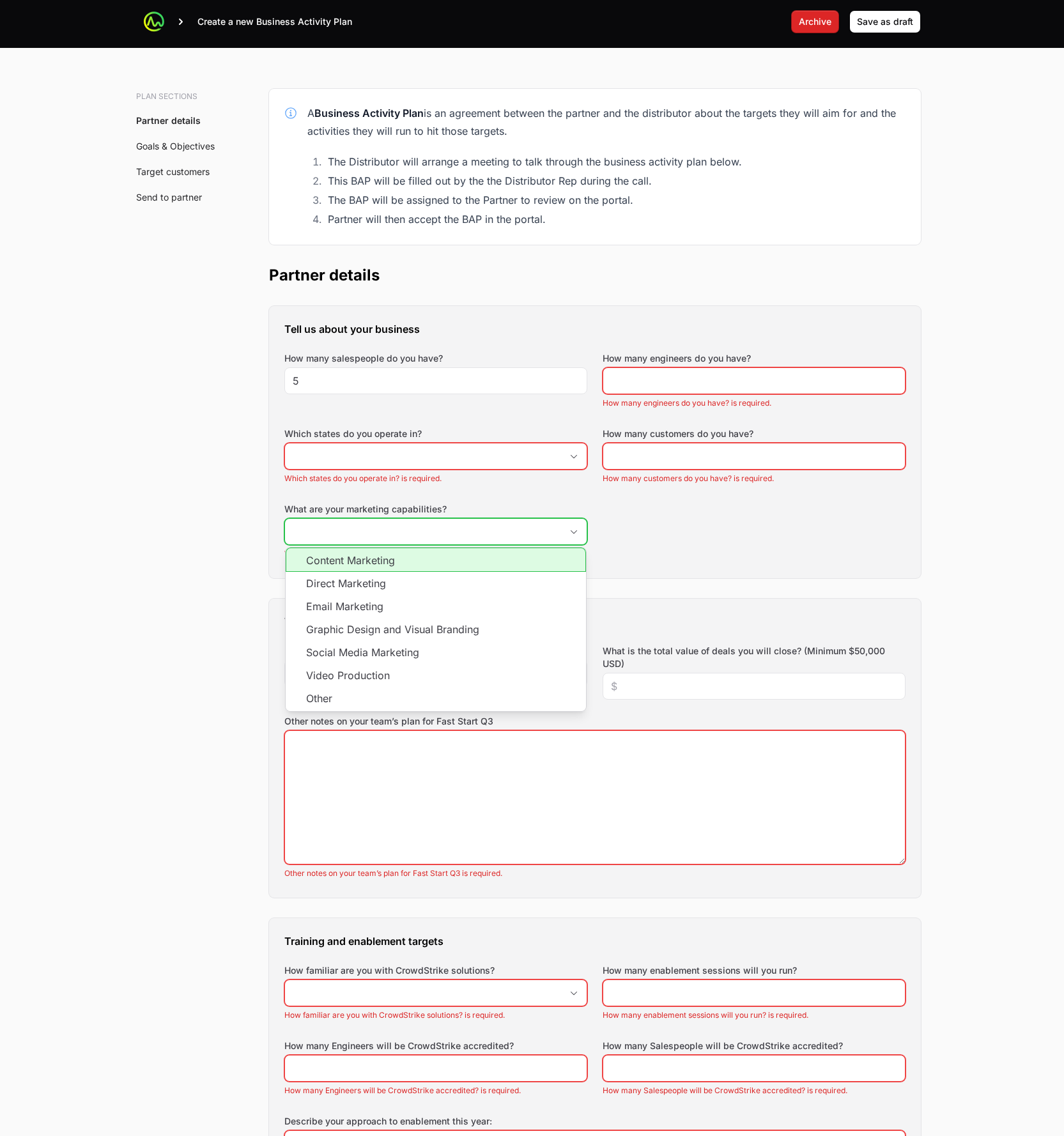
click at [557, 554] on li "Content Marketing" at bounding box center [436, 559] width 301 height 25
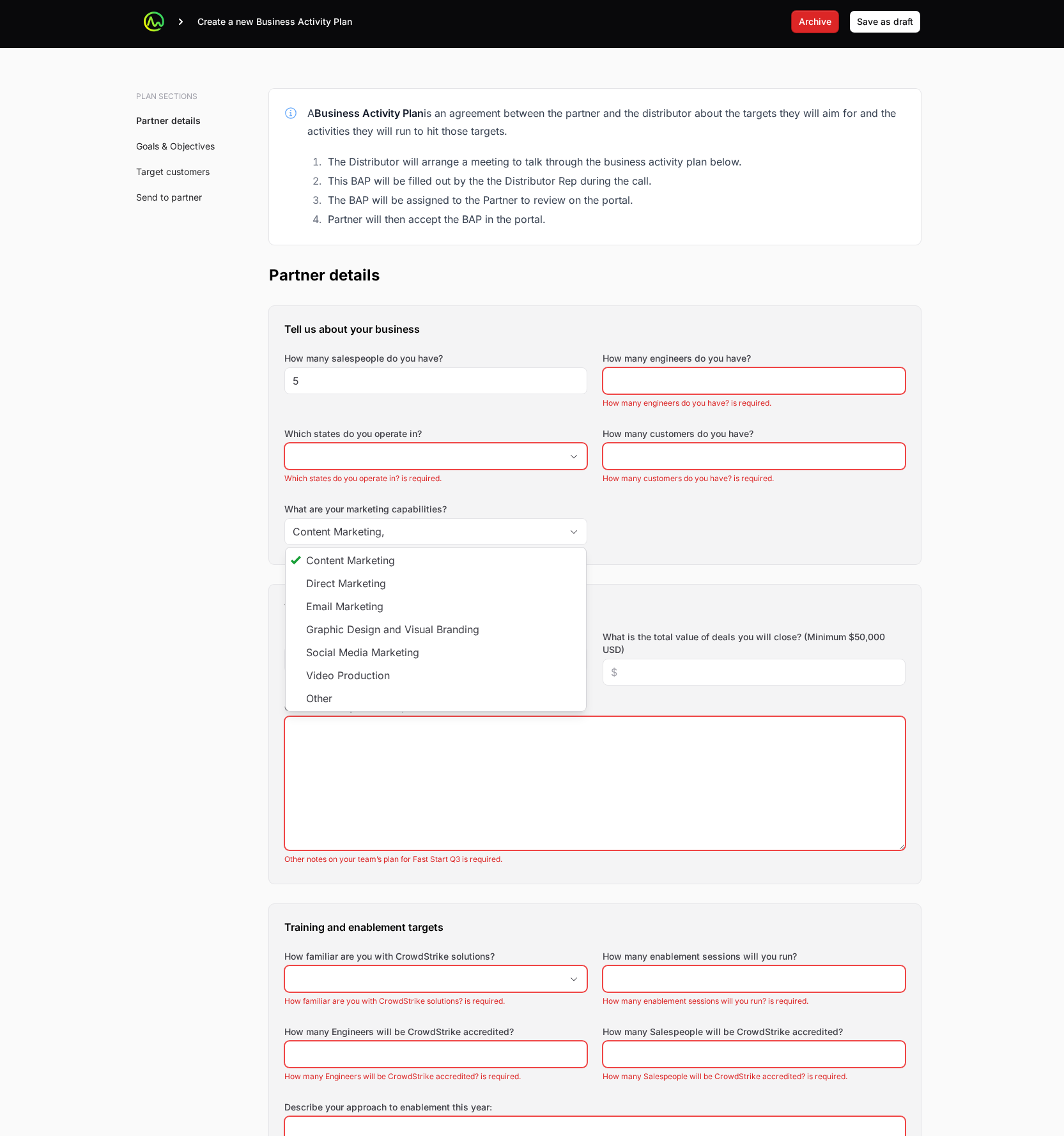
type input "Content Marketing"
click at [700, 556] on div "Tell us about your business How many salespeople do you have? 5 How many engine…" at bounding box center [594, 435] width 652 height 258
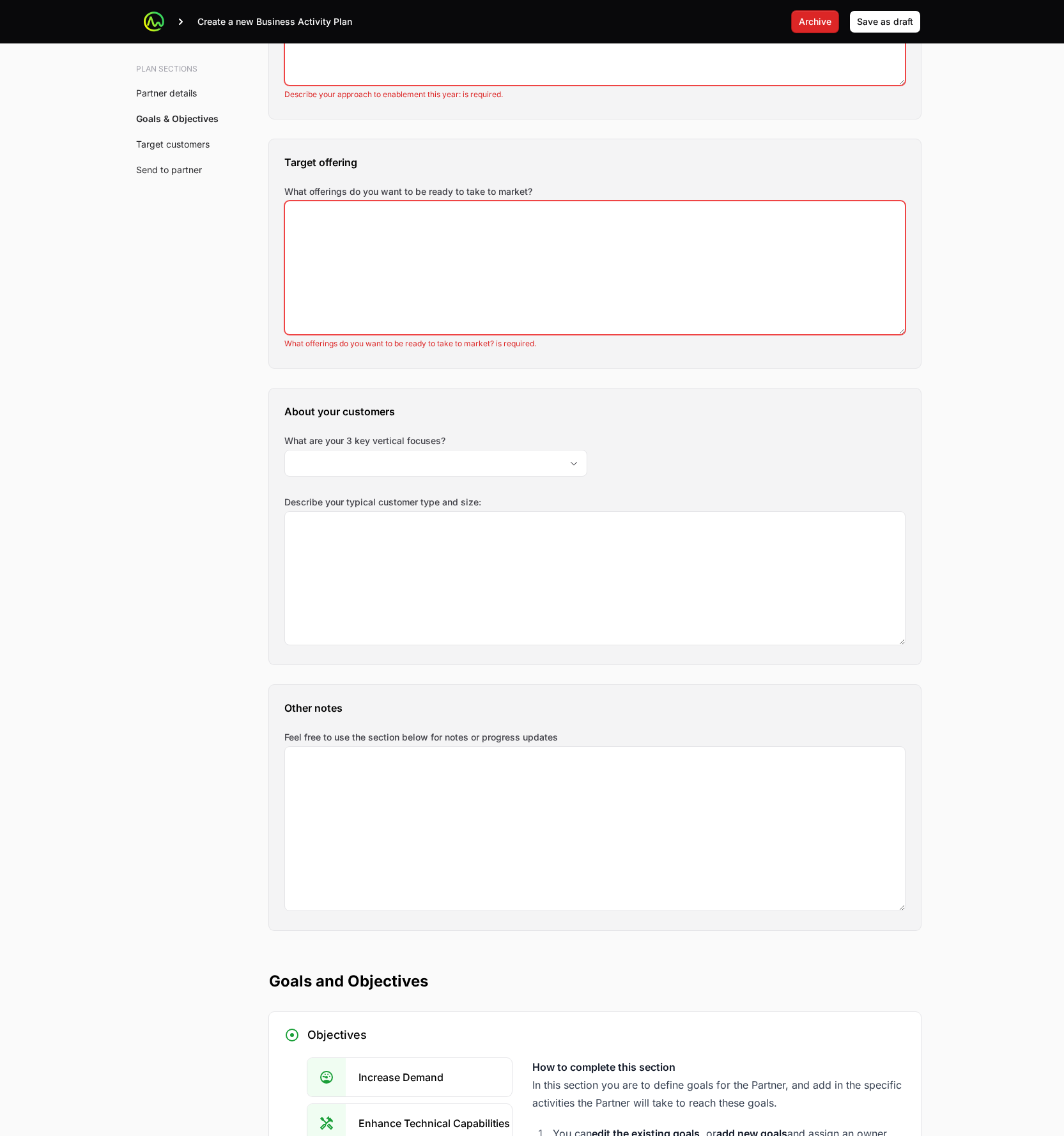
scroll to position [1184, 0]
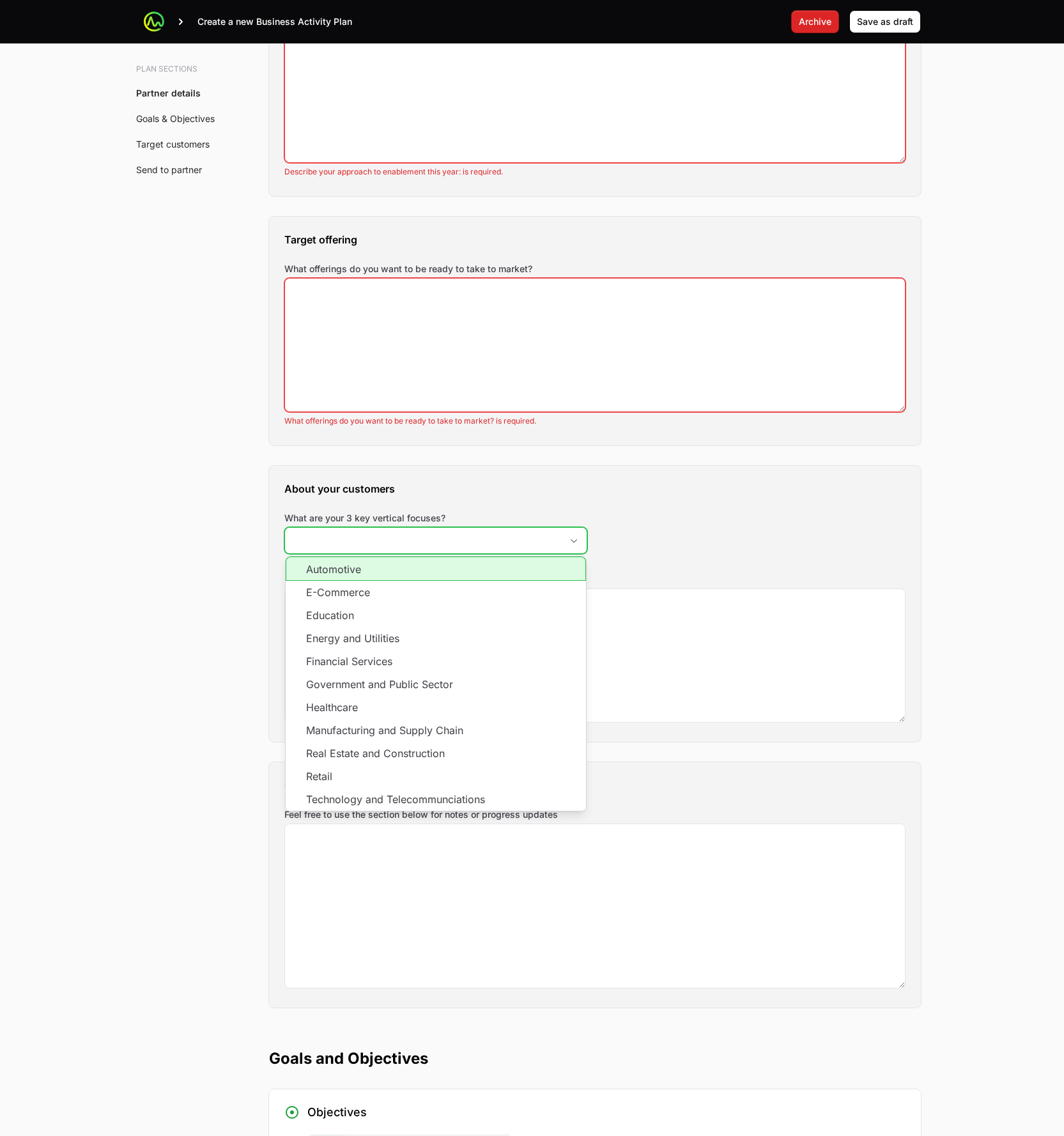
click at [521, 542] on input "What are your 3 key vertical focuses?" at bounding box center [423, 540] width 276 height 25
click at [504, 573] on li "Automotive" at bounding box center [436, 569] width 301 height 25
type input "Automotive"
click at [709, 532] on div "About your customers What are your 3 key vertical focuses? Automotive Automotiv…" at bounding box center [594, 604] width 652 height 276
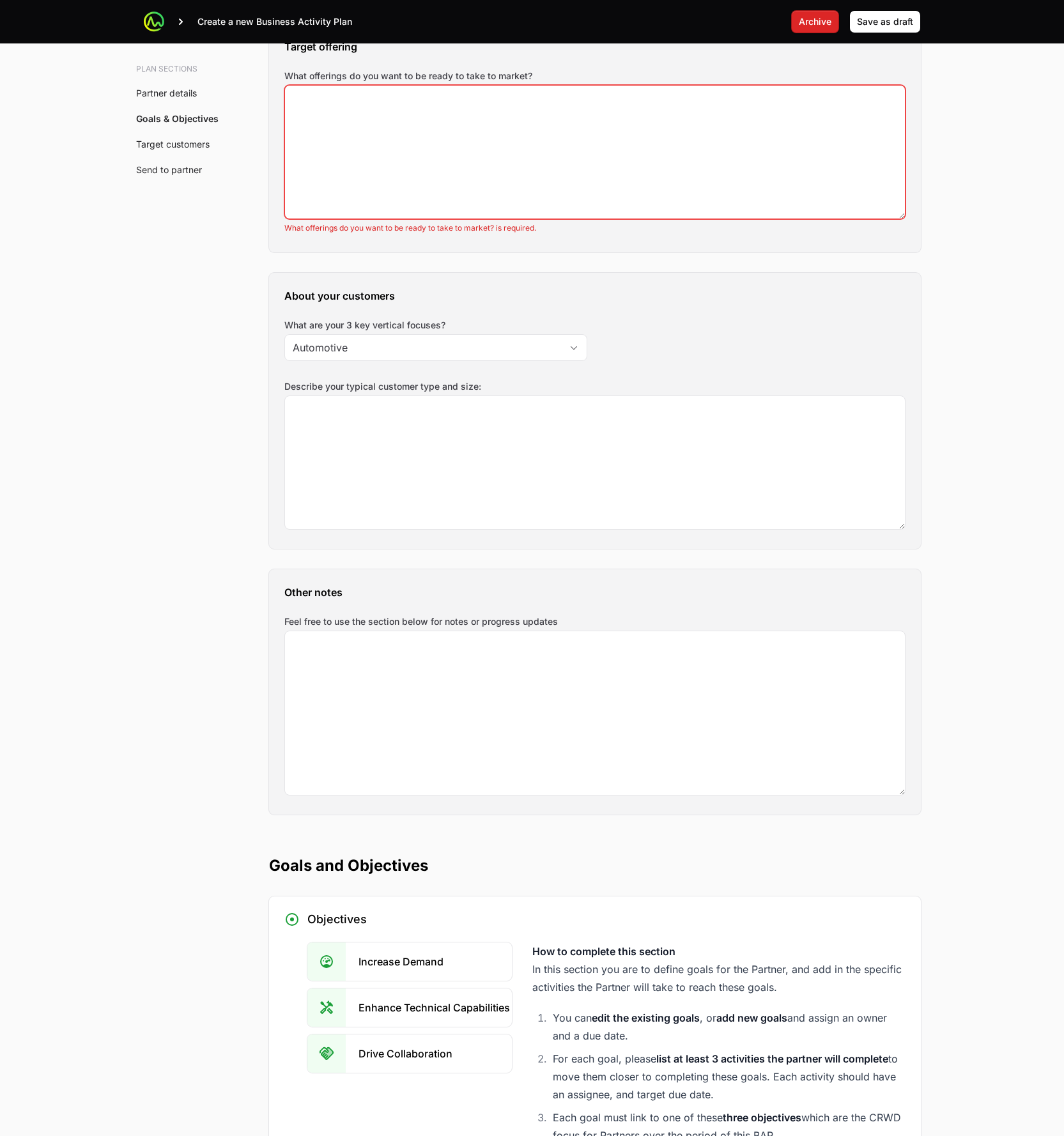
scroll to position [1361, 0]
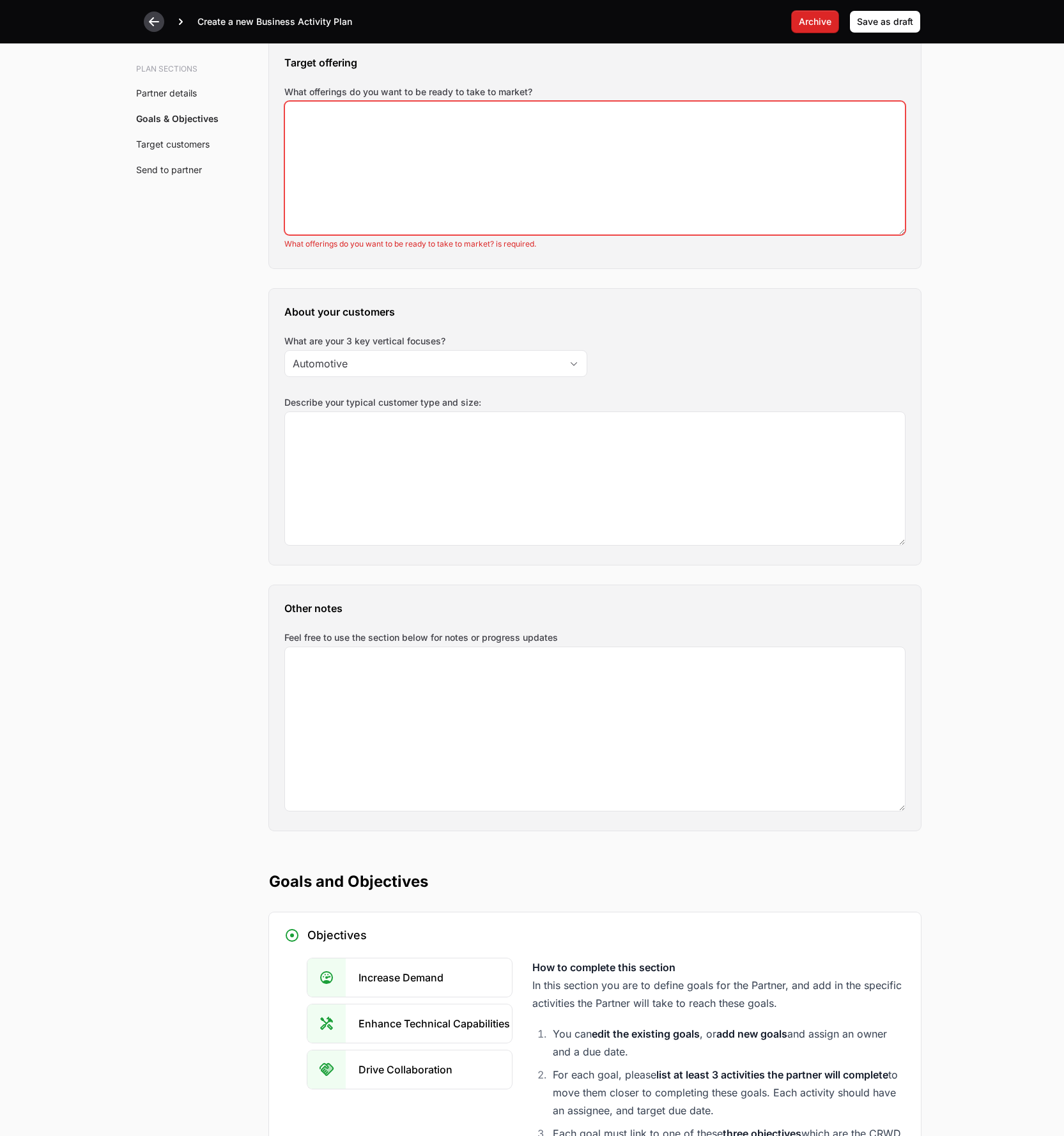
click at [151, 21] on icon at bounding box center [154, 21] width 13 height 13
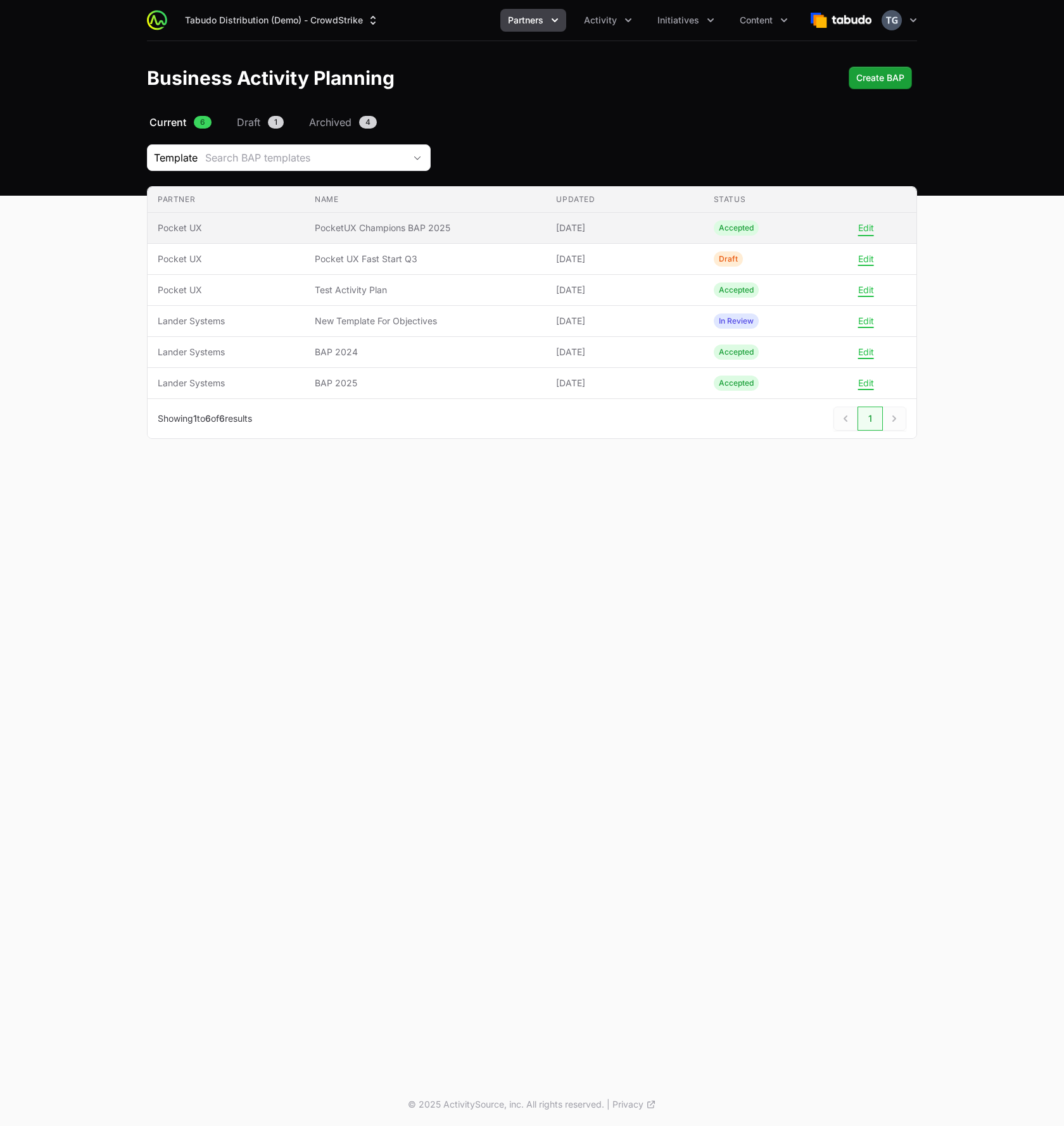
click at [867, 233] on button "Edit" at bounding box center [866, 228] width 16 height 11
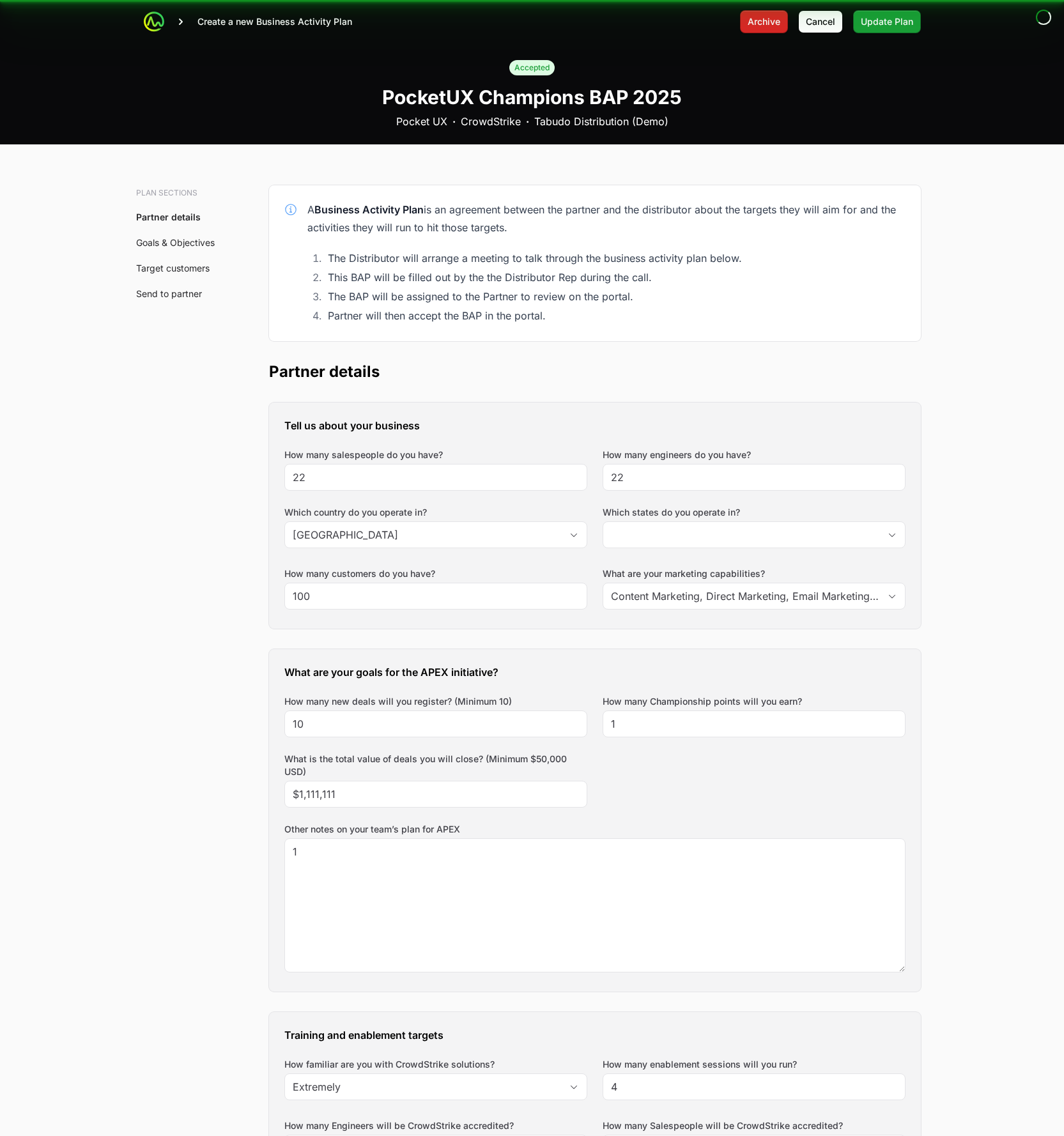
type input "[GEOGRAPHIC_DATA], [GEOGRAPHIC_DATA], [GEOGRAPHIC_DATA], [GEOGRAPHIC_DATA]"
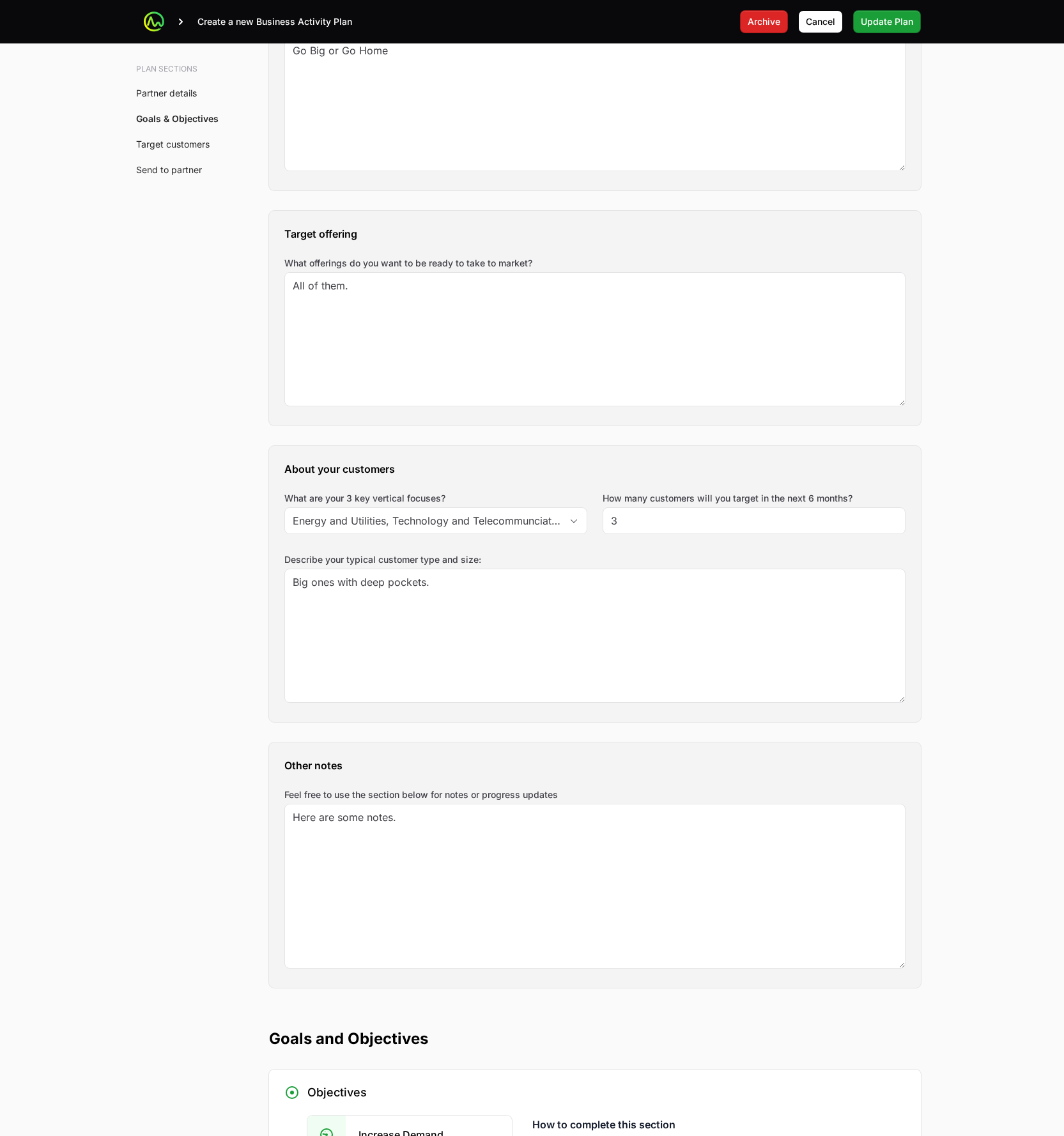
scroll to position [1294, 0]
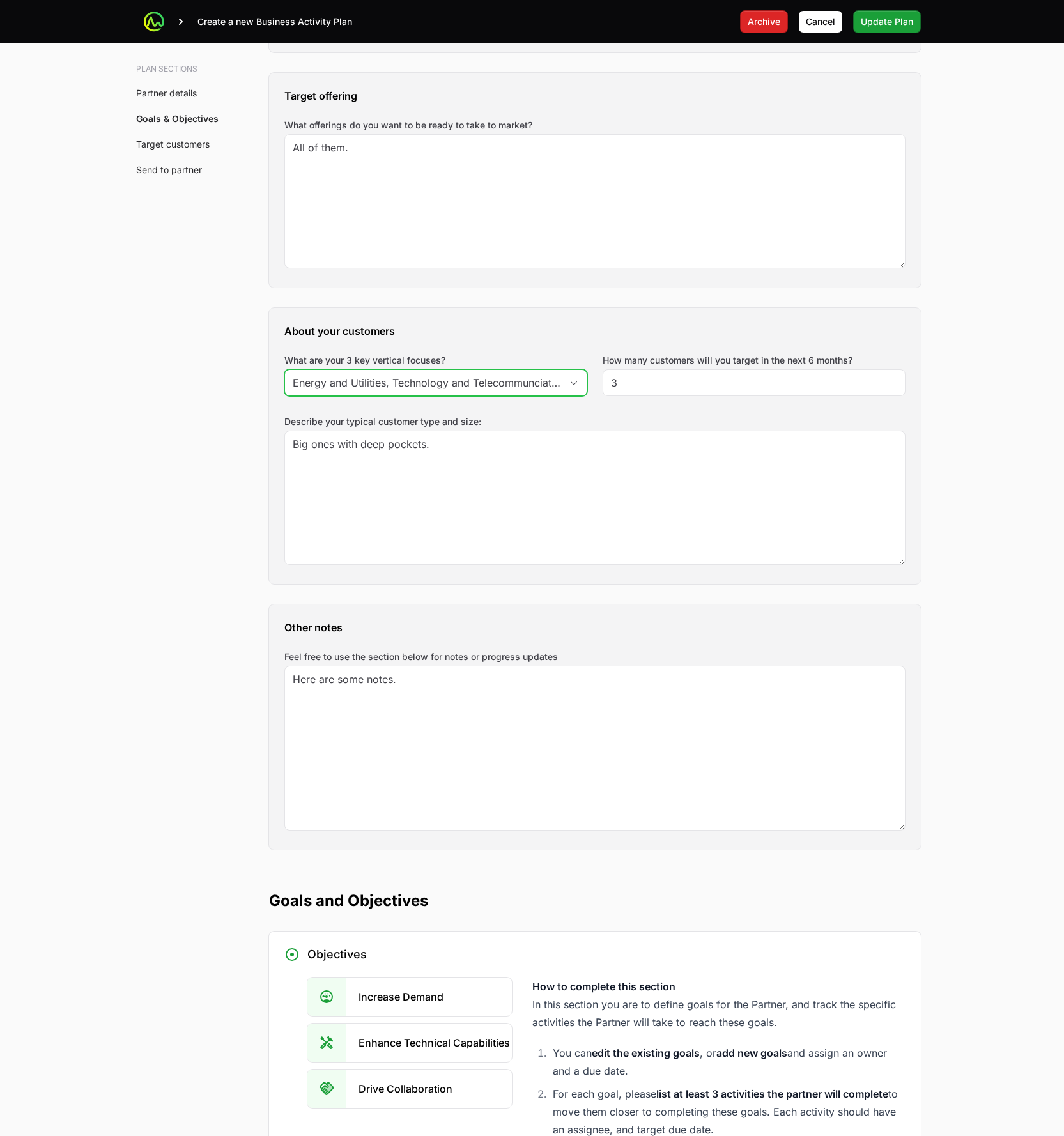
click at [561, 389] on div "Open" at bounding box center [574, 383] width 25 height 25
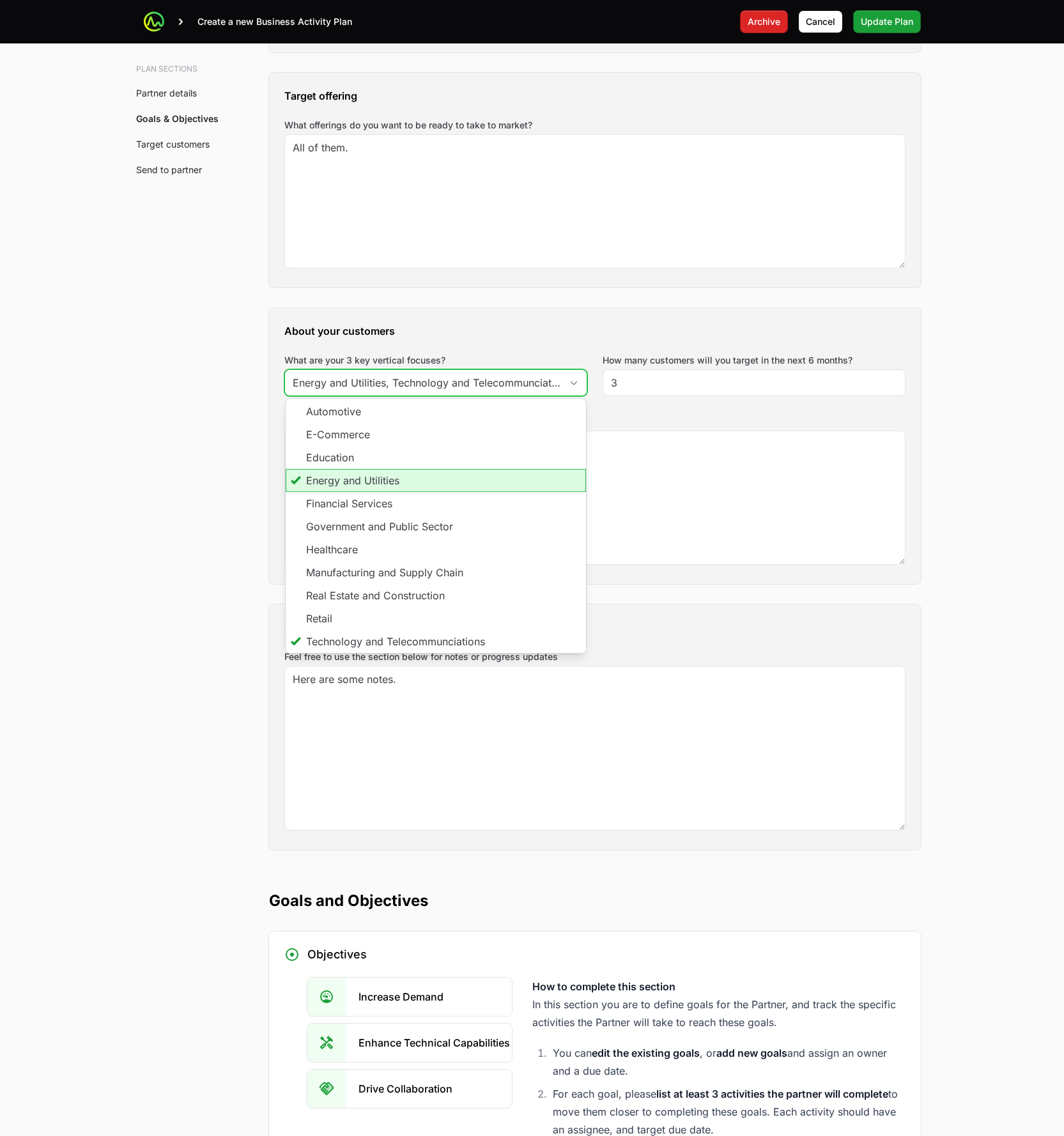
click at [366, 477] on li "Energy and Utilities" at bounding box center [436, 480] width 301 height 23
type input "Technology and Telecommunciations"
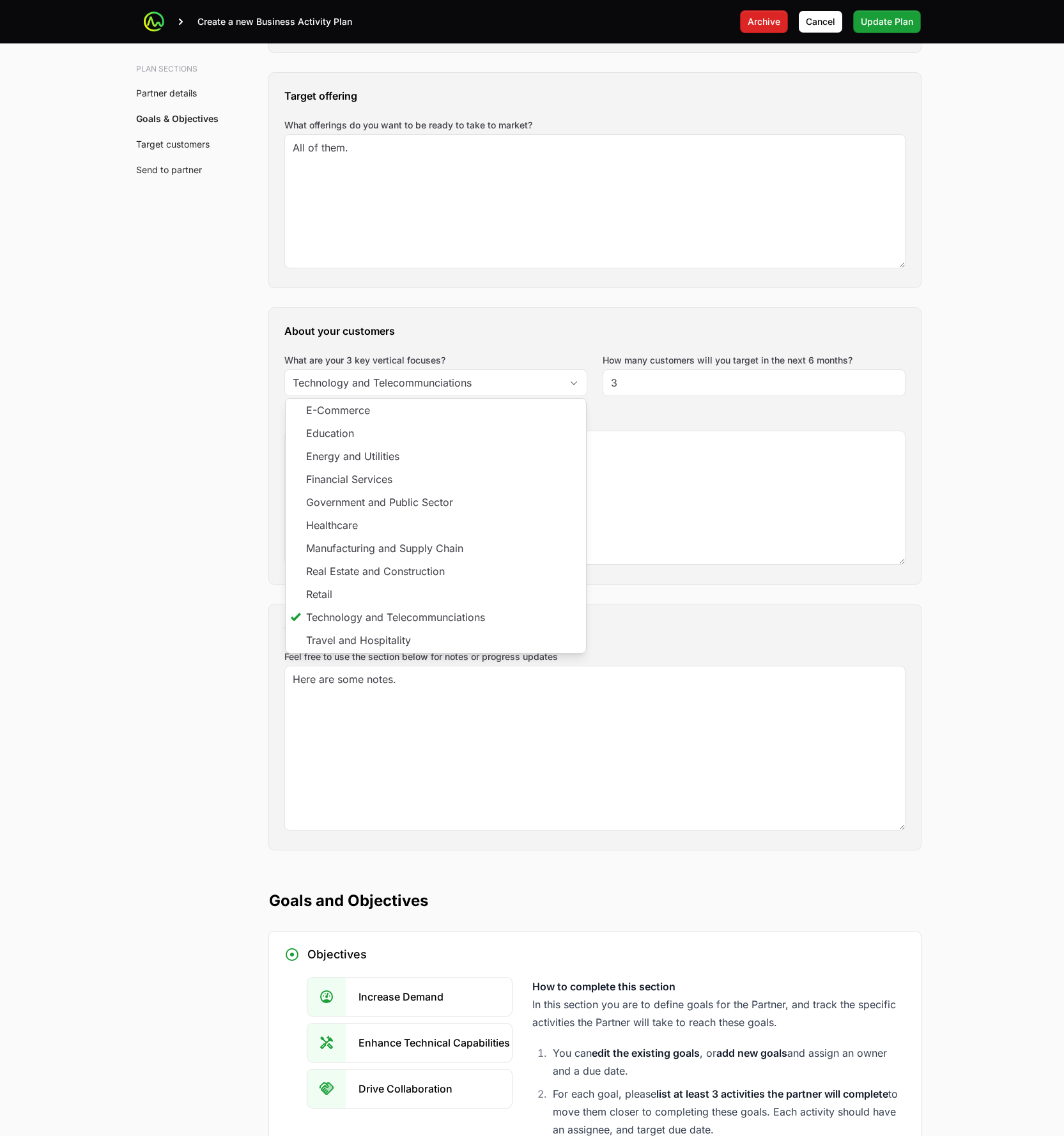
drag, startPoint x: 88, startPoint y: 487, endPoint x: 129, endPoint y: 498, distance: 42.4
click at [88, 487] on main "Create a new Business Activity Plan Archive Cancel Update Plan Accepted PocketU…" at bounding box center [532, 590] width 1064 height 3768
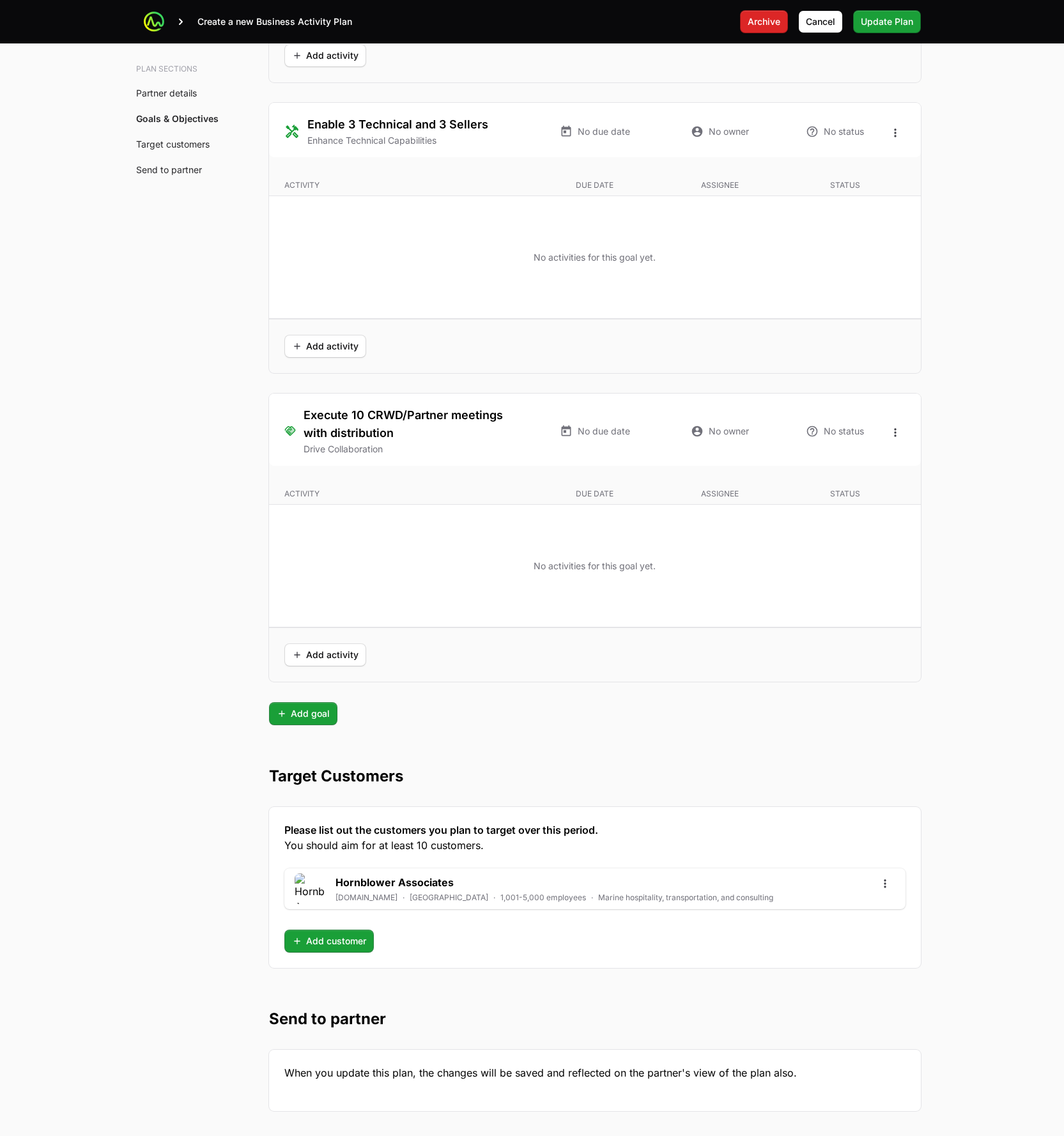
scroll to position [2674, 0]
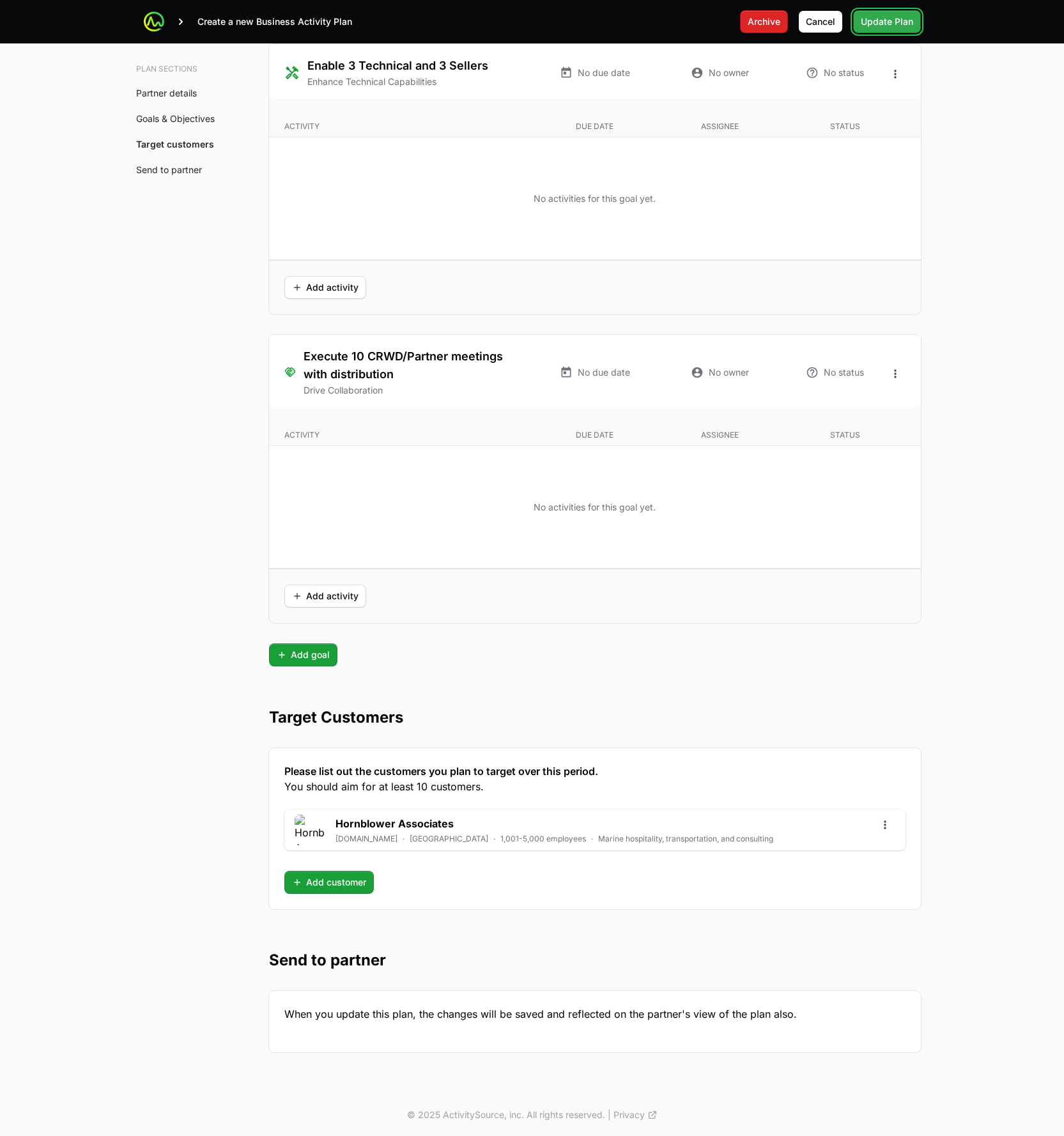
click at [897, 23] on span "Update Plan" at bounding box center [887, 21] width 53 height 15
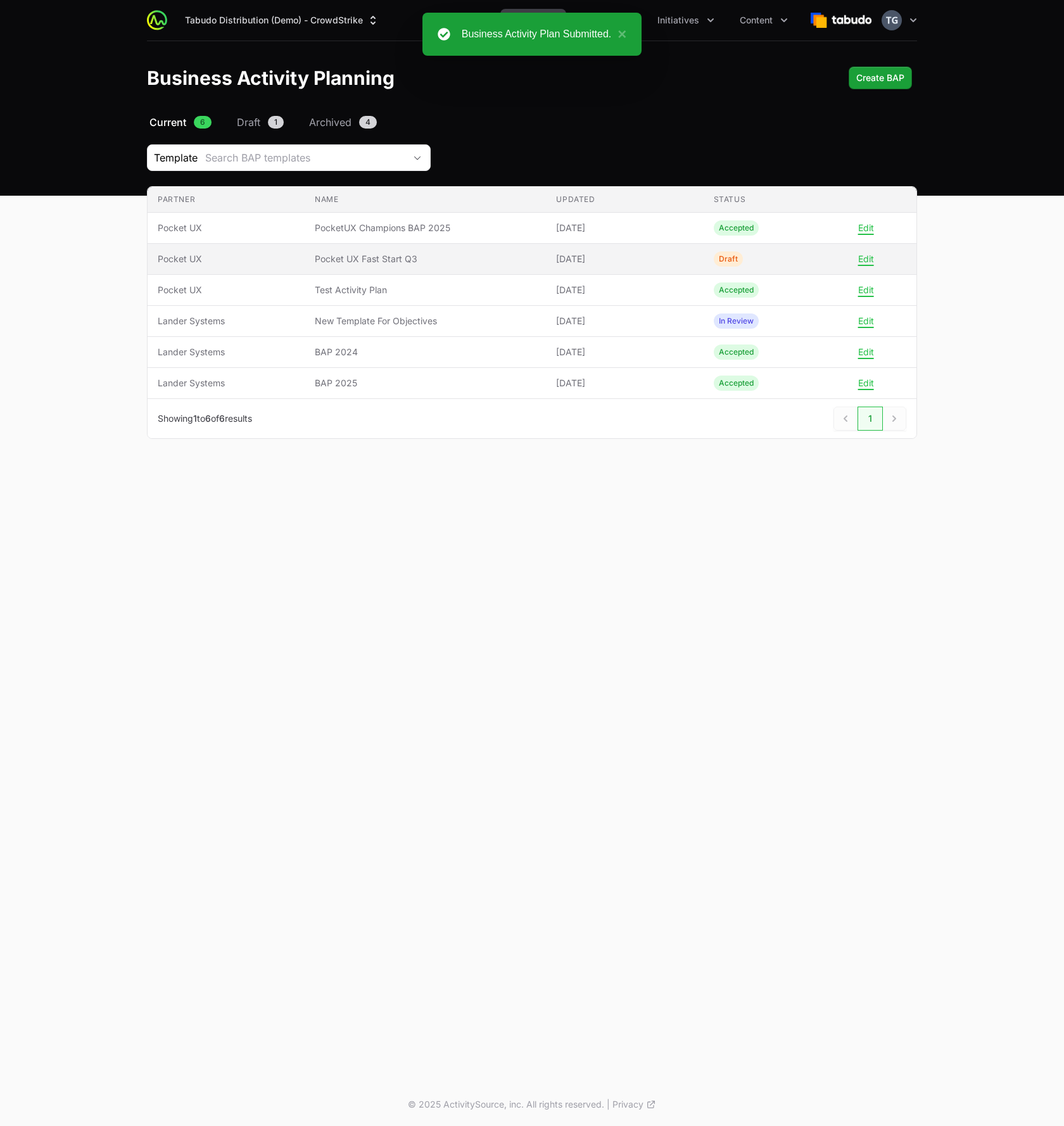
click at [868, 265] on td "Edit" at bounding box center [889, 259] width 56 height 31
click at [868, 262] on button "Edit" at bounding box center [866, 259] width 16 height 11
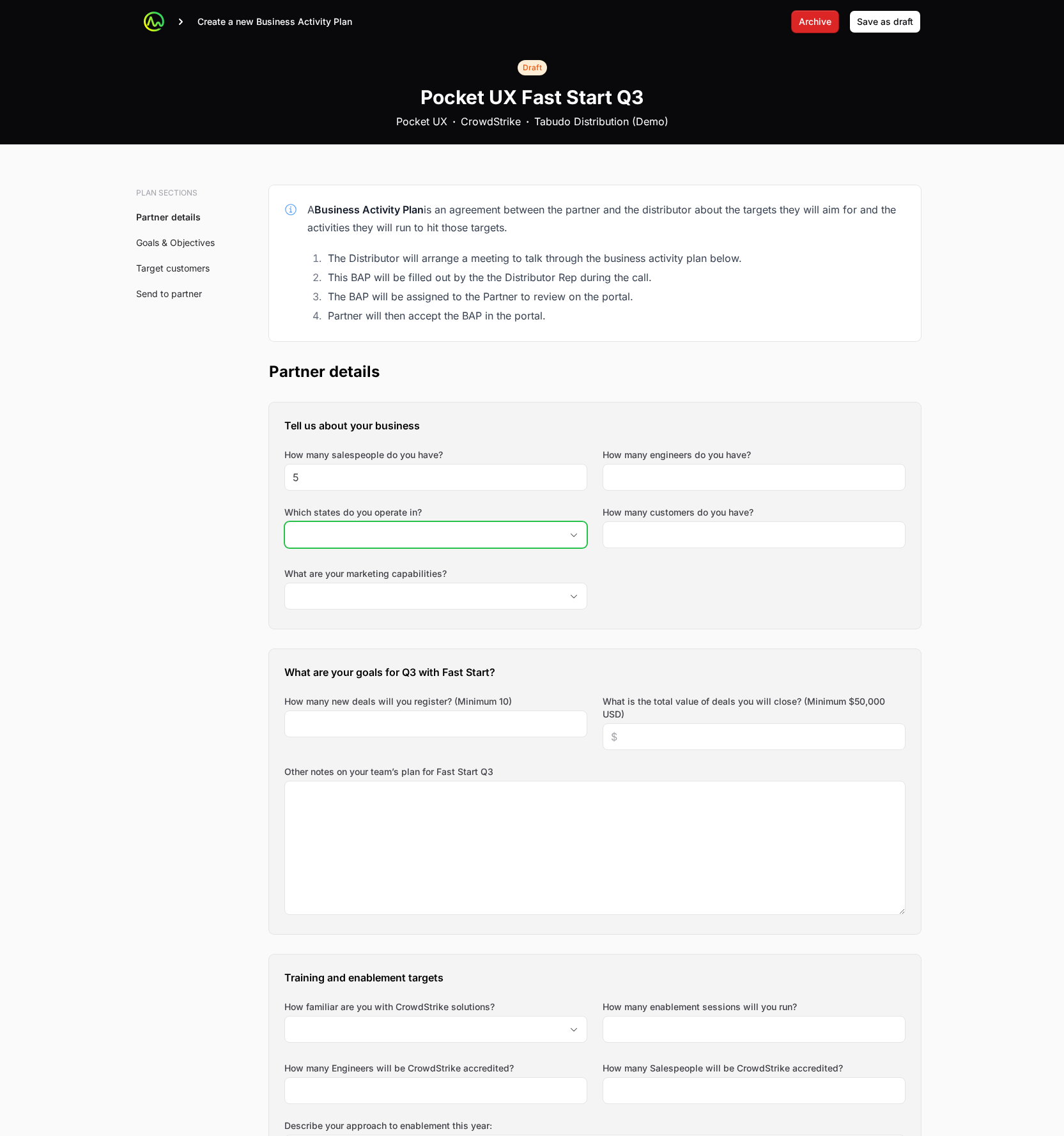
click at [474, 539] on input "Which states do you operate in?" at bounding box center [423, 535] width 276 height 25
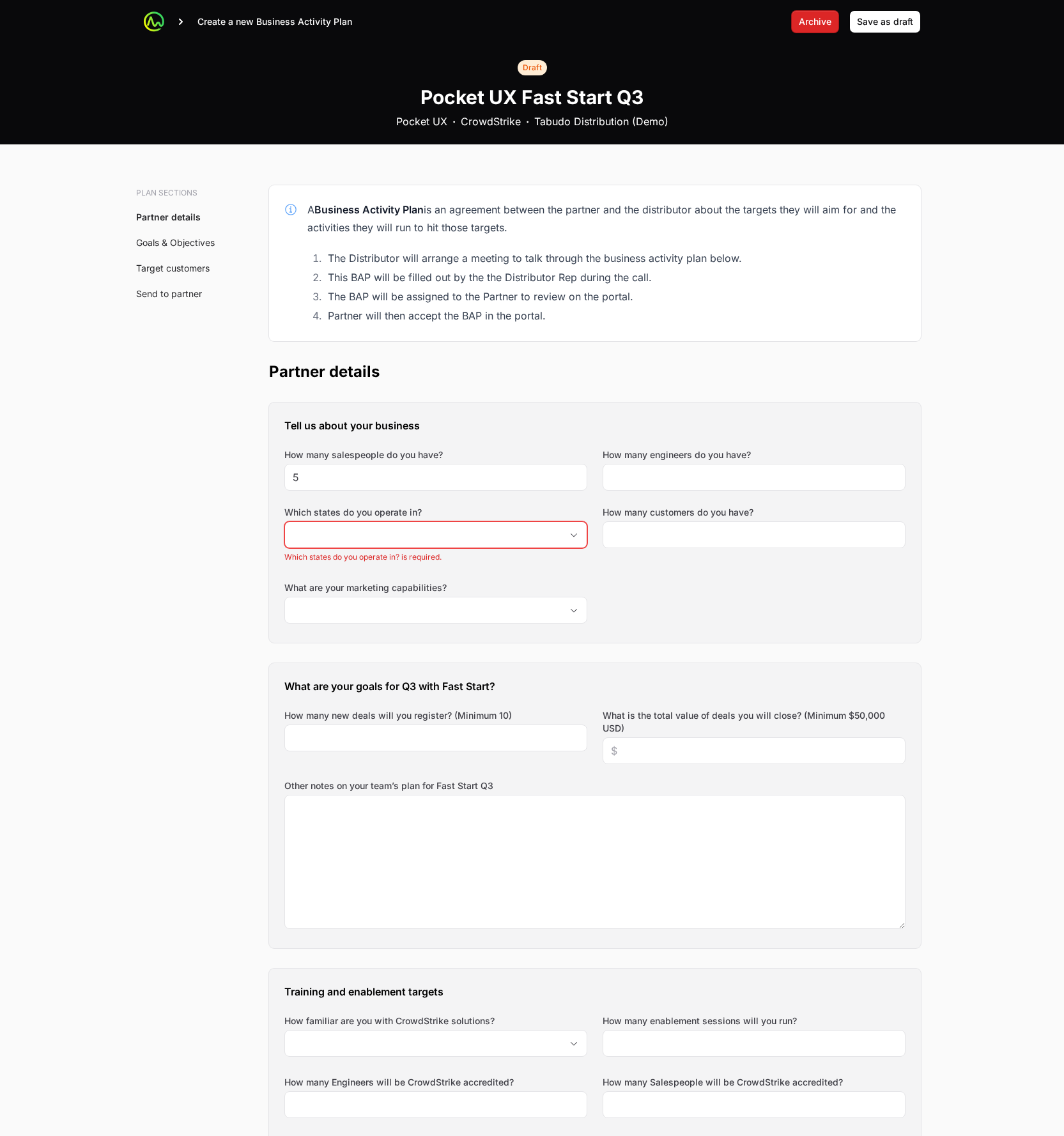
drag, startPoint x: 94, startPoint y: 531, endPoint x: 104, endPoint y: 531, distance: 10.0
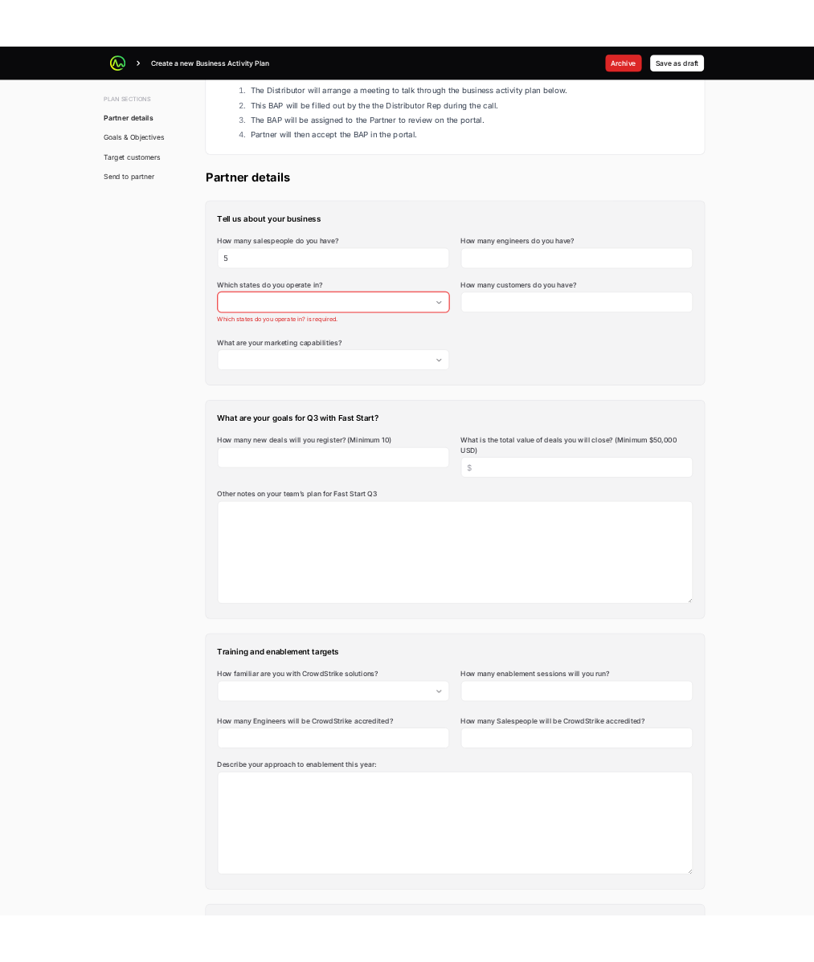
scroll to position [274, 0]
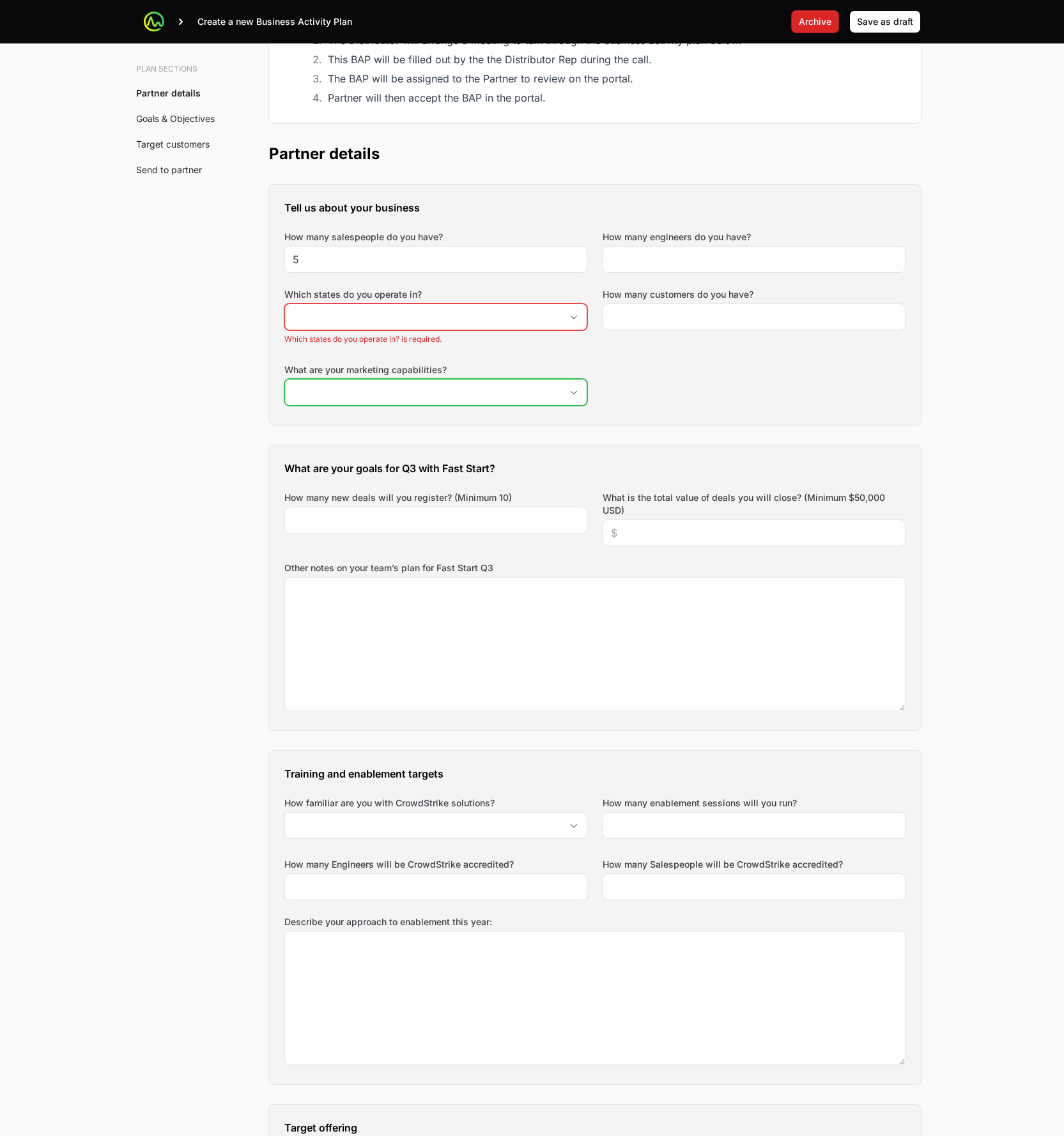
click at [423, 385] on input "What are your marketing capabilities?" at bounding box center [423, 392] width 276 height 25
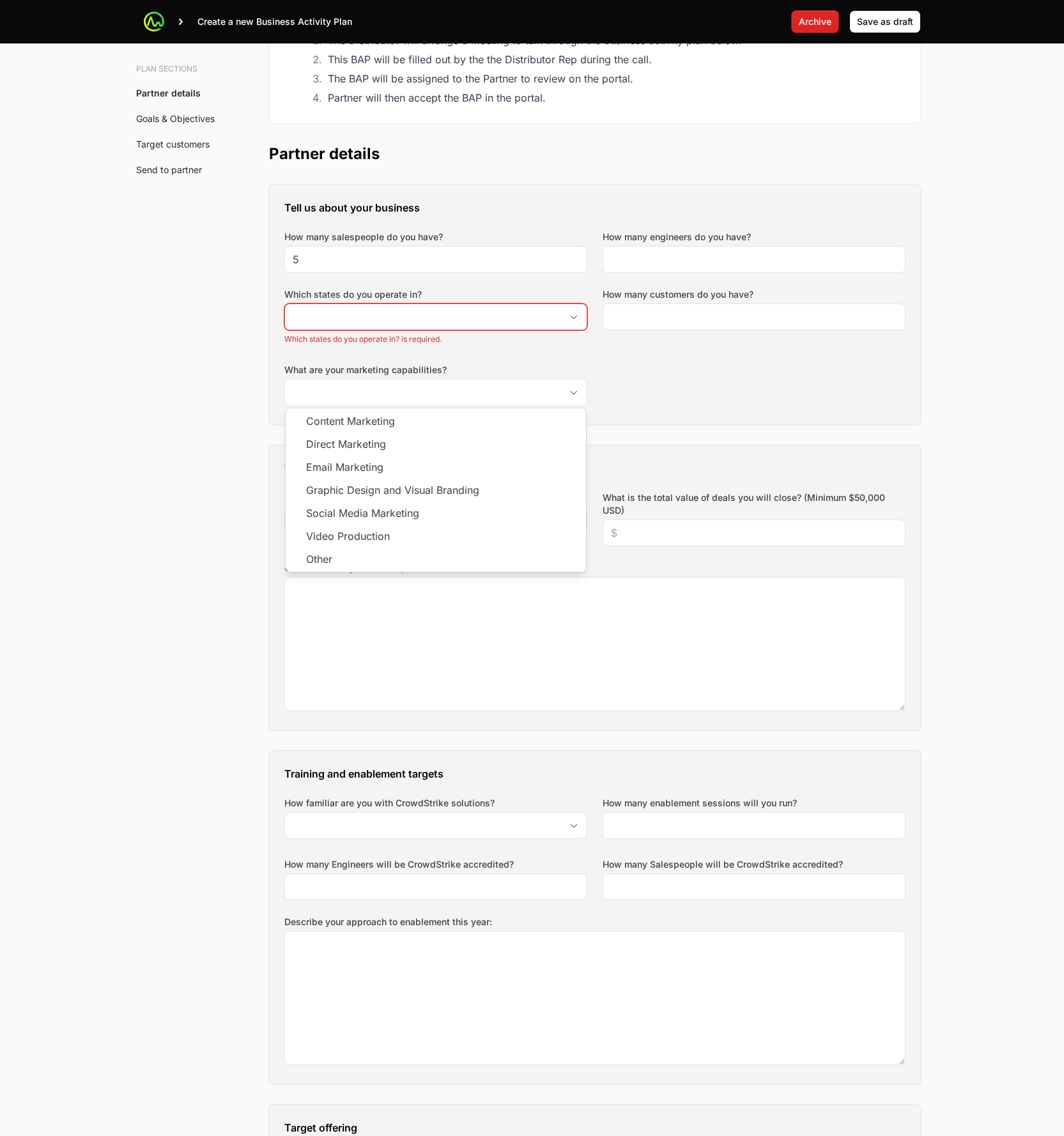
click at [726, 406] on div "Tell us about your business How many salespeople do you have? 5 How many engine…" at bounding box center [594, 305] width 652 height 240
